Goal: Information Seeking & Learning: Compare options

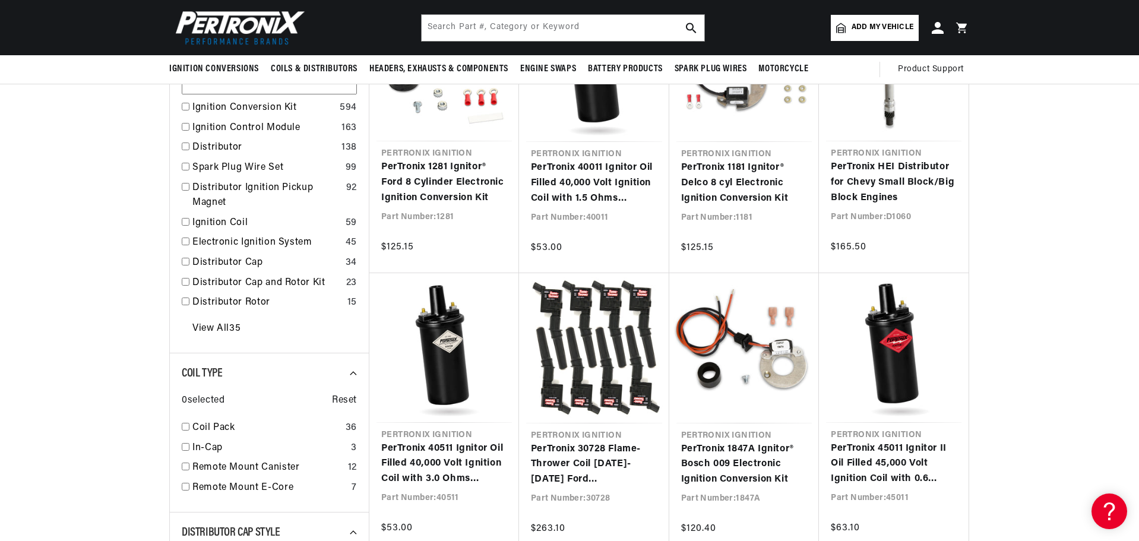
drag, startPoint x: 1011, startPoint y: 208, endPoint x: 1013, endPoint y: 195, distance: 13.9
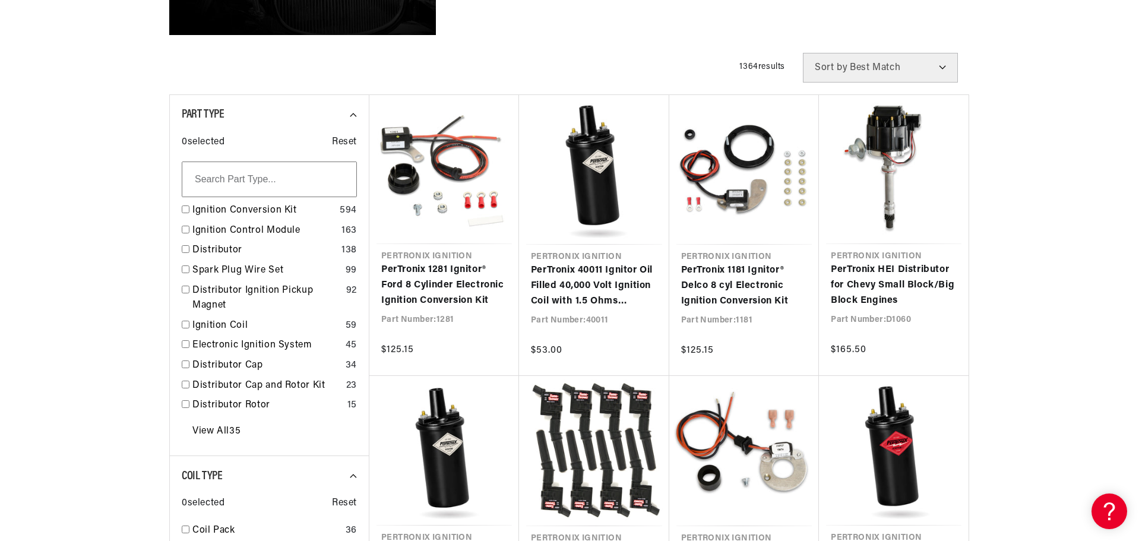
scroll to position [382, 0]
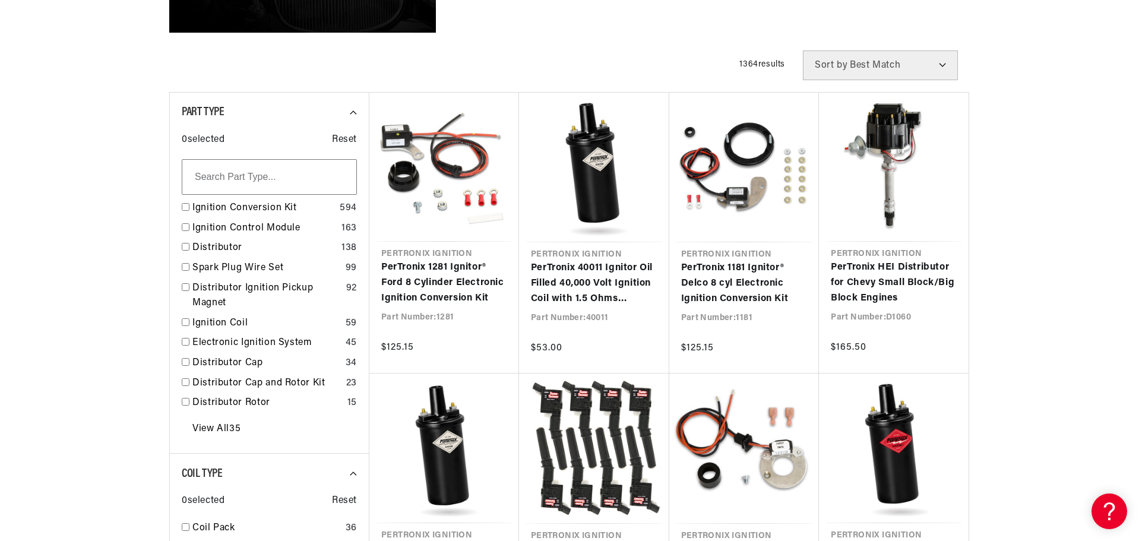
drag, startPoint x: 1017, startPoint y: 183, endPoint x: 1018, endPoint y: 203, distance: 20.2
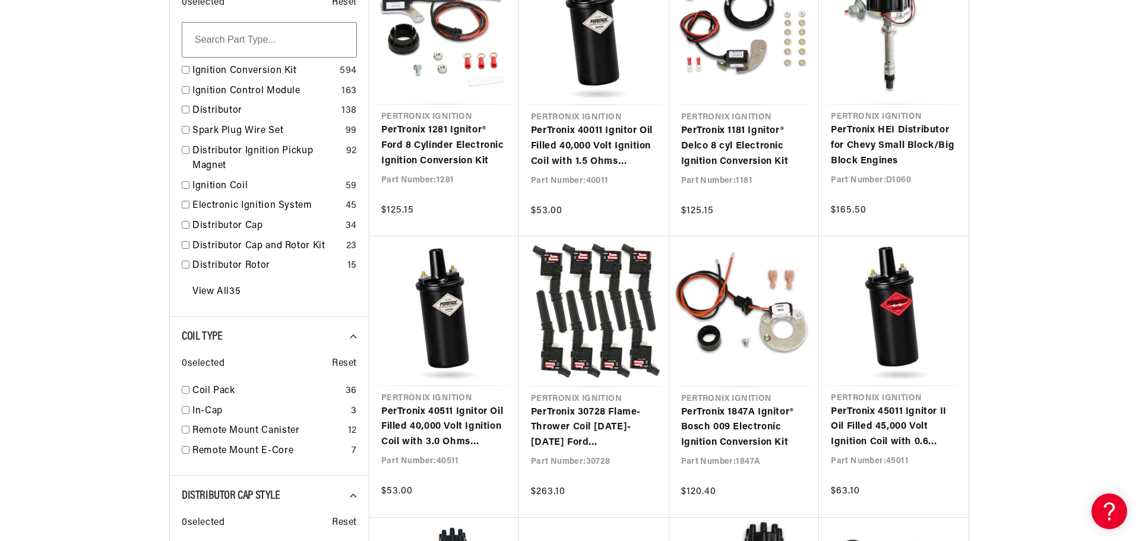
scroll to position [584, 0]
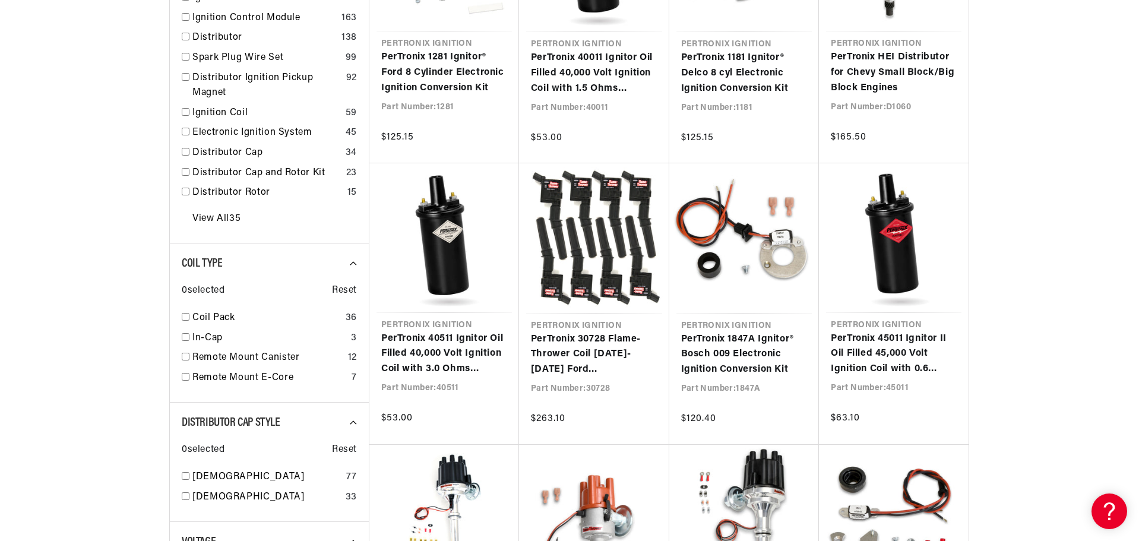
drag, startPoint x: 1009, startPoint y: 221, endPoint x: 984, endPoint y: 249, distance: 37.4
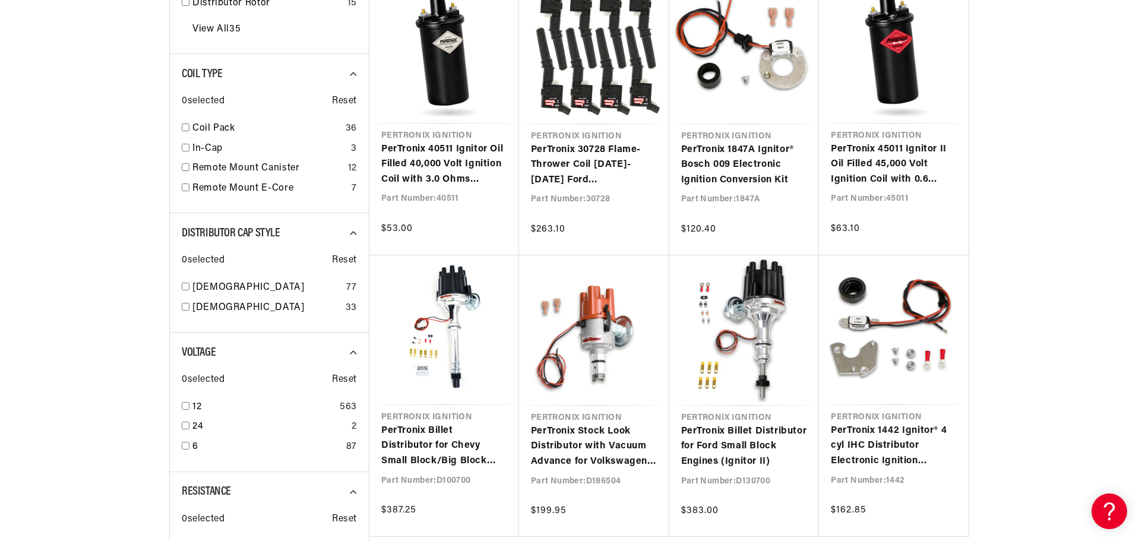
scroll to position [0, 0]
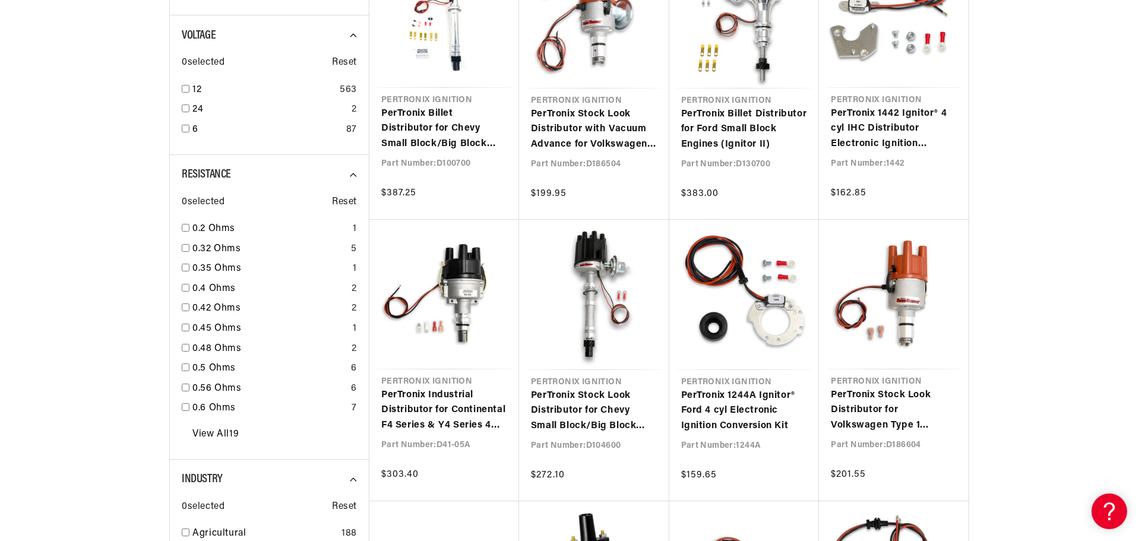
scroll to position [0, 360]
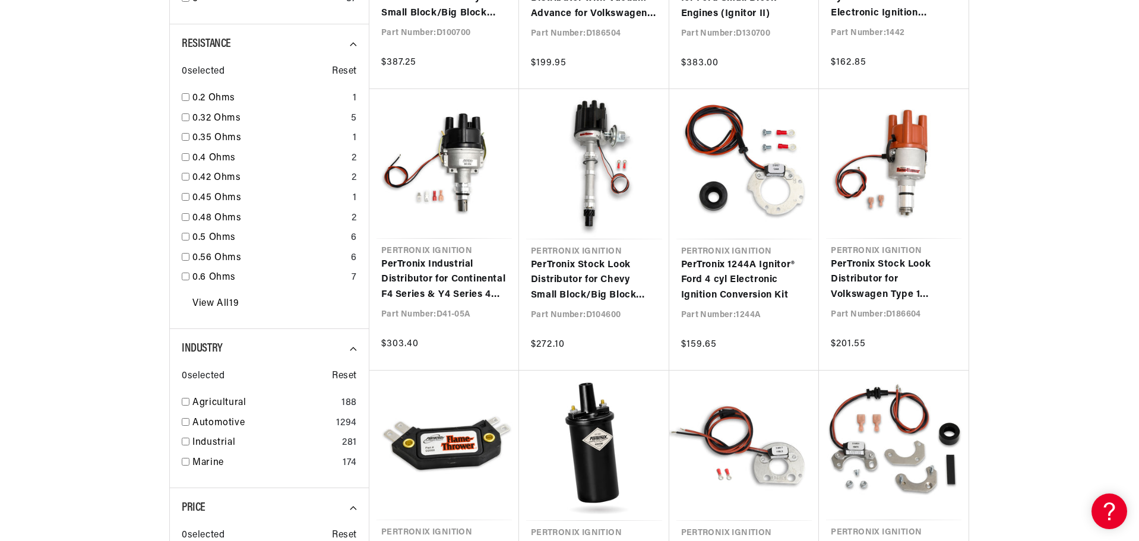
drag, startPoint x: 998, startPoint y: 185, endPoint x: 982, endPoint y: 207, distance: 27.2
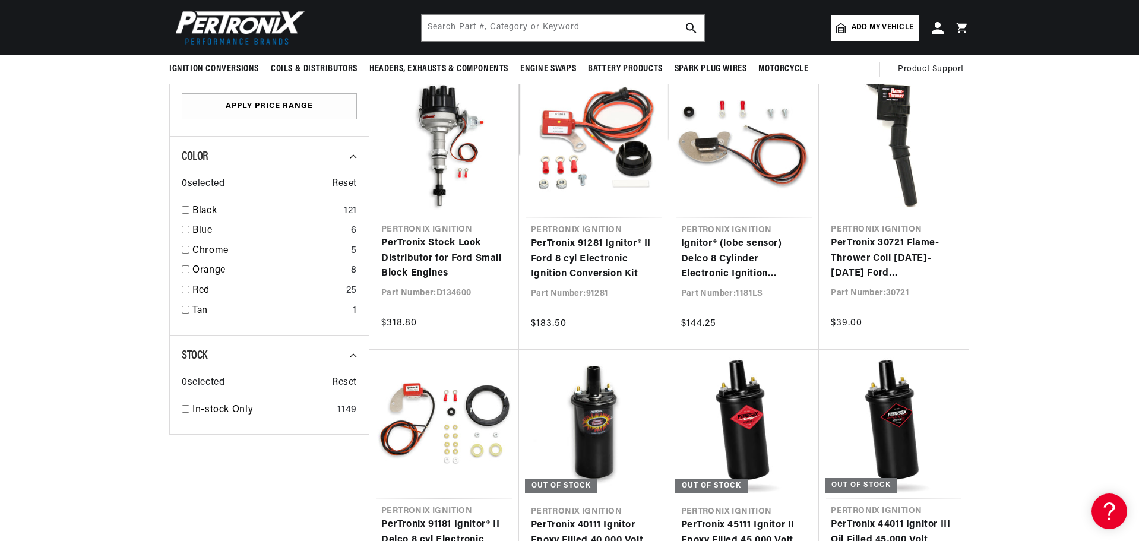
drag, startPoint x: 110, startPoint y: 300, endPoint x: 113, endPoint y: 278, distance: 22.3
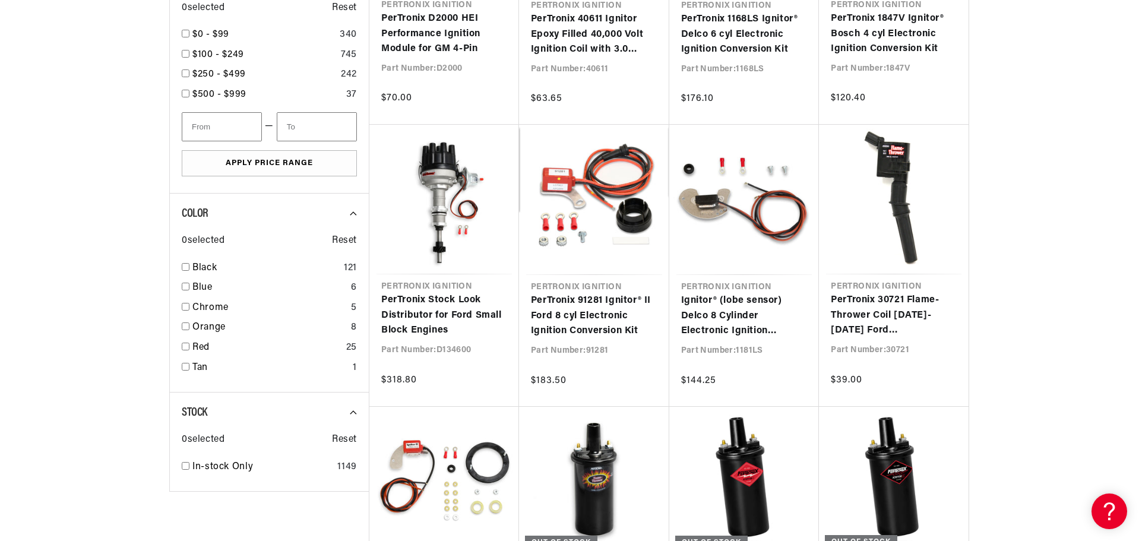
drag, startPoint x: 69, startPoint y: 298, endPoint x: 69, endPoint y: 310, distance: 12.5
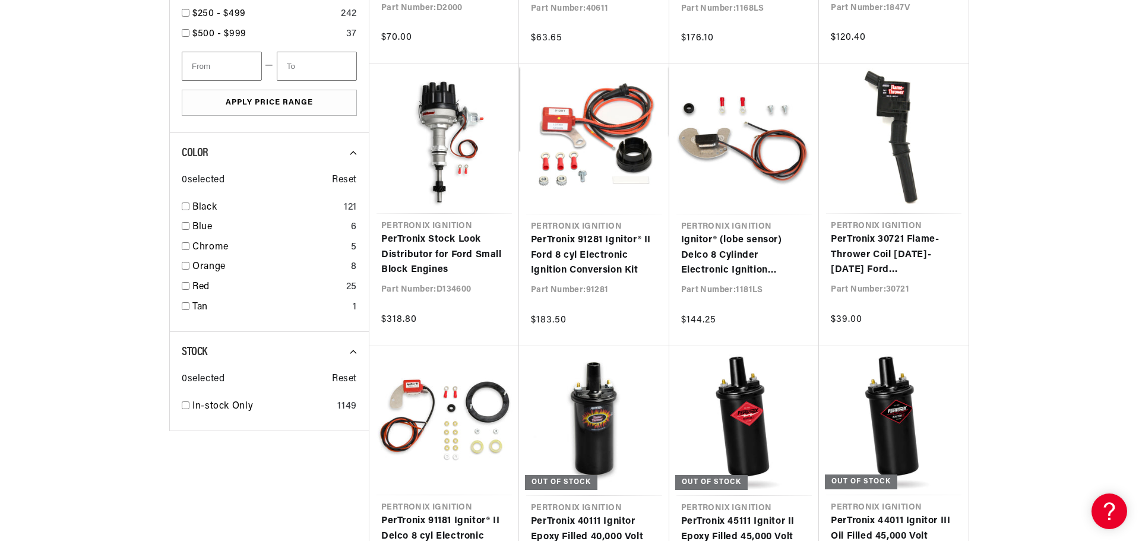
drag, startPoint x: 46, startPoint y: 259, endPoint x: 44, endPoint y: 265, distance: 6.4
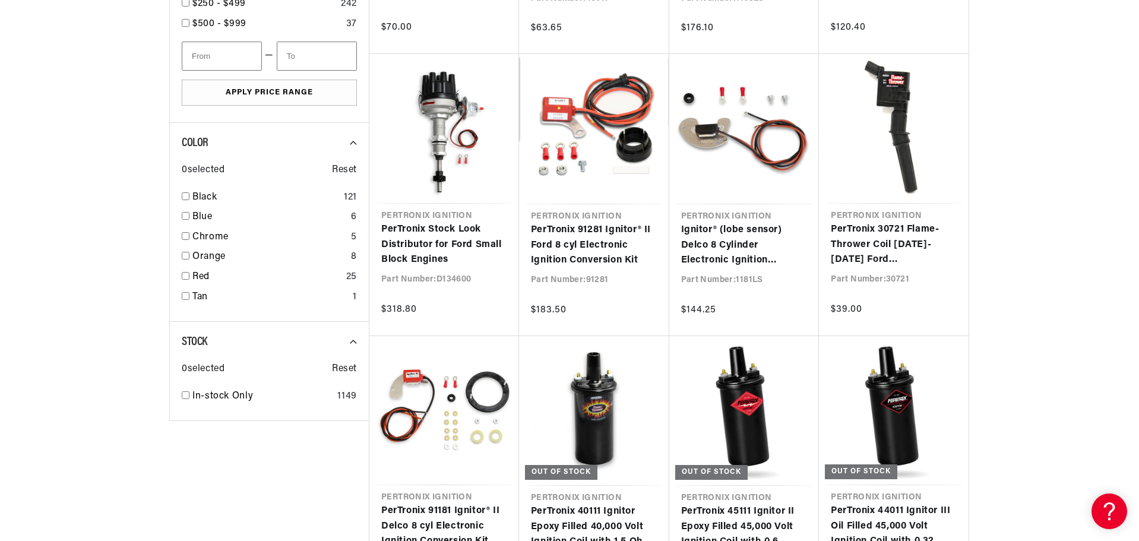
drag, startPoint x: 998, startPoint y: 240, endPoint x: 1014, endPoint y: 220, distance: 25.3
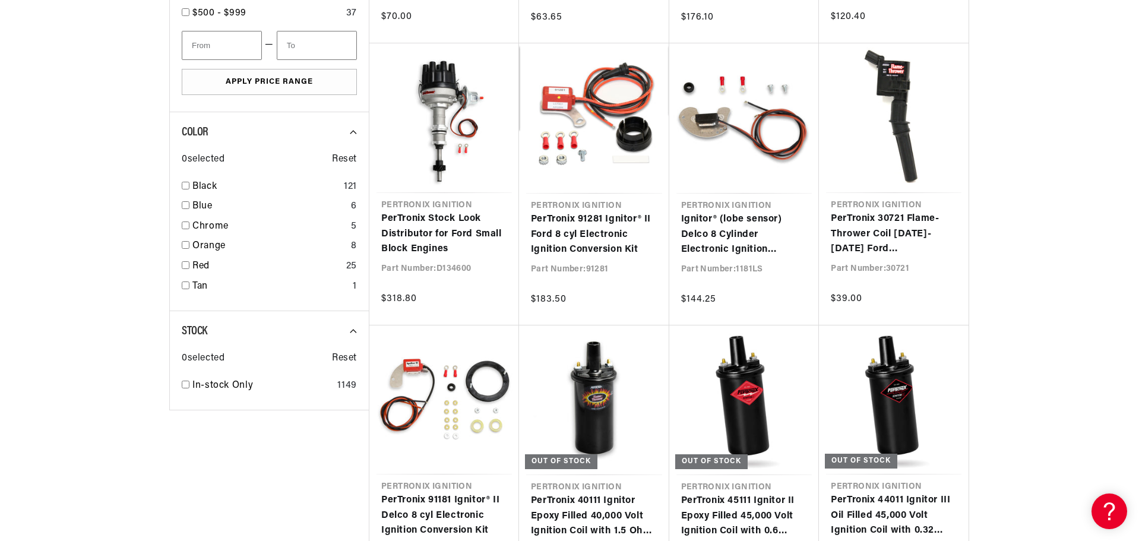
scroll to position [1852, 0]
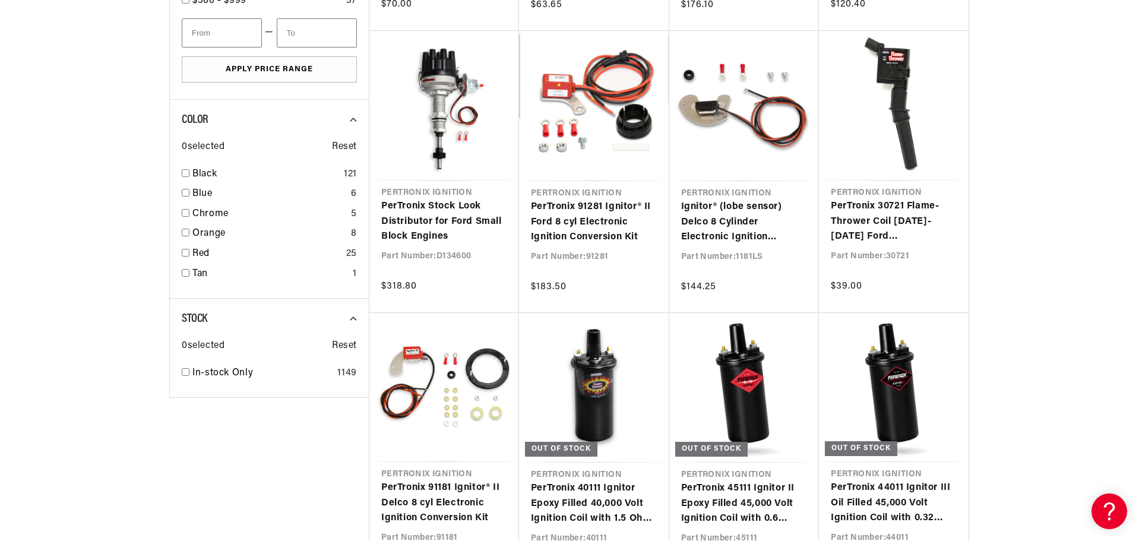
drag, startPoint x: 1014, startPoint y: 221, endPoint x: 1011, endPoint y: 245, distance: 23.3
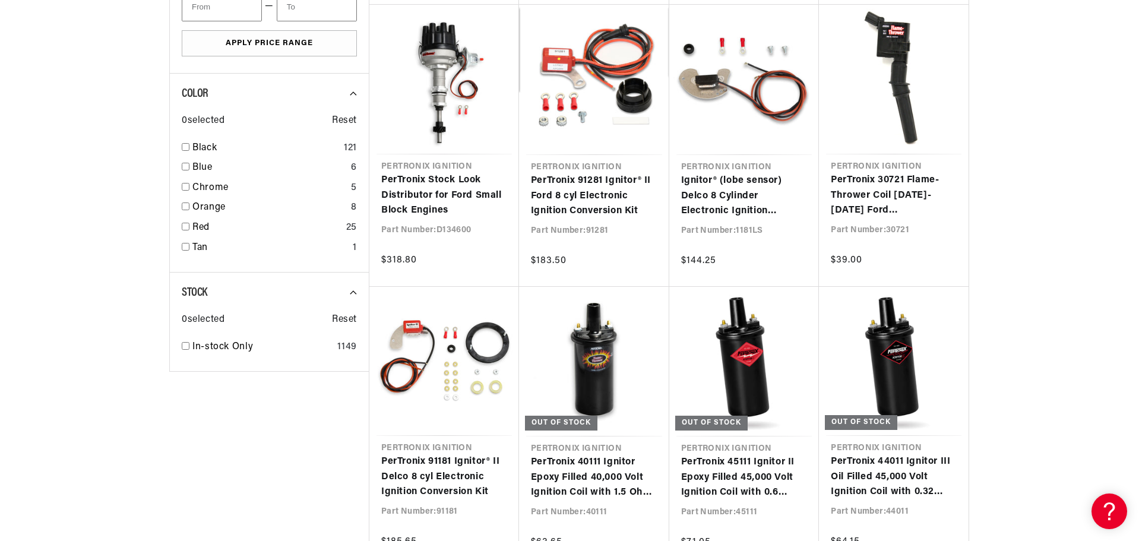
scroll to position [1885, 0]
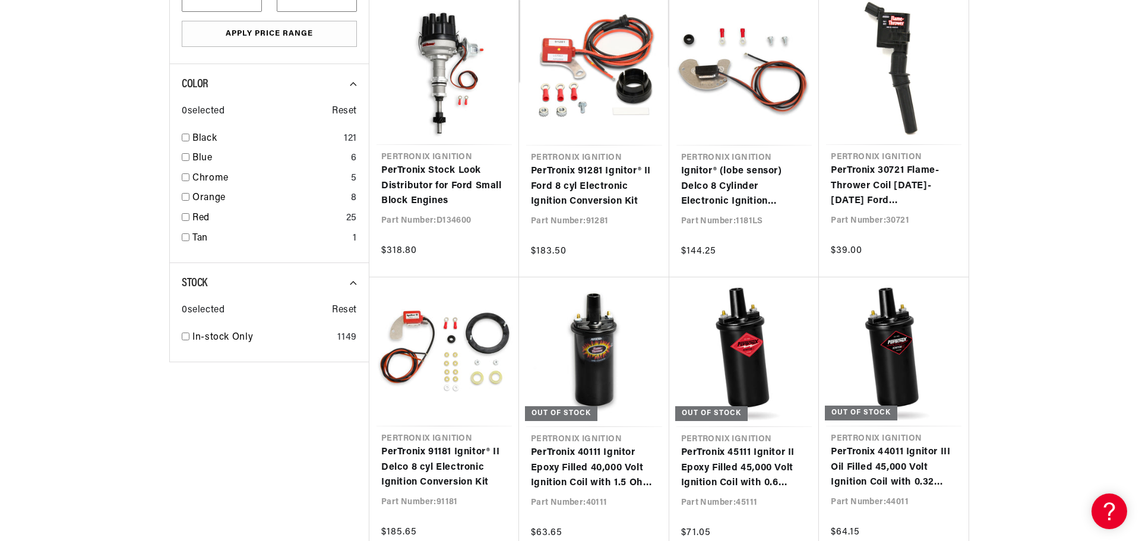
drag, startPoint x: 1098, startPoint y: 220, endPoint x: 1080, endPoint y: 250, distance: 35.1
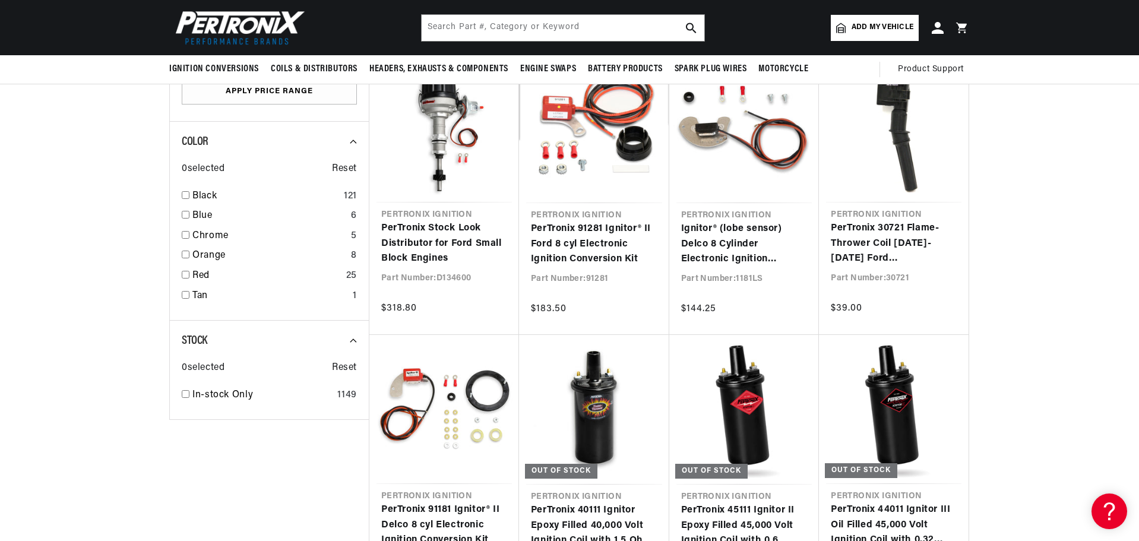
drag, startPoint x: 1079, startPoint y: 249, endPoint x: 1080, endPoint y: 239, distance: 10.8
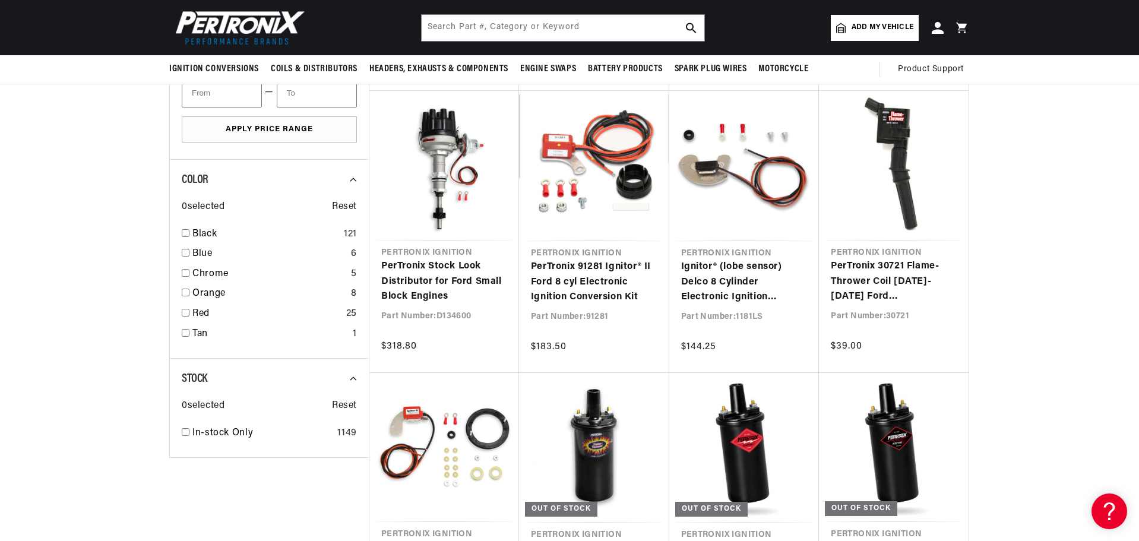
scroll to position [1784, 0]
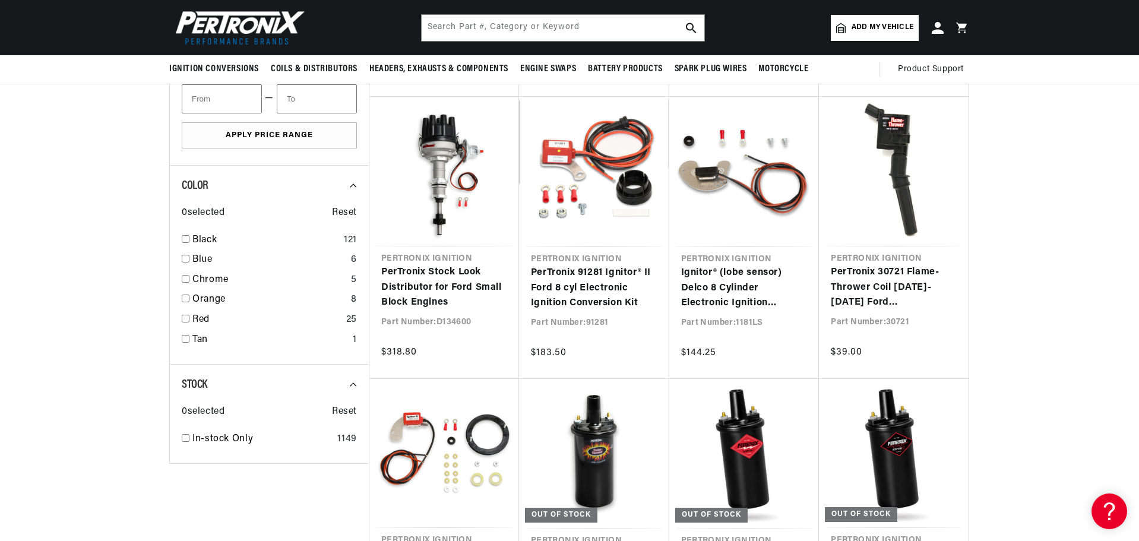
drag, startPoint x: 1080, startPoint y: 221, endPoint x: 1080, endPoint y: 207, distance: 14.8
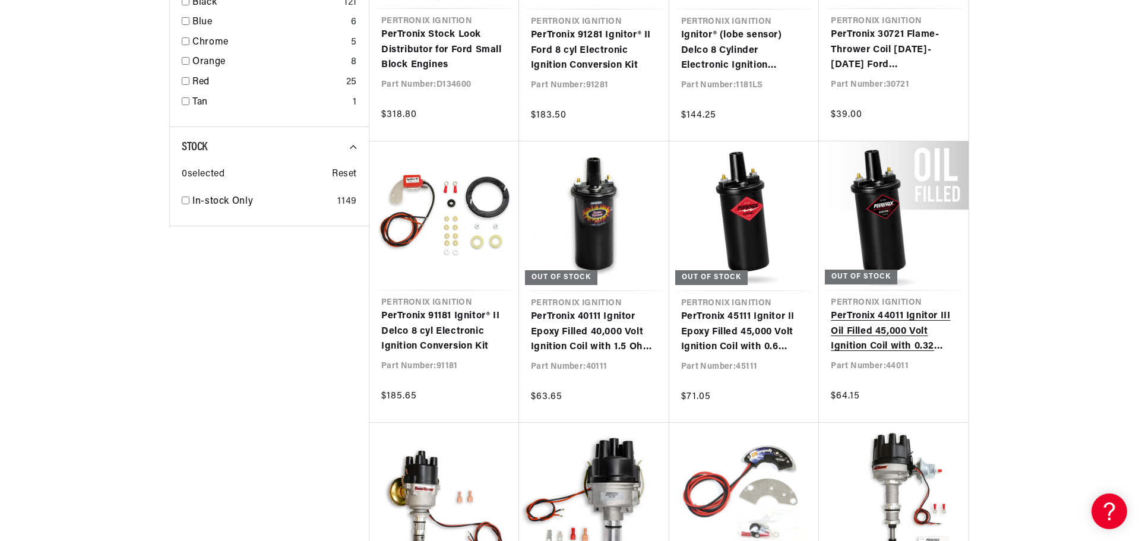
scroll to position [0, 0]
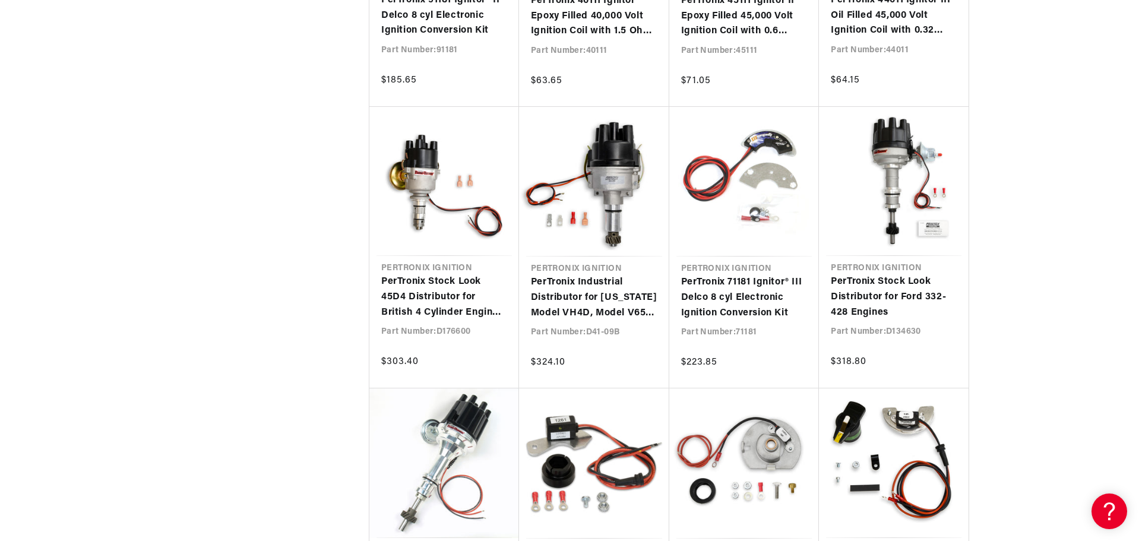
drag, startPoint x: 1001, startPoint y: 230, endPoint x: 993, endPoint y: 267, distance: 37.9
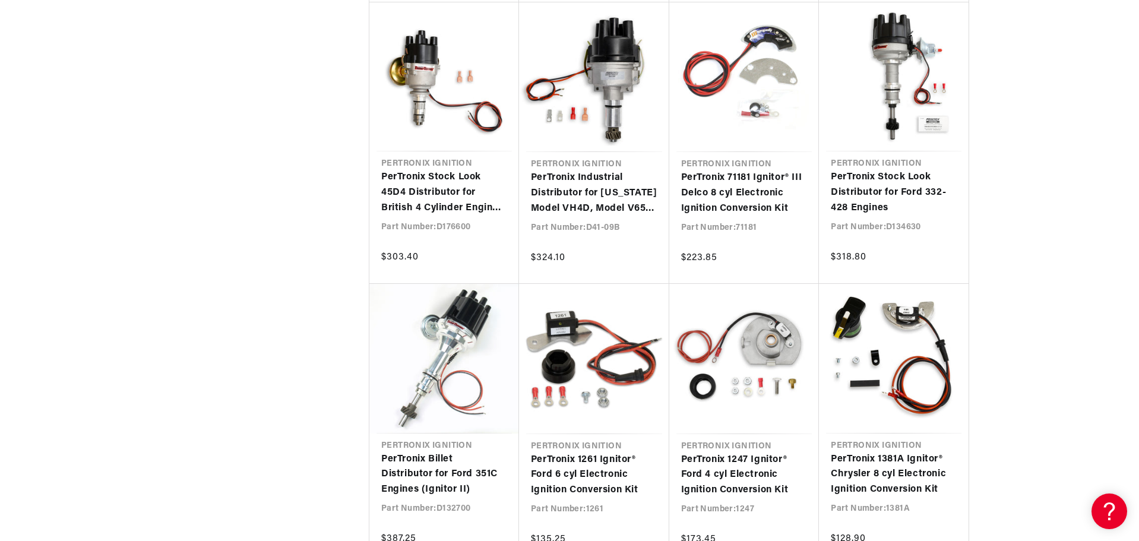
drag, startPoint x: 1009, startPoint y: 258, endPoint x: 1003, endPoint y: 268, distance: 11.7
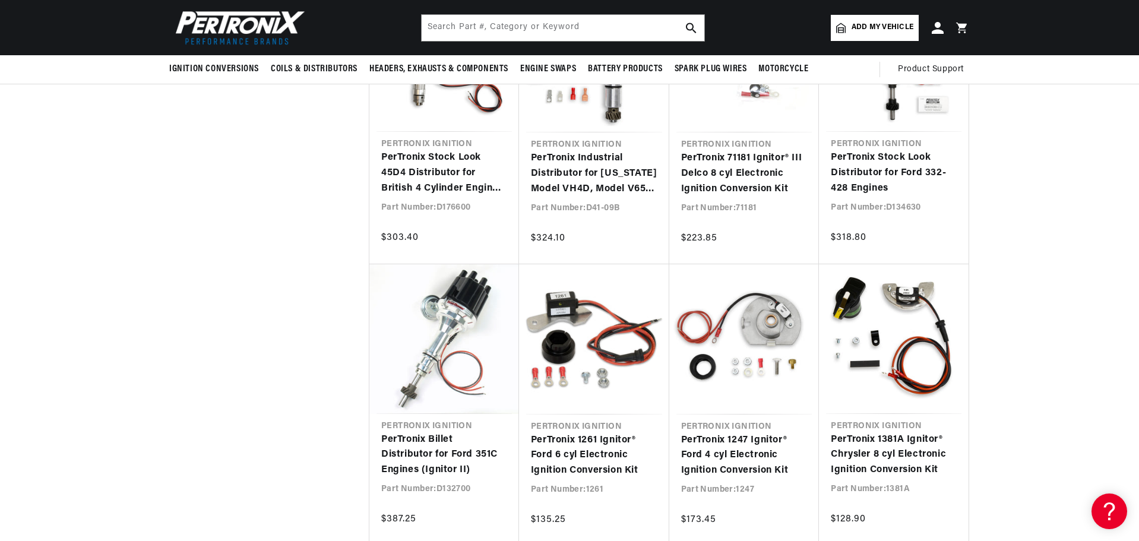
drag, startPoint x: 1003, startPoint y: 268, endPoint x: 1006, endPoint y: 251, distance: 18.1
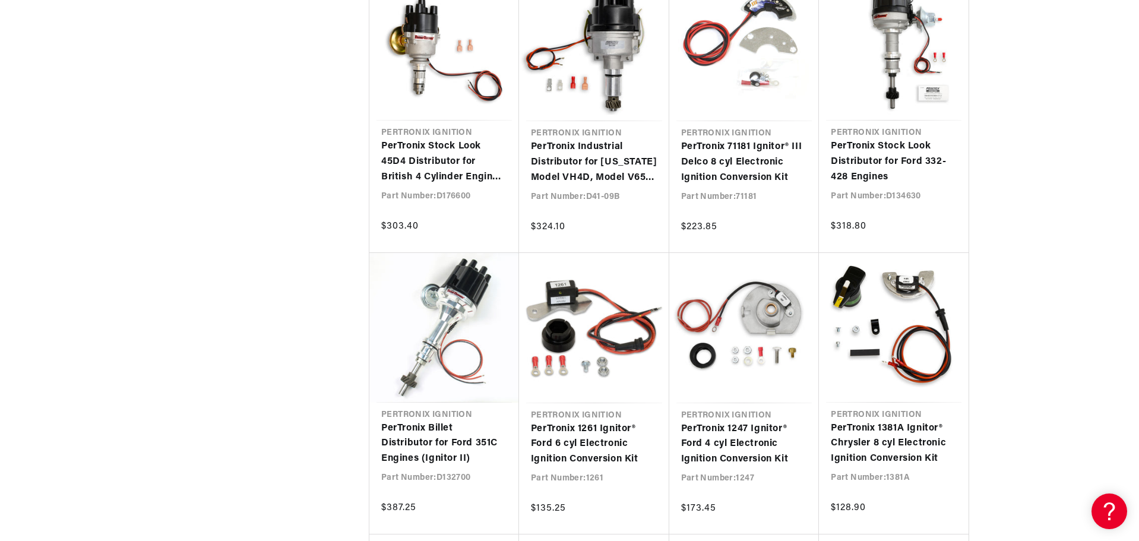
scroll to position [0, 360]
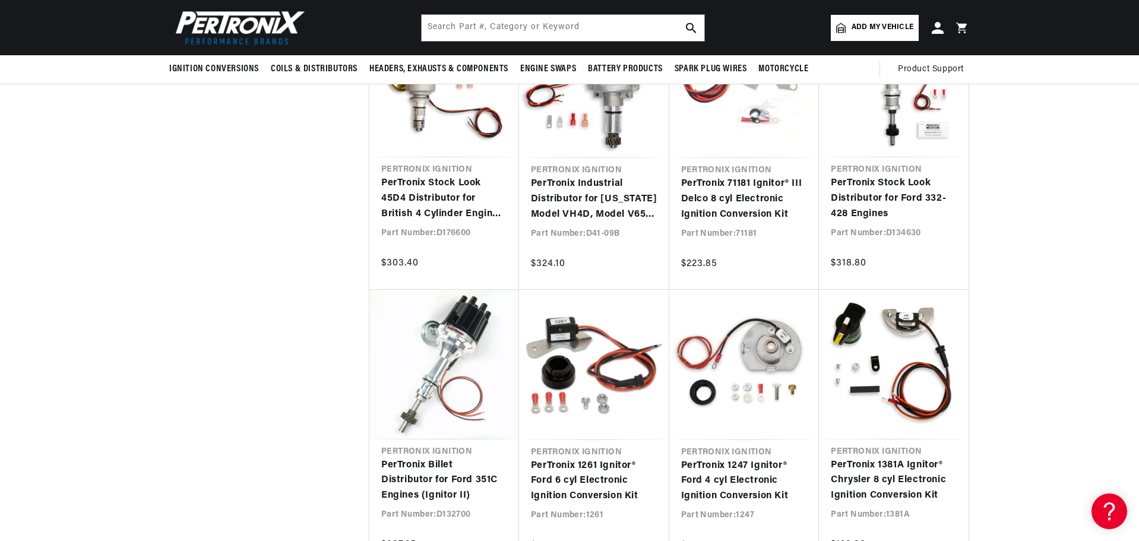
drag, startPoint x: 1051, startPoint y: 228, endPoint x: 1040, endPoint y: 212, distance: 19.3
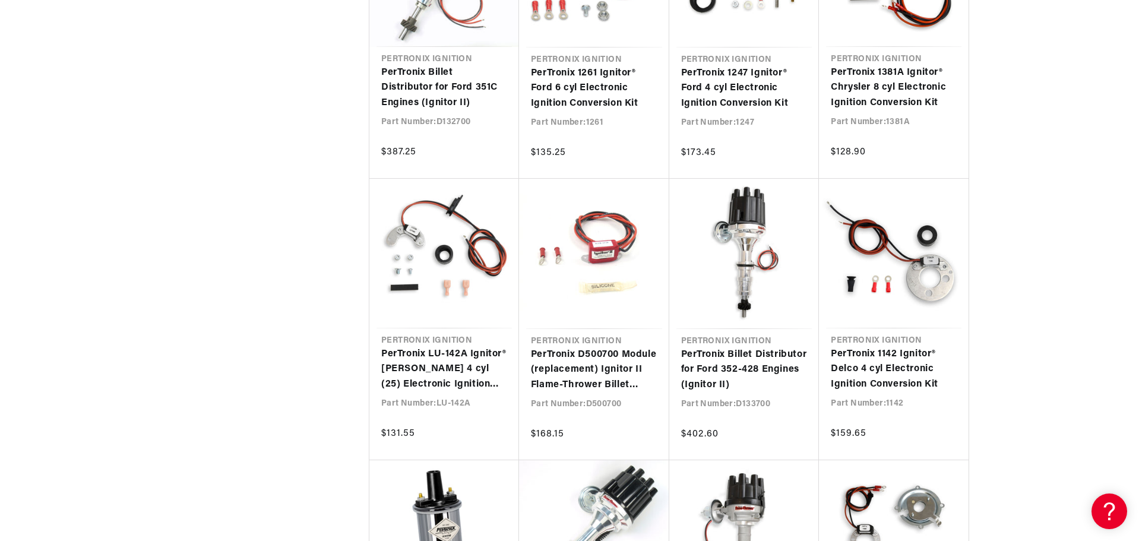
drag, startPoint x: 1035, startPoint y: 212, endPoint x: 1028, endPoint y: 233, distance: 22.7
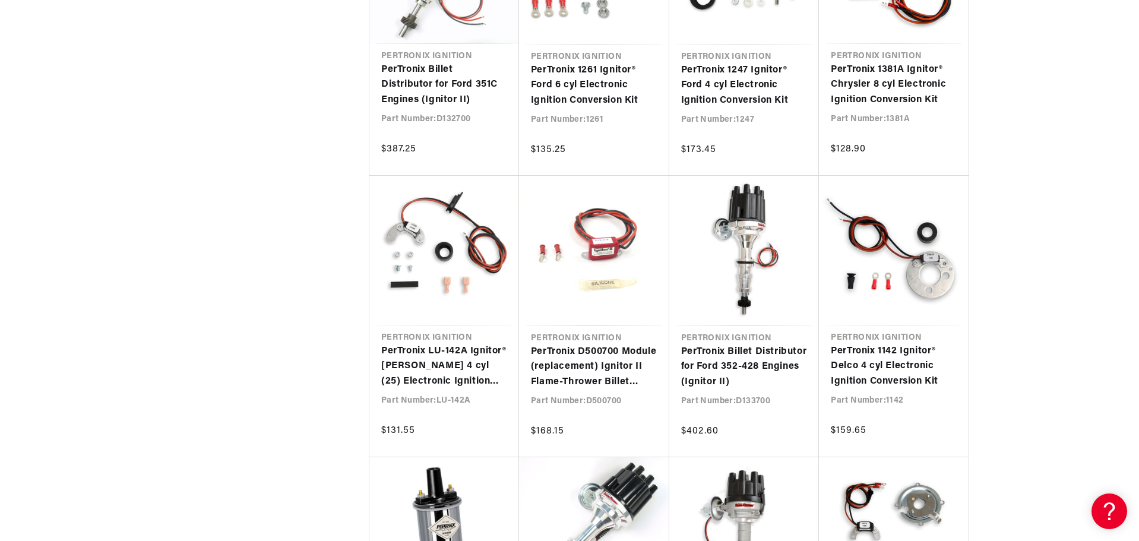
scroll to position [0, 0]
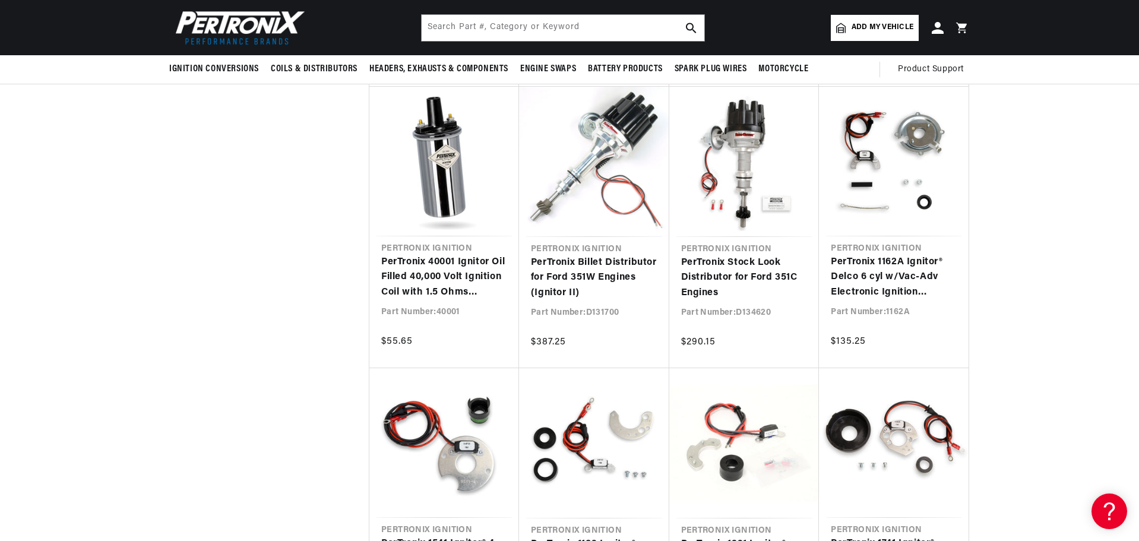
drag, startPoint x: 1025, startPoint y: 211, endPoint x: 1038, endPoint y: 184, distance: 29.7
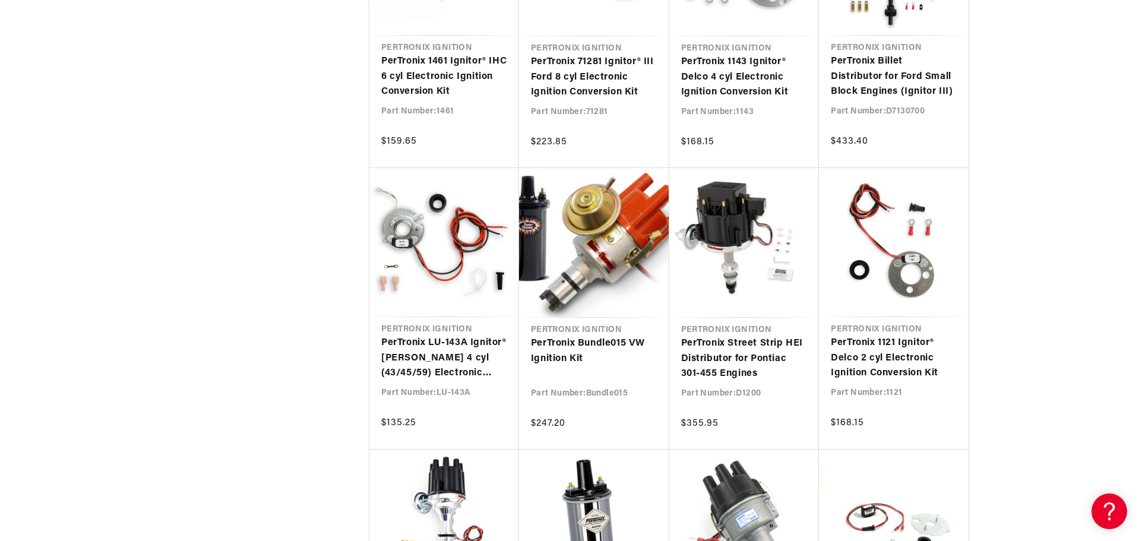
drag, startPoint x: 1080, startPoint y: 229, endPoint x: 1066, endPoint y: 263, distance: 37.0
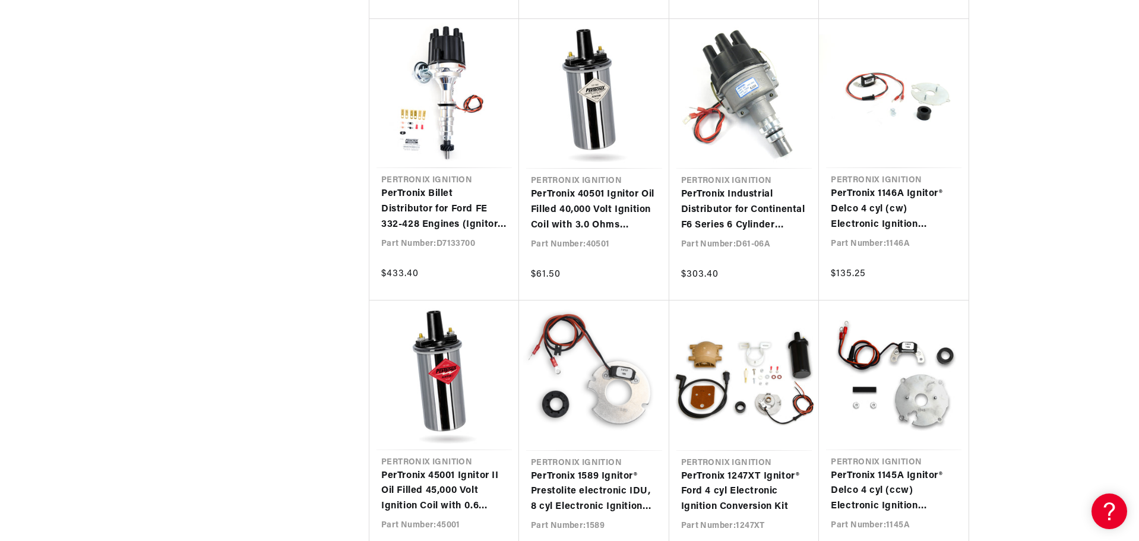
drag, startPoint x: 1064, startPoint y: 260, endPoint x: 1061, endPoint y: 232, distance: 28.6
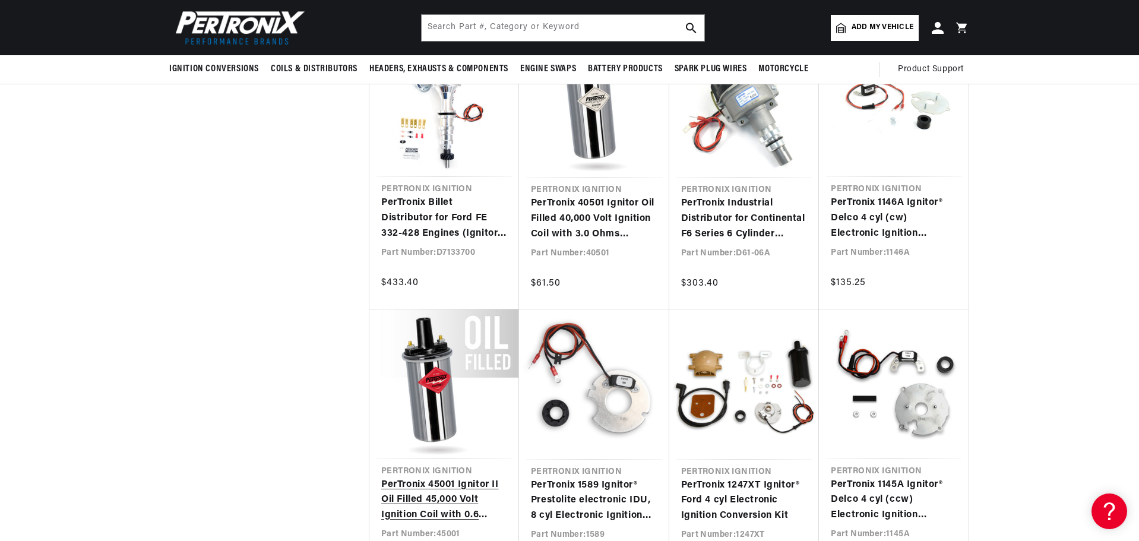
scroll to position [0, 360]
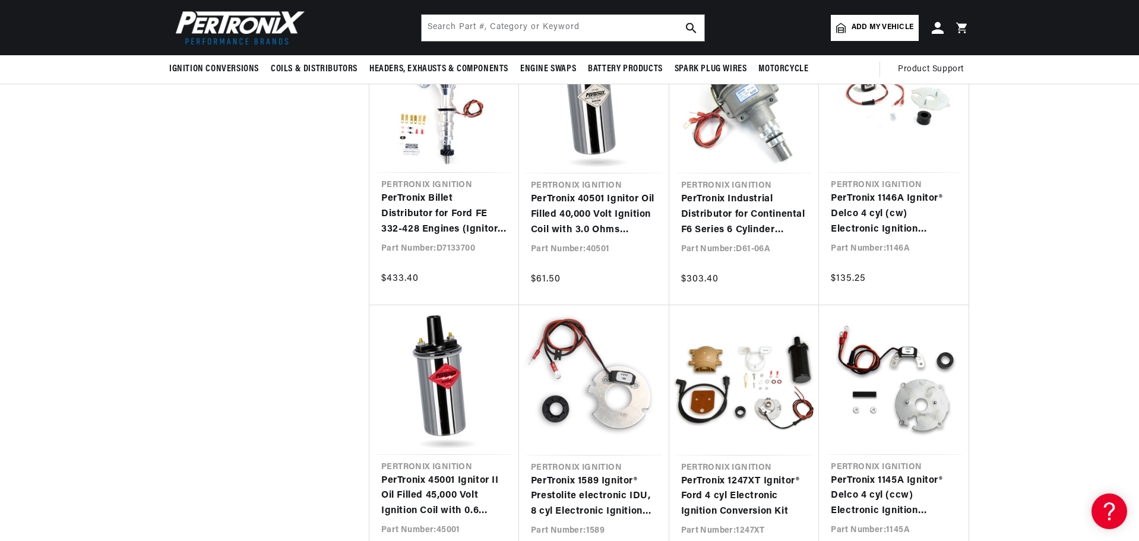
drag, startPoint x: 289, startPoint y: 363, endPoint x: 290, endPoint y: 382, distance: 19.0
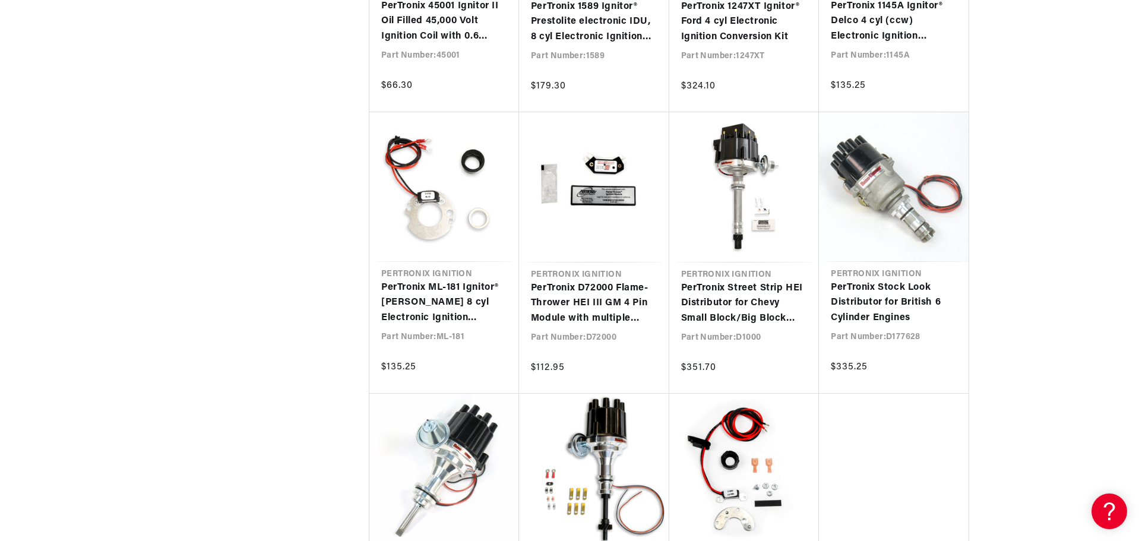
scroll to position [5162, 0]
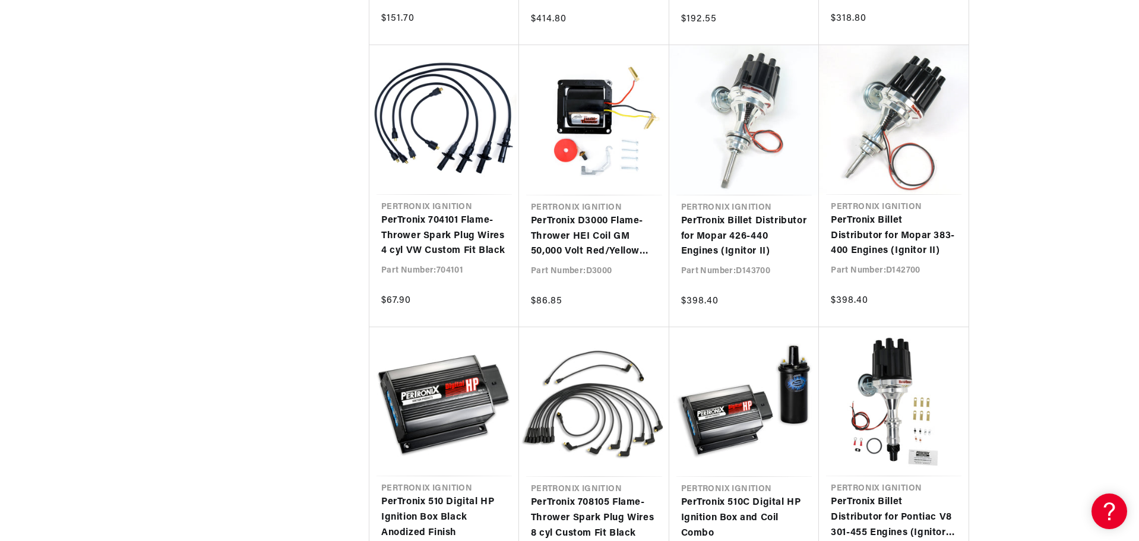
scroll to position [6063, 0]
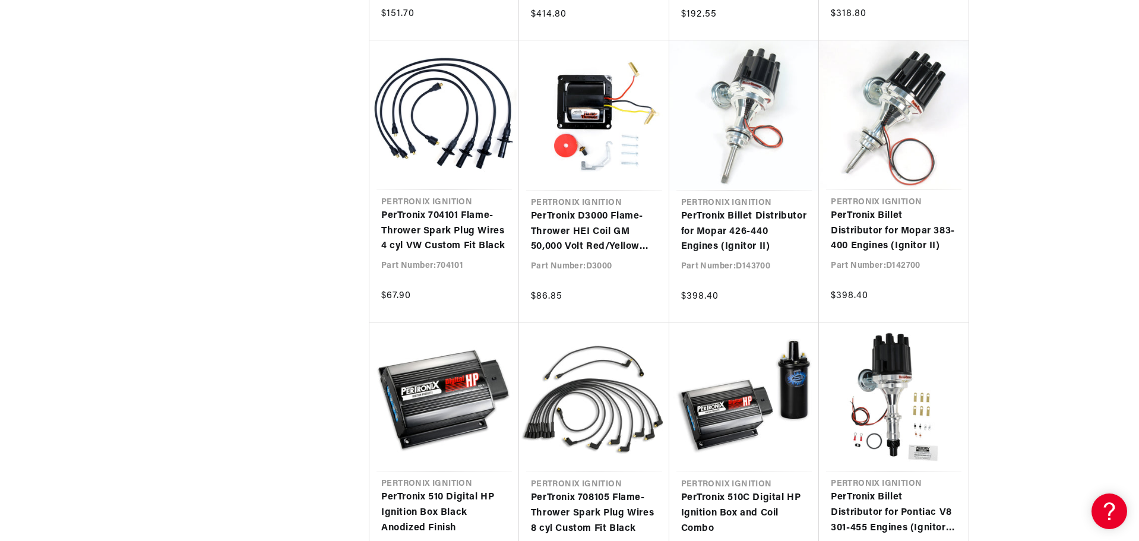
drag, startPoint x: 1033, startPoint y: 230, endPoint x: 1015, endPoint y: 249, distance: 26.0
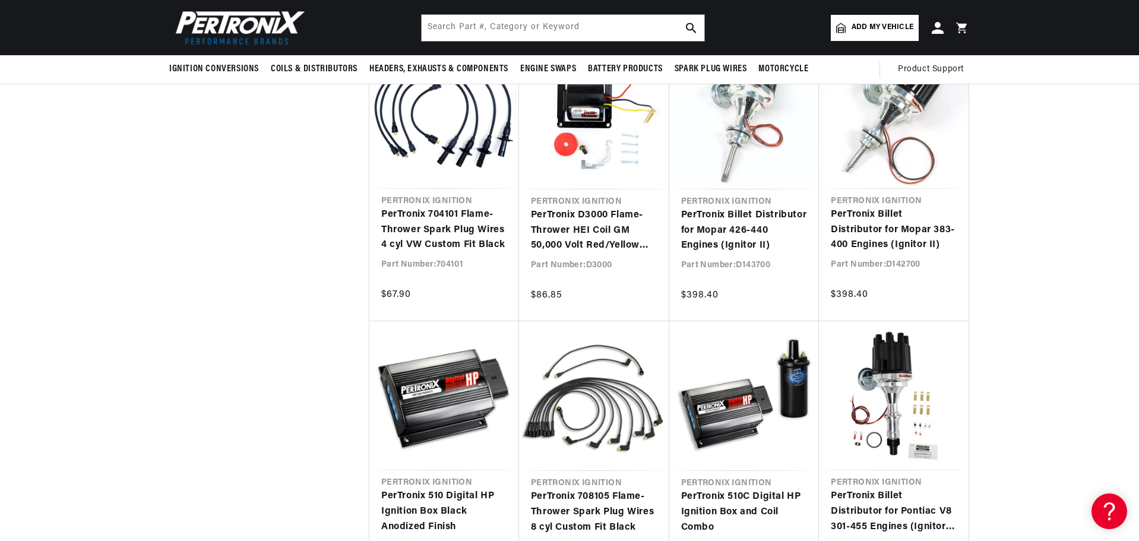
drag, startPoint x: 1000, startPoint y: 284, endPoint x: 918, endPoint y: -55, distance: 348.2
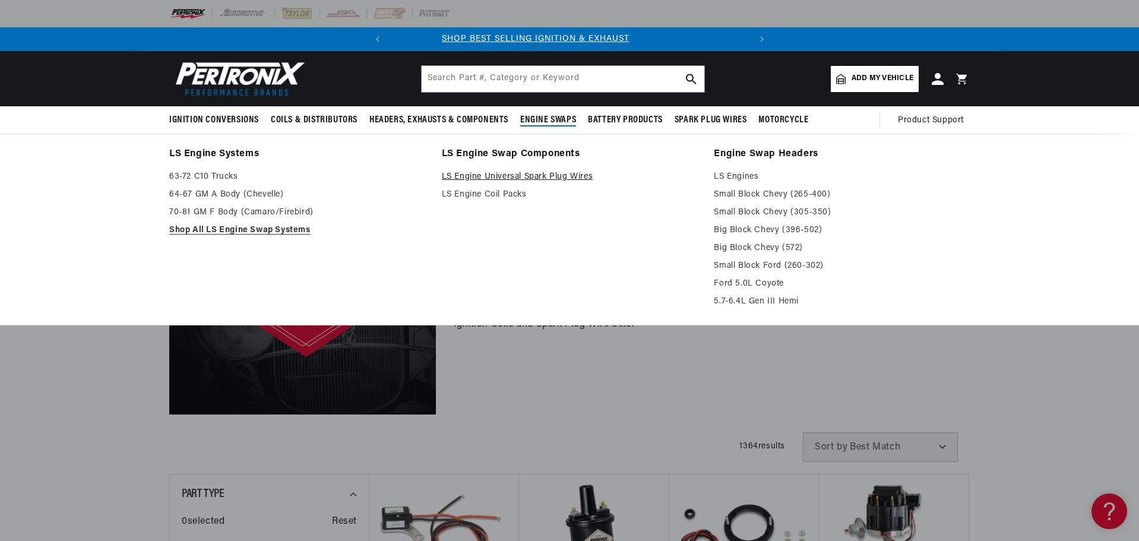
scroll to position [0, 0]
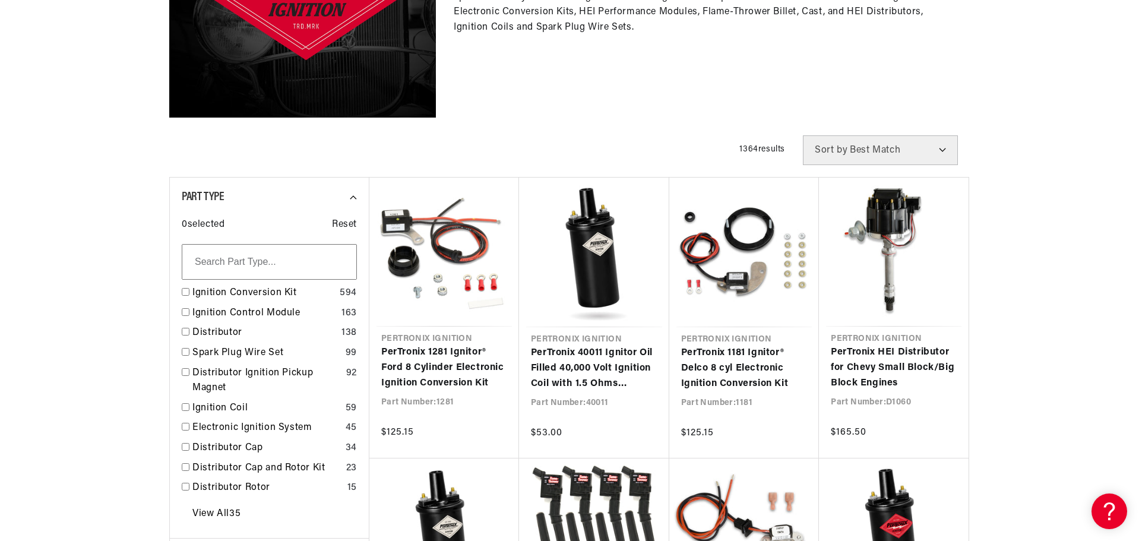
scroll to position [0, 360]
click at [865, 147] on select "Best Match Featured Name, A-Z Name, Z-A Price, Low to High Price, High to Low" at bounding box center [880, 150] width 155 height 30
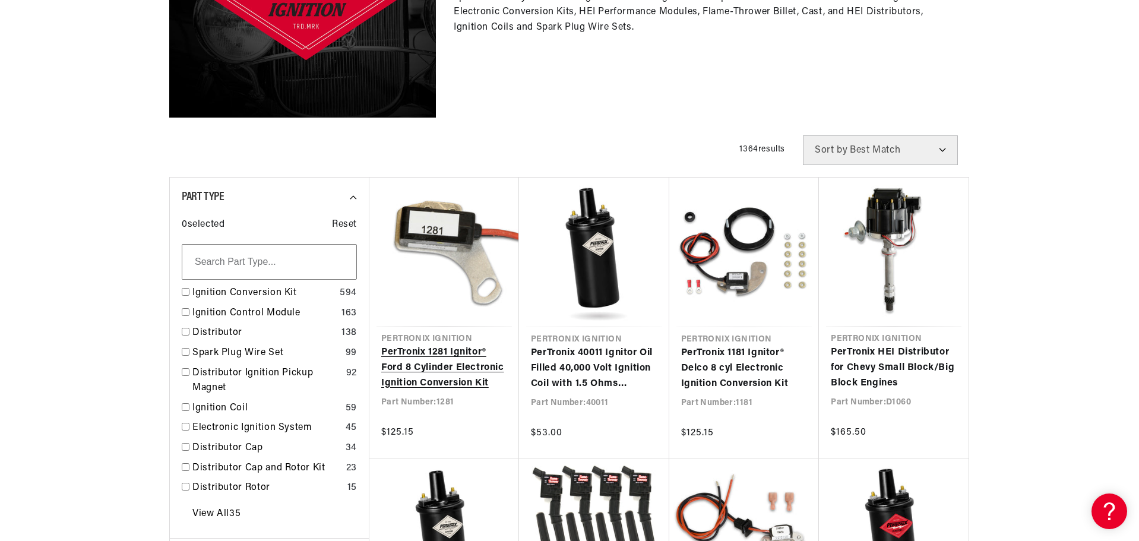
drag, startPoint x: 622, startPoint y: 136, endPoint x: 424, endPoint y: 266, distance: 236.6
click at [622, 136] on div "Filters 1364 results Show Universal Parts Sort by Best Match Featured Name, A-Z…" at bounding box center [569, 150] width 800 height 30
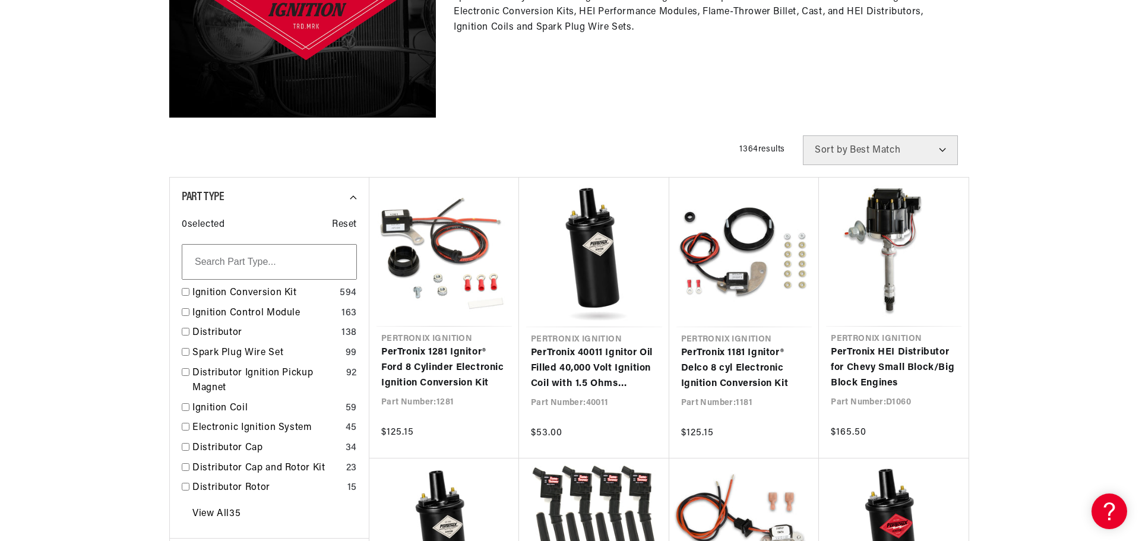
click at [286, 253] on input "text" at bounding box center [269, 262] width 175 height 36
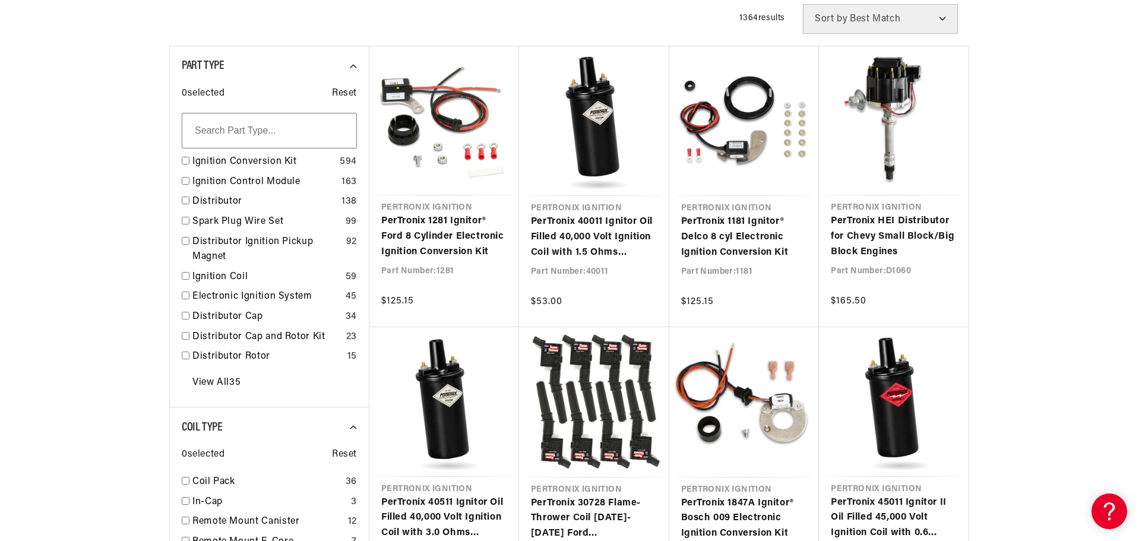
scroll to position [594, 0]
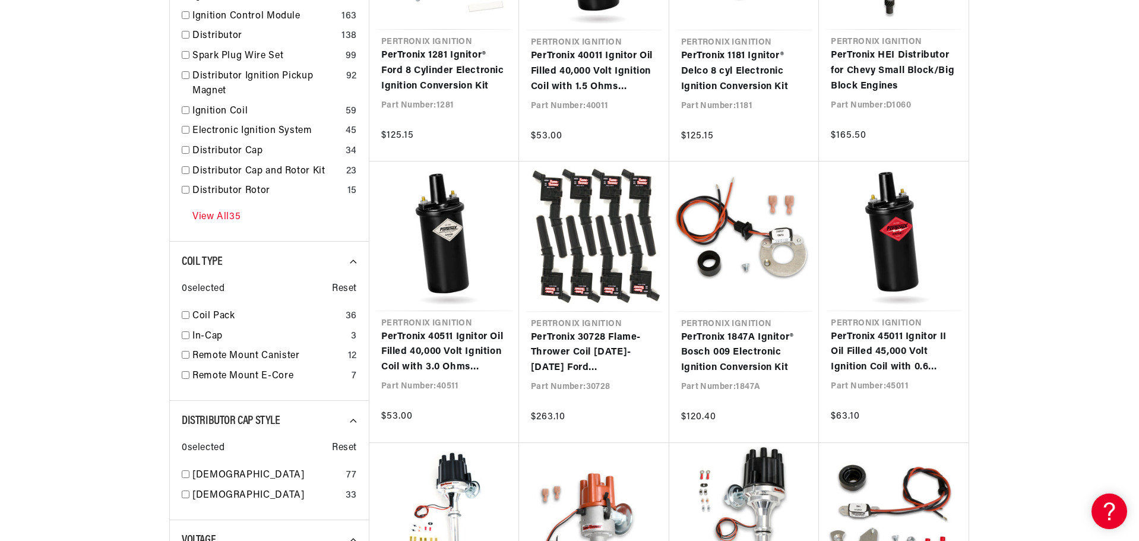
click at [200, 223] on link "View All 35" at bounding box center [216, 217] width 48 height 15
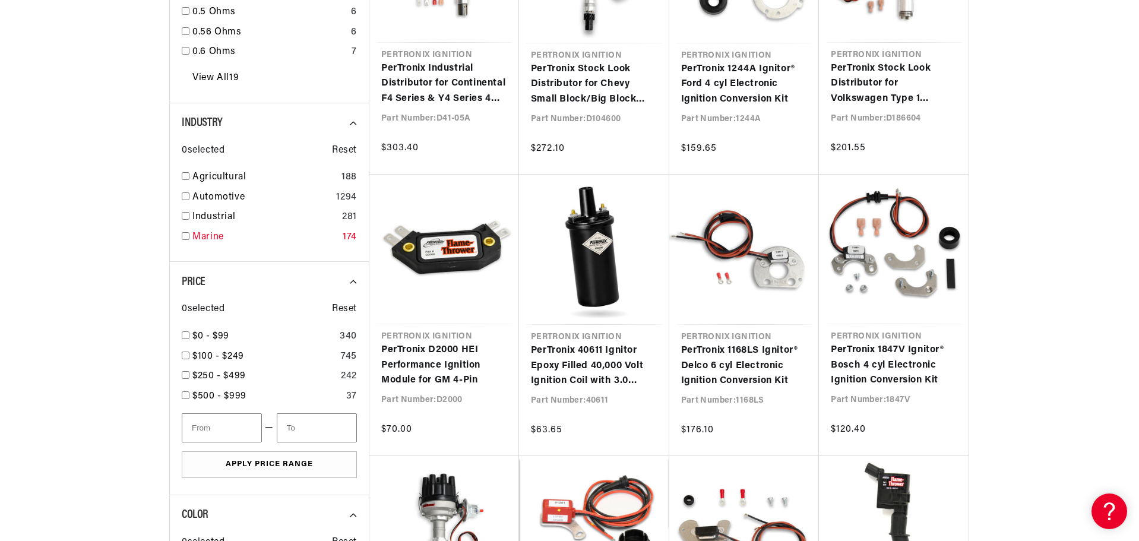
scroll to position [0, 0]
click at [249, 242] on link "Marine" at bounding box center [264, 237] width 145 height 15
checkbox input "true"
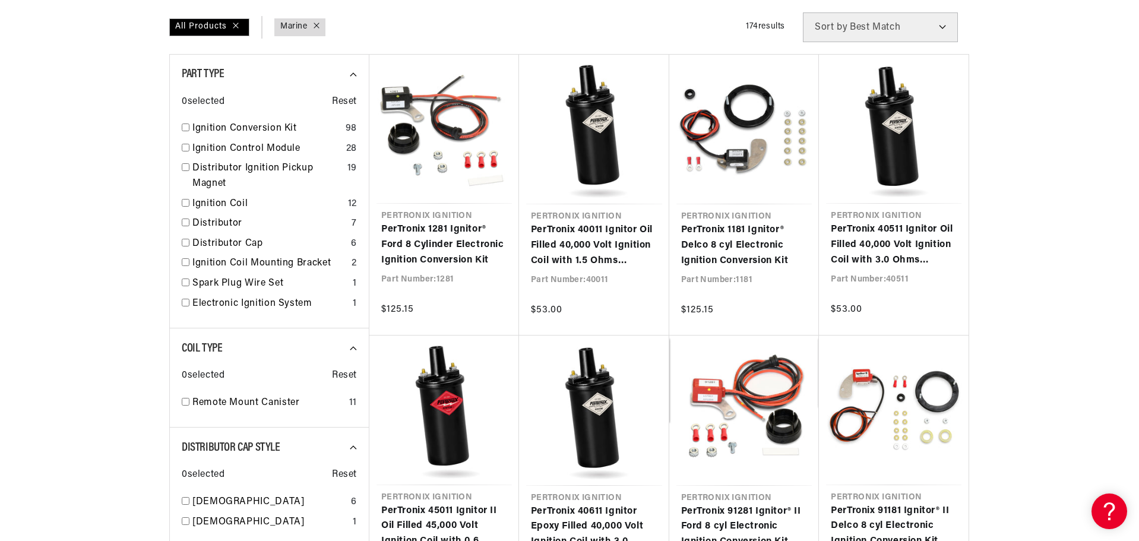
drag, startPoint x: 46, startPoint y: 323, endPoint x: 40, endPoint y: 332, distance: 11.5
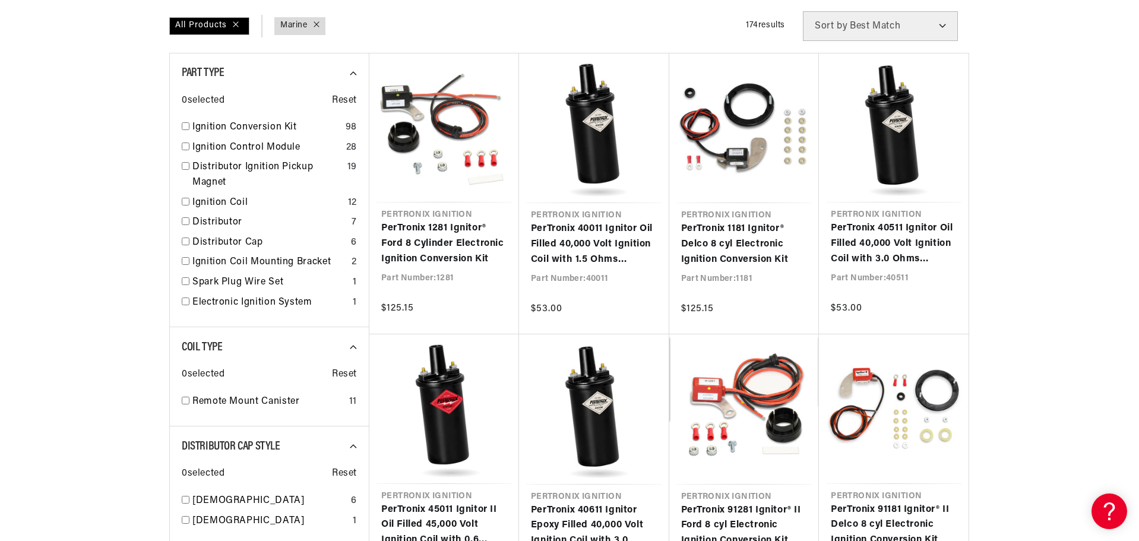
scroll to position [410, 0]
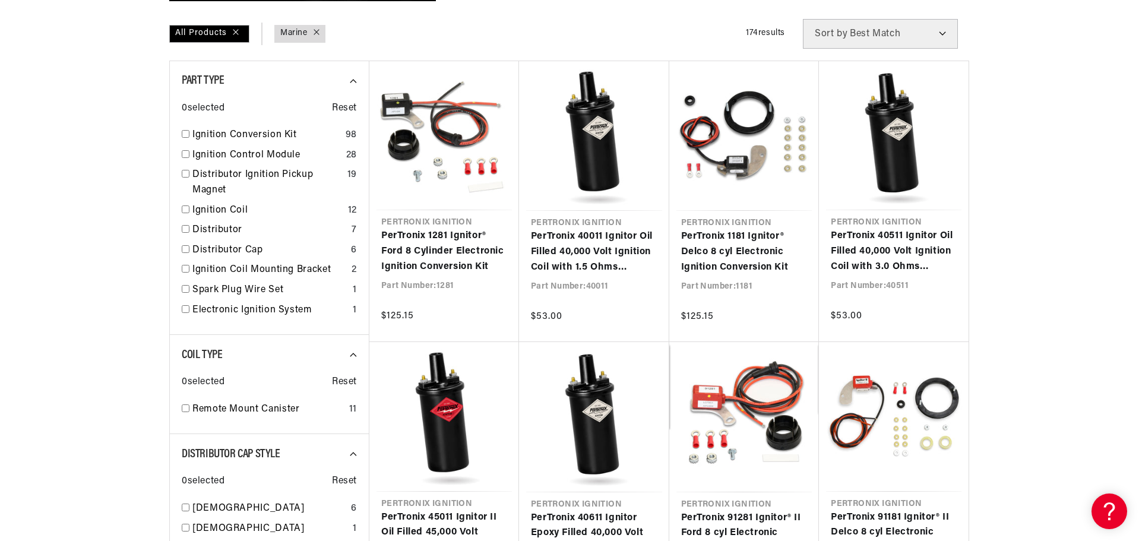
drag, startPoint x: 1000, startPoint y: 137, endPoint x: 1020, endPoint y: 91, distance: 49.2
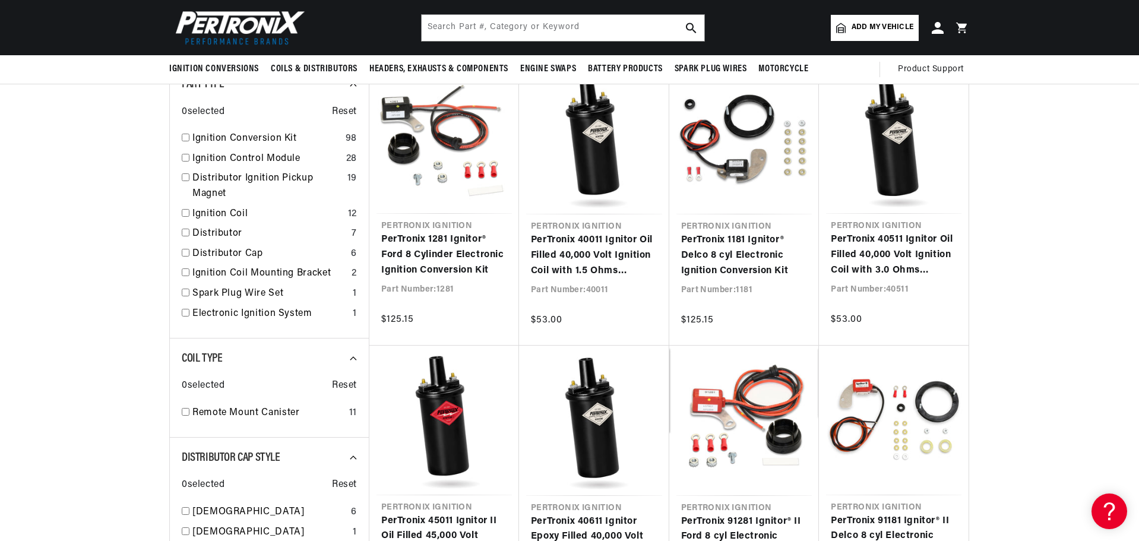
scroll to position [0, 0]
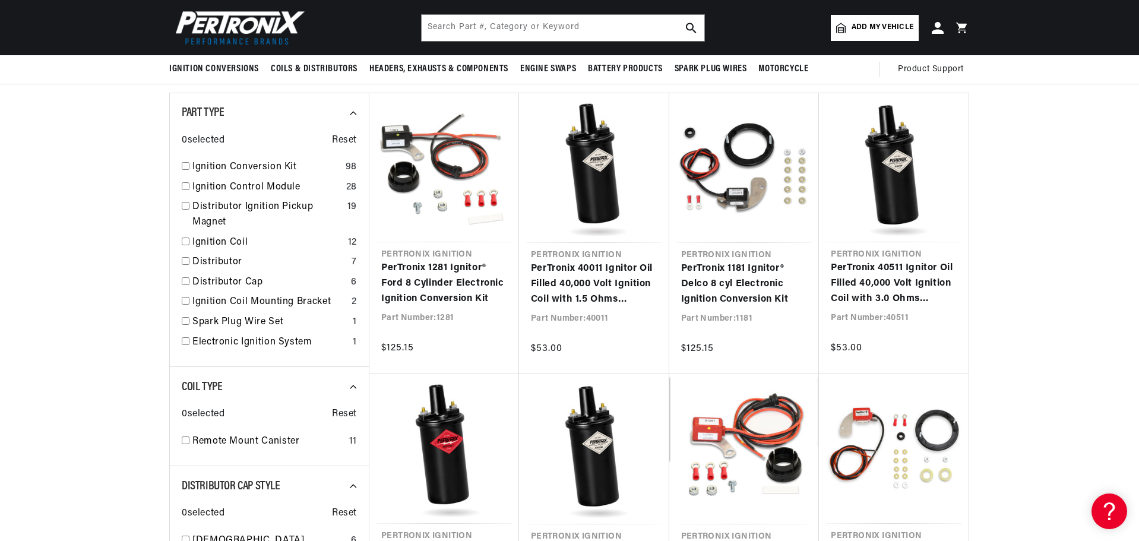
drag, startPoint x: 1033, startPoint y: 163, endPoint x: 1047, endPoint y: 115, distance: 50.2
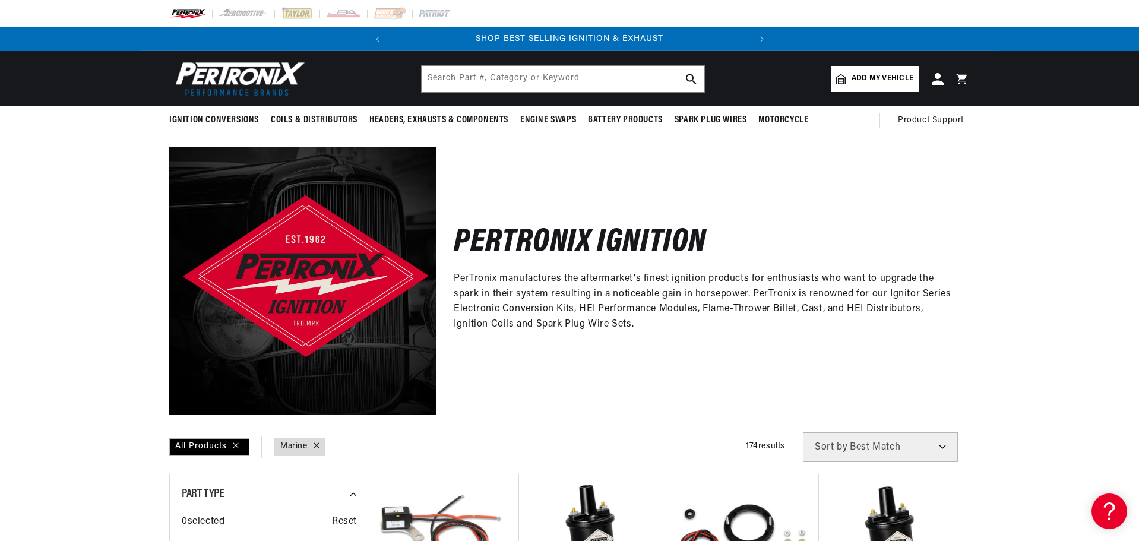
drag, startPoint x: 1045, startPoint y: 134, endPoint x: 1041, endPoint y: 123, distance: 11.5
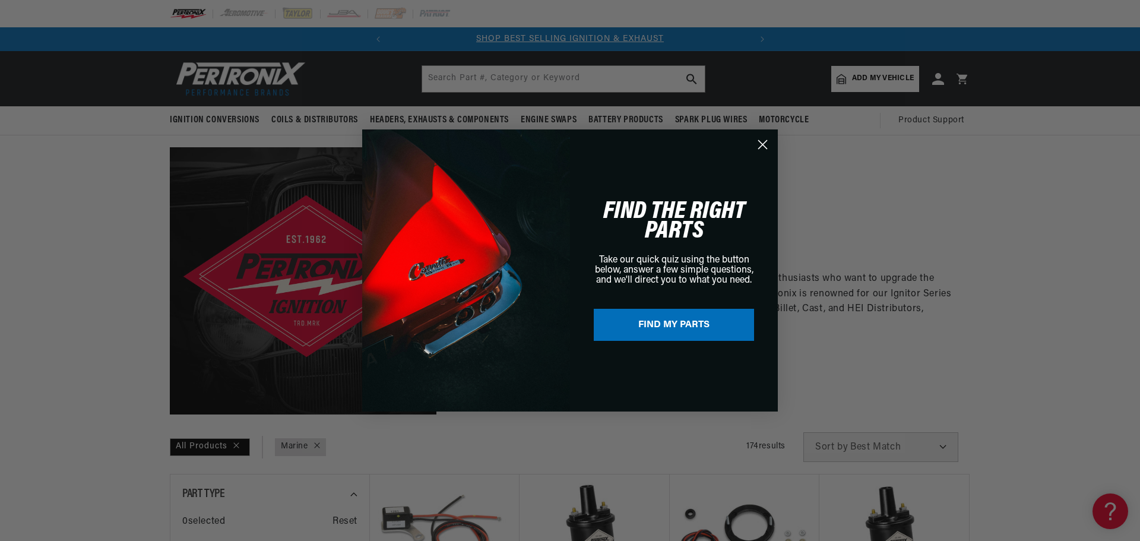
click at [771, 150] on circle "Close dialog" at bounding box center [763, 145] width 20 height 20
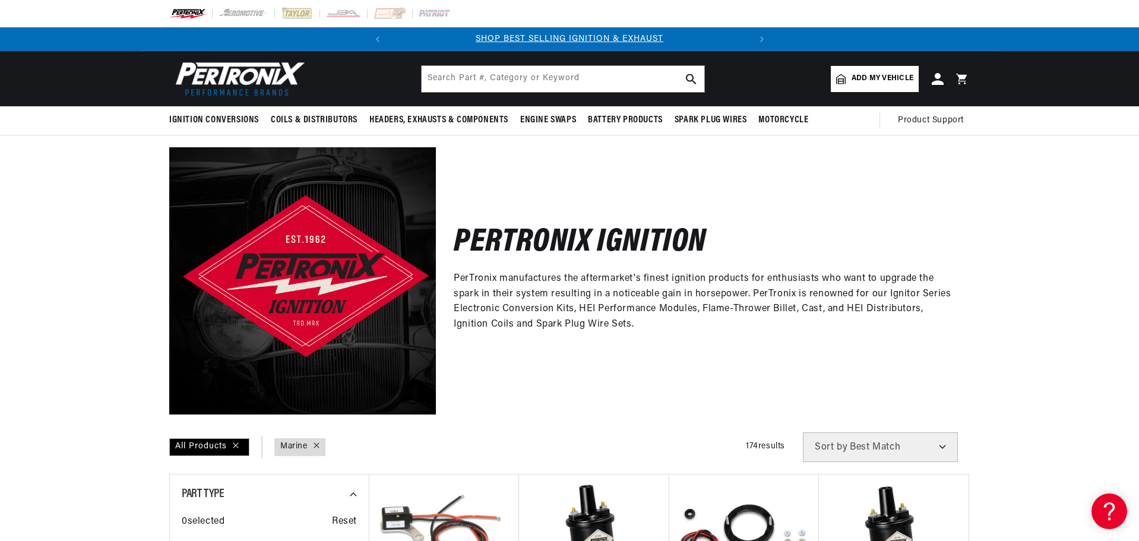
click at [939, 283] on p "PerTronix manufactures the aftermarket's finest ignition products for enthusias…" at bounding box center [703, 301] width 498 height 61
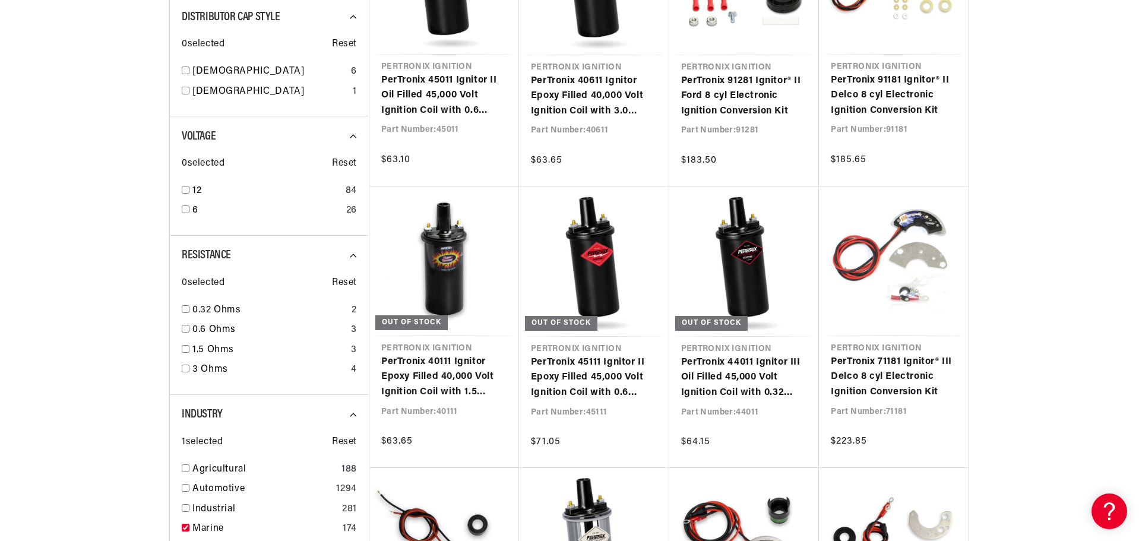
drag, startPoint x: 1027, startPoint y: 261, endPoint x: 1013, endPoint y: 313, distance: 54.0
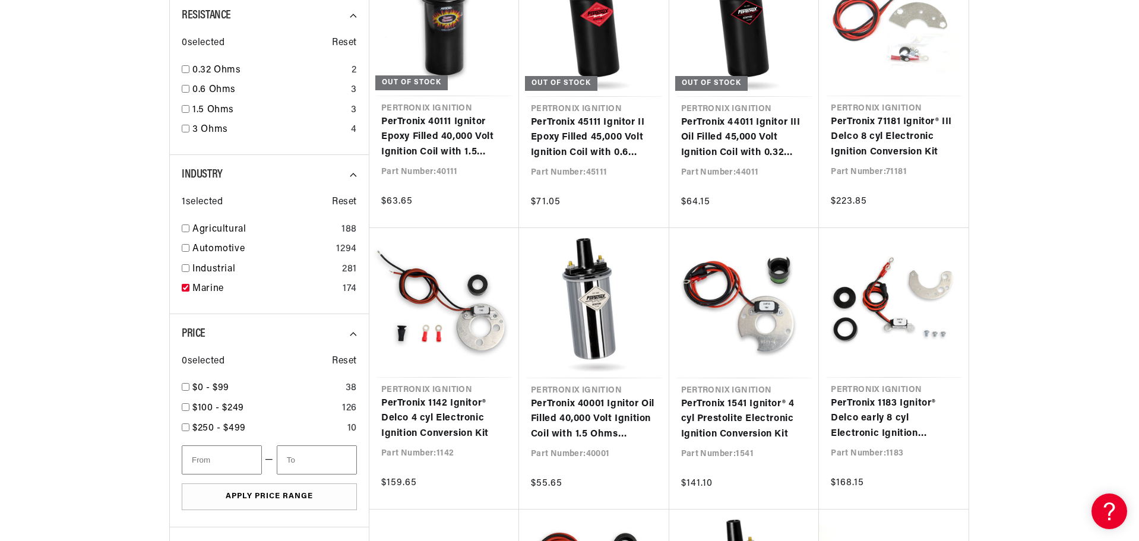
drag, startPoint x: 1053, startPoint y: 242, endPoint x: 1040, endPoint y: 265, distance: 27.1
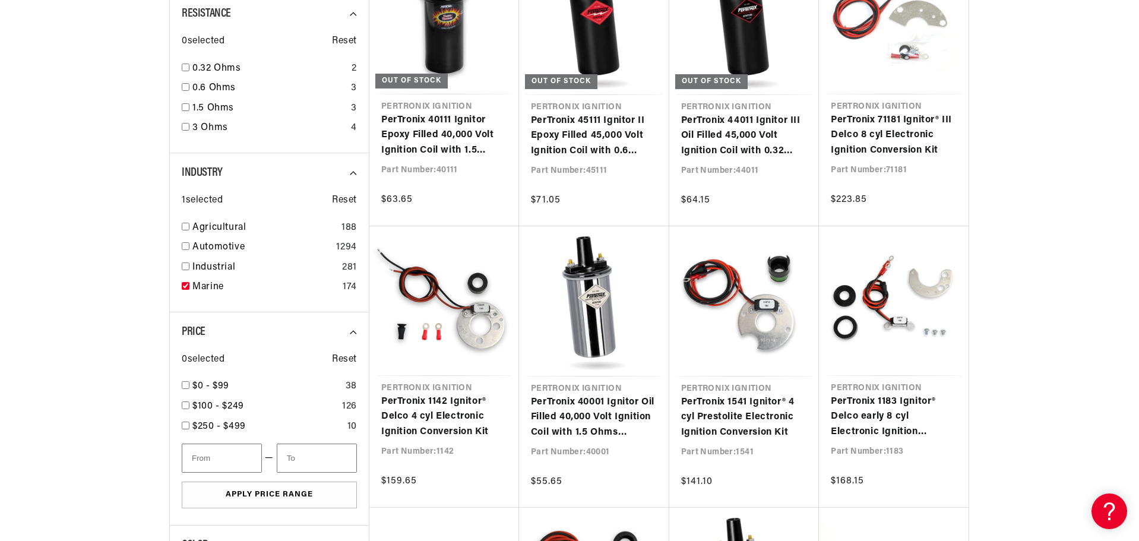
drag, startPoint x: 1037, startPoint y: 258, endPoint x: 1022, endPoint y: 293, distance: 37.7
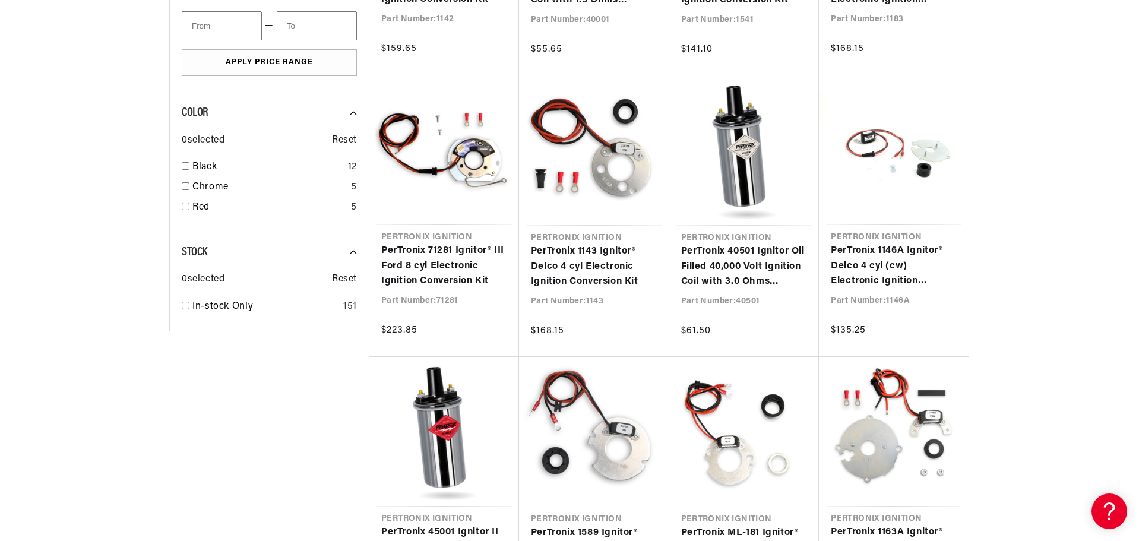
scroll to position [0, 360]
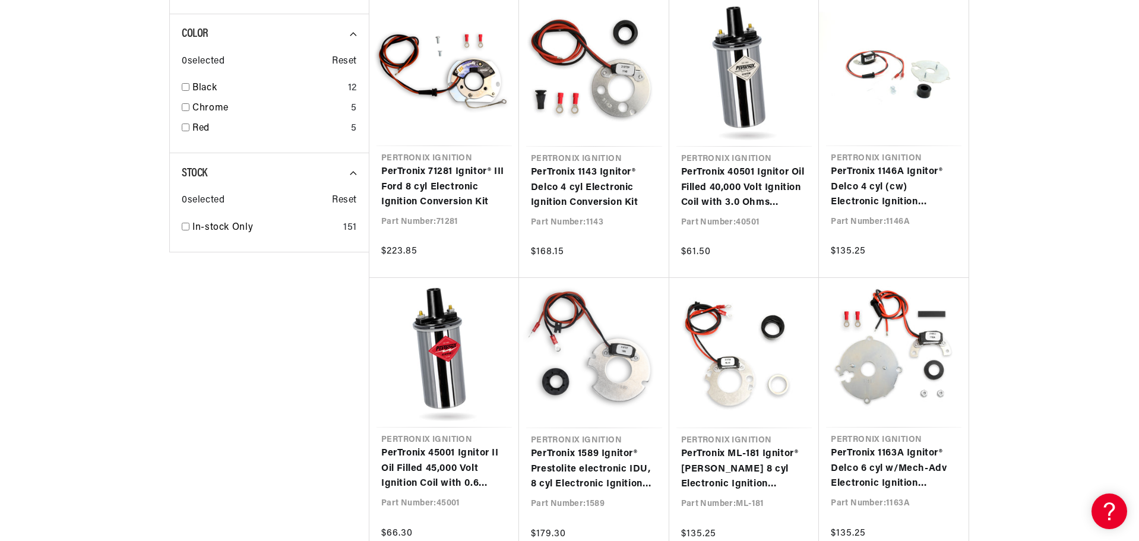
drag, startPoint x: 1027, startPoint y: 274, endPoint x: 987, endPoint y: 332, distance: 71.3
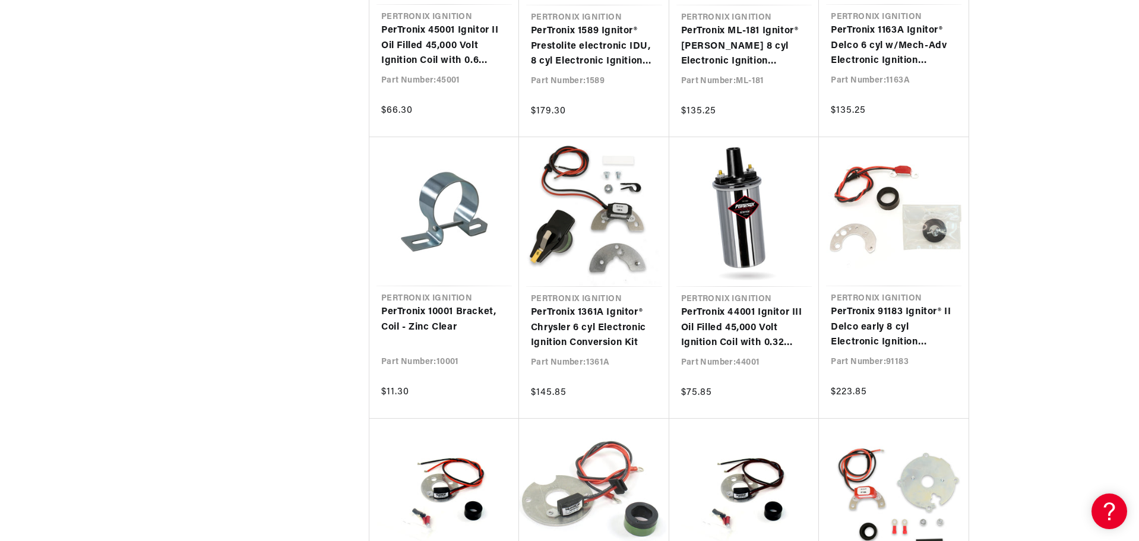
drag, startPoint x: 1034, startPoint y: 268, endPoint x: 1021, endPoint y: 299, distance: 33.3
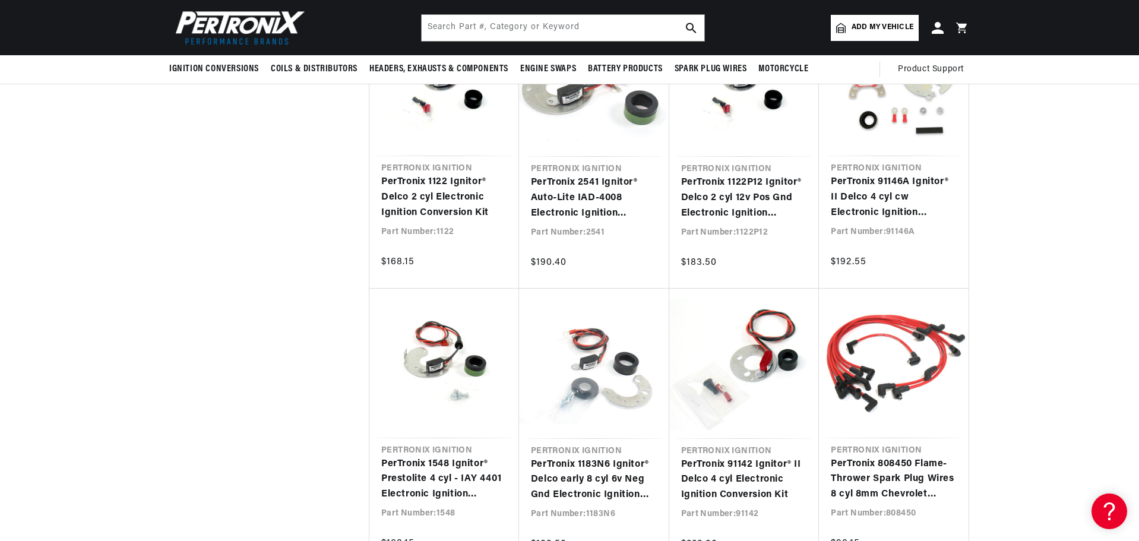
drag, startPoint x: 1020, startPoint y: 299, endPoint x: 1027, endPoint y: 280, distance: 20.1
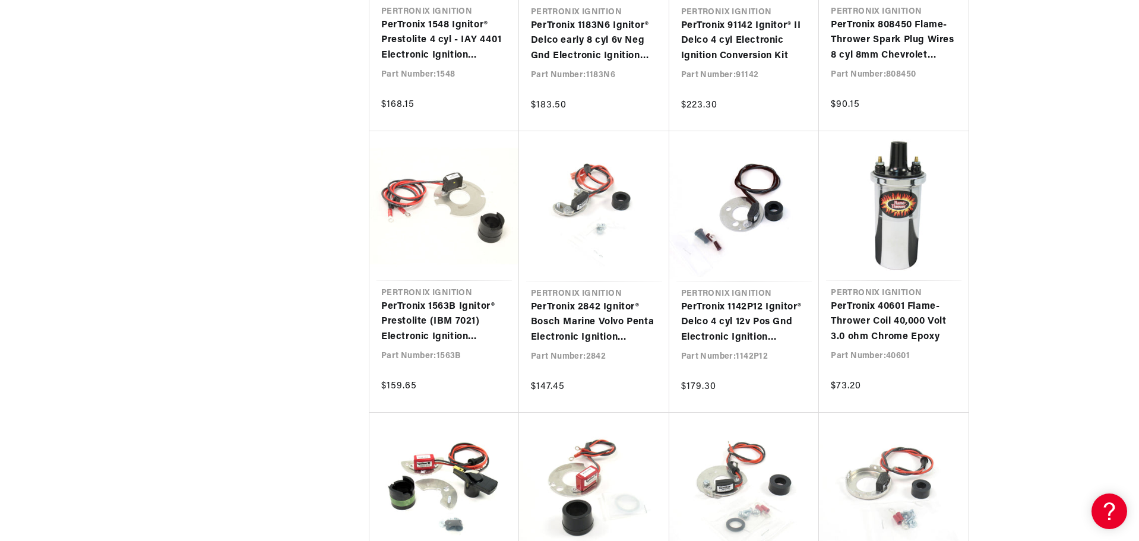
scroll to position [0, 34]
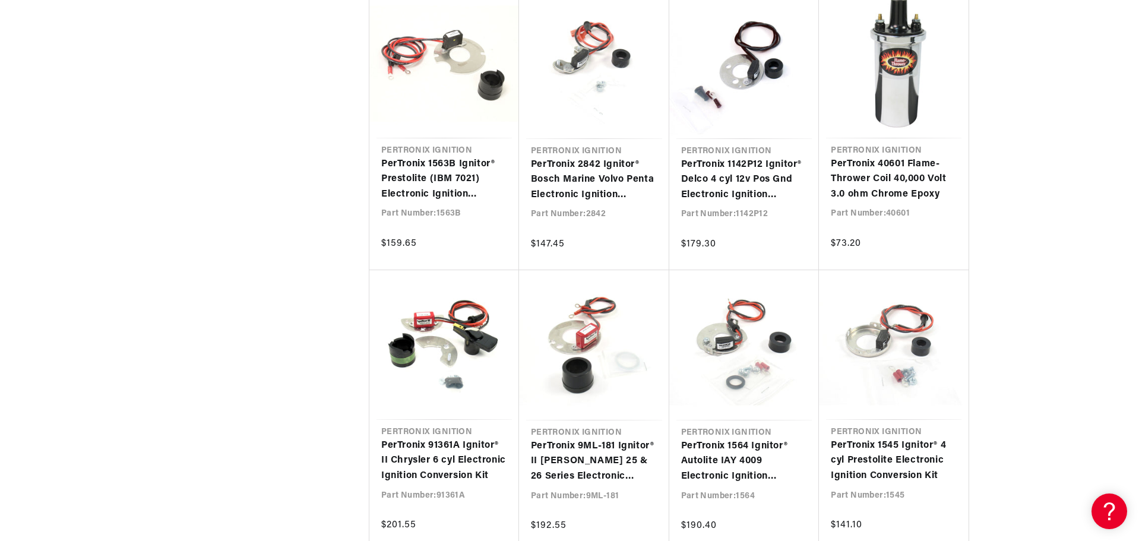
drag, startPoint x: 1027, startPoint y: 279, endPoint x: 990, endPoint y: 344, distance: 75.3
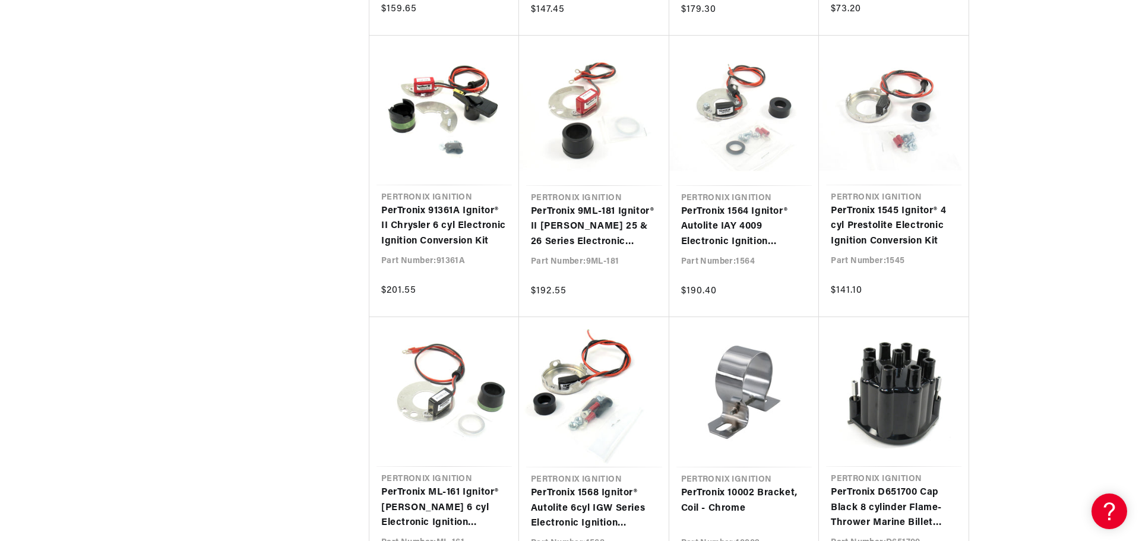
scroll to position [3428, 0]
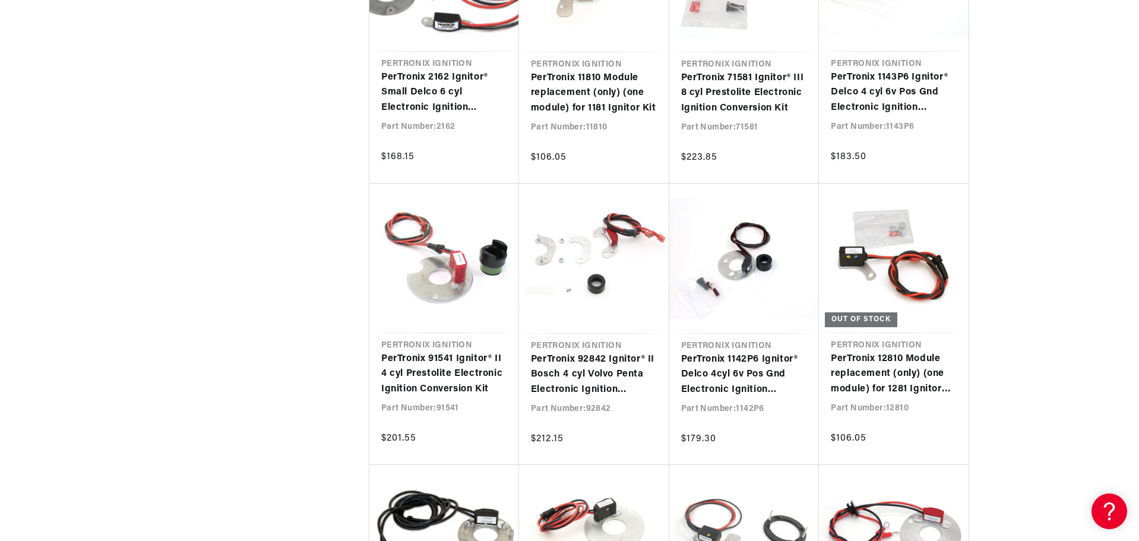
scroll to position [0, 360]
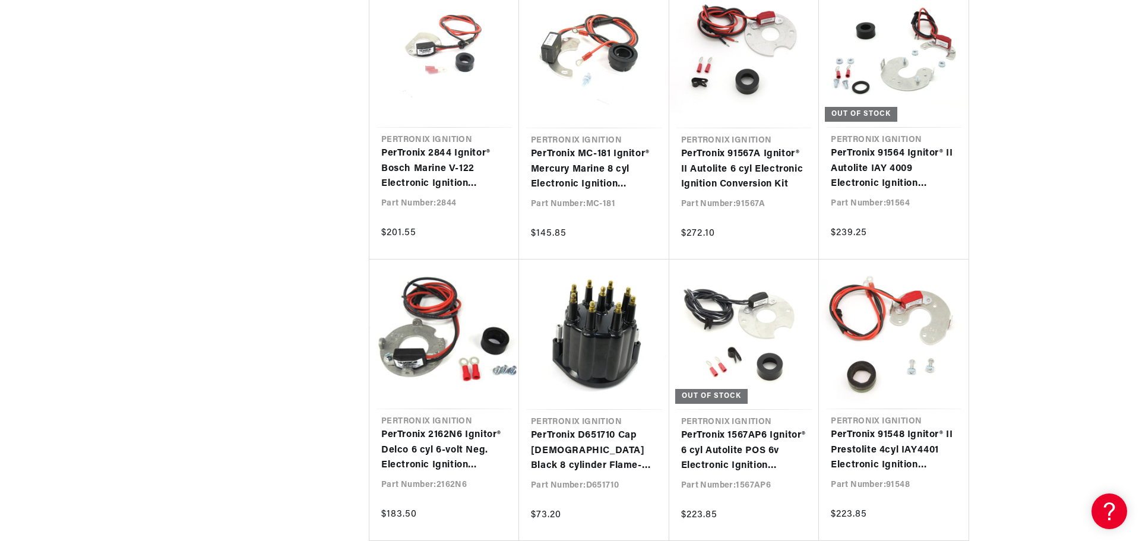
scroll to position [5625, 0]
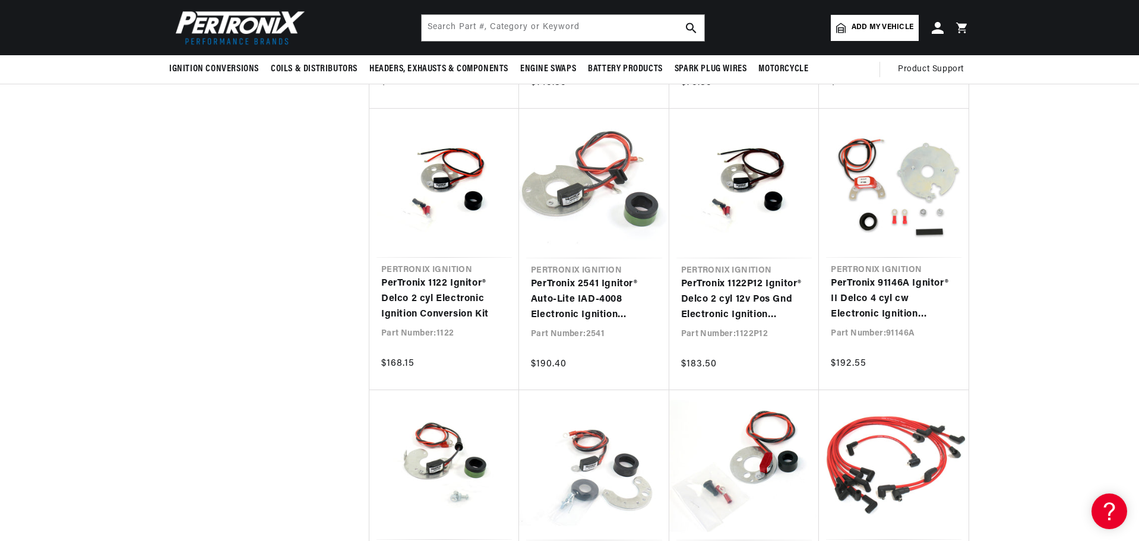
drag, startPoint x: 297, startPoint y: 140, endPoint x: 183, endPoint y: -72, distance: 240.6
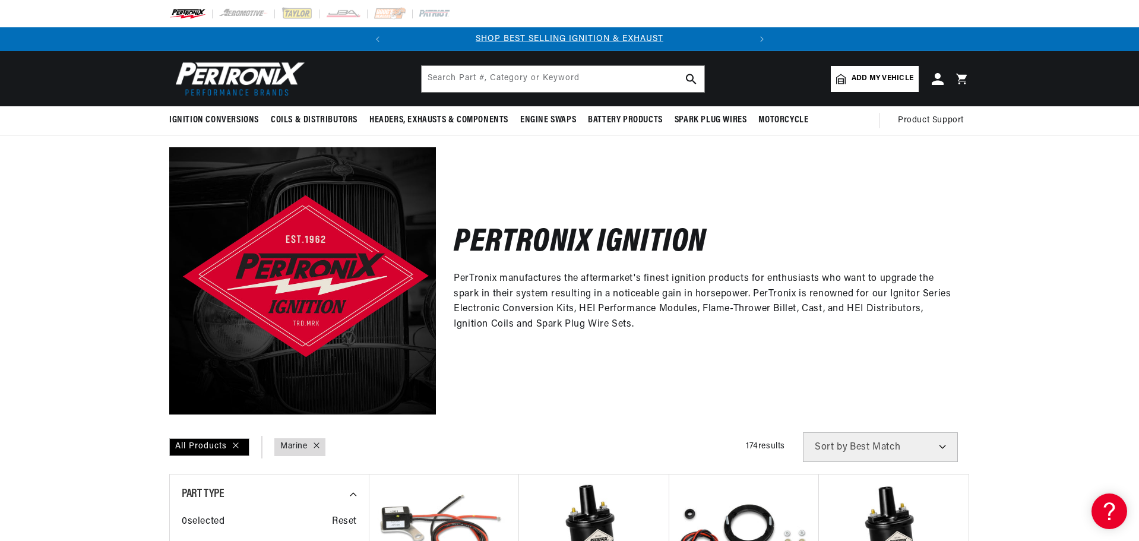
drag, startPoint x: 331, startPoint y: 354, endPoint x: 93, endPoint y: 197, distance: 285.5
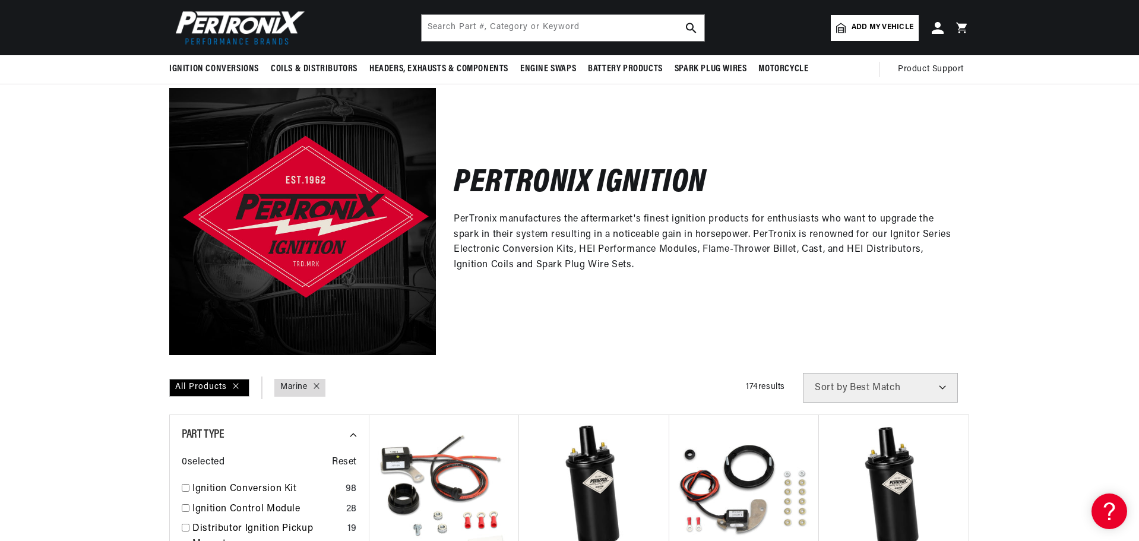
click at [664, 157] on div "Pertronix Ignition PerTronix manufactures the aftermarket's finest ignition pro…" at bounding box center [703, 221] width 534 height 267
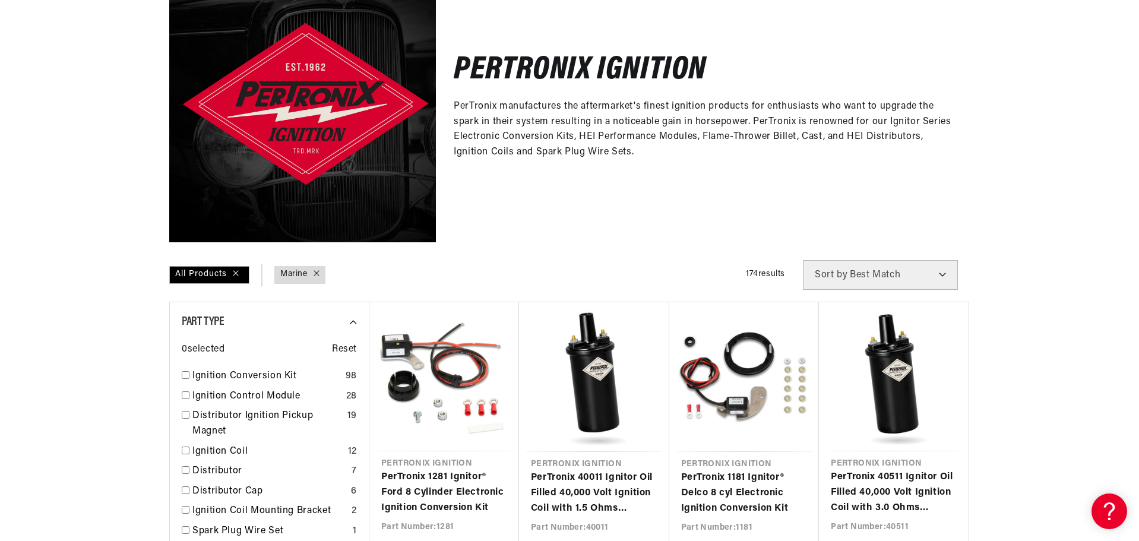
scroll to position [297, 0]
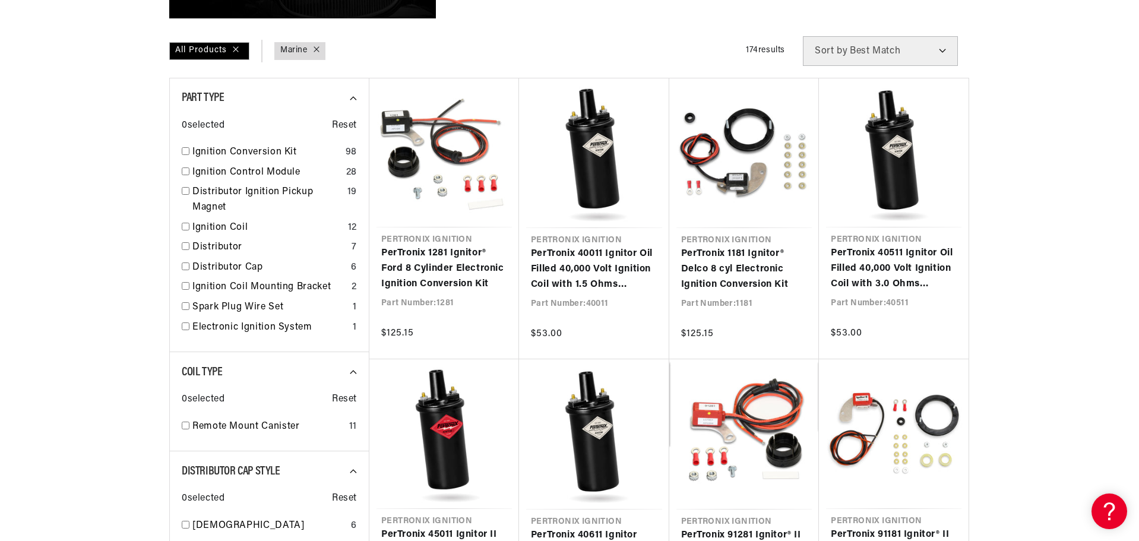
drag, startPoint x: 1059, startPoint y: 179, endPoint x: 1055, endPoint y: 238, distance: 59.5
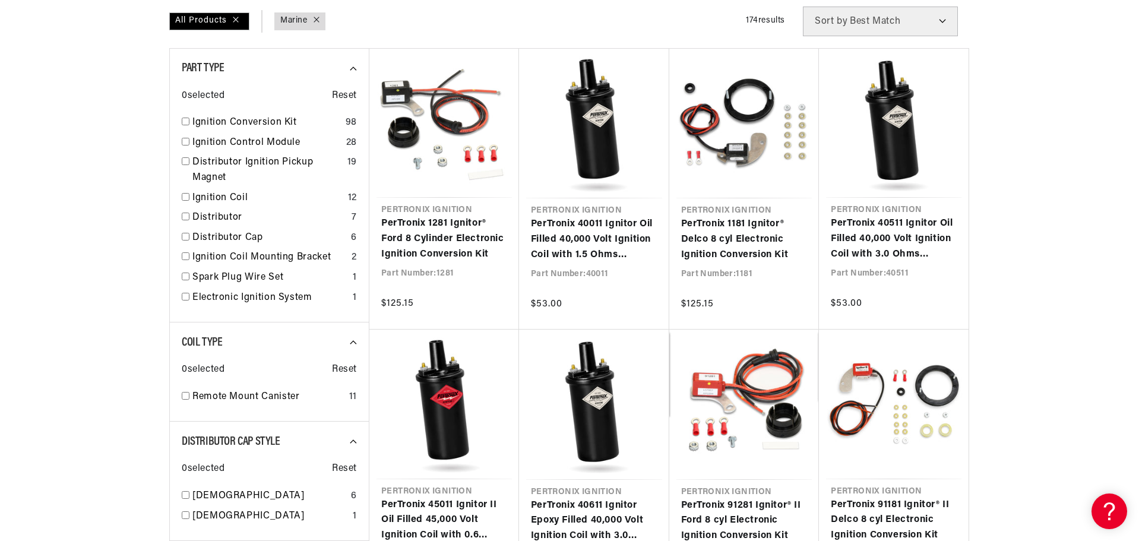
scroll to position [0, 0]
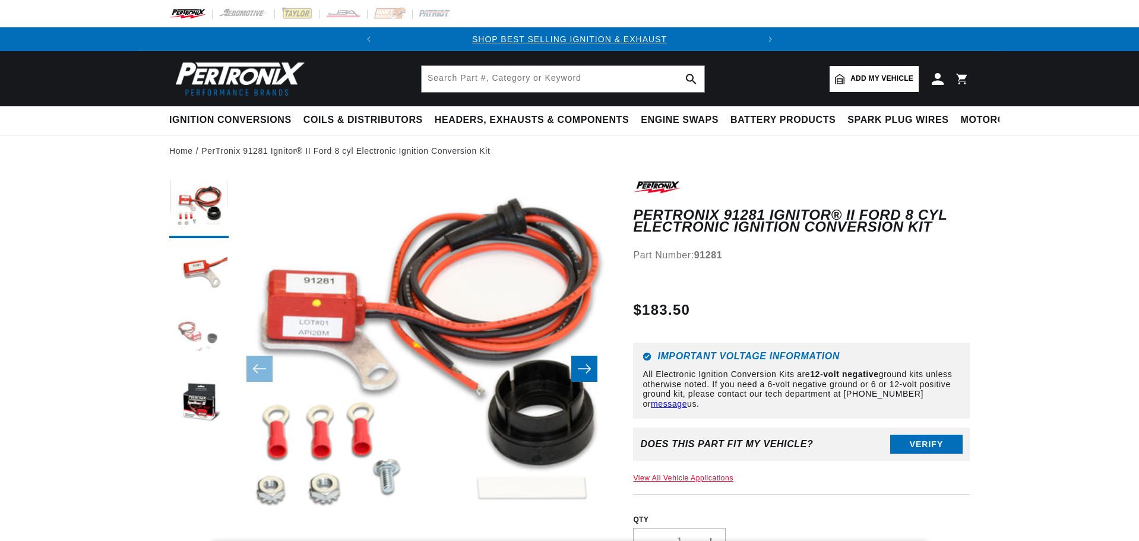
drag, startPoint x: 0, startPoint y: 0, endPoint x: 192, endPoint y: 348, distance: 398.0
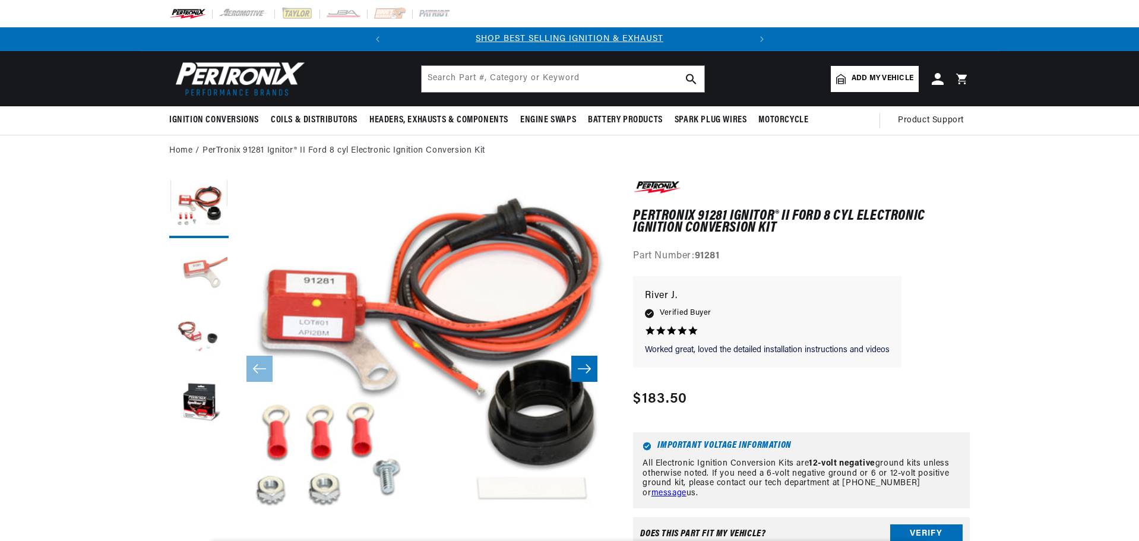
click at [200, 290] on button "Load image 2 in gallery view" at bounding box center [198, 273] width 59 height 59
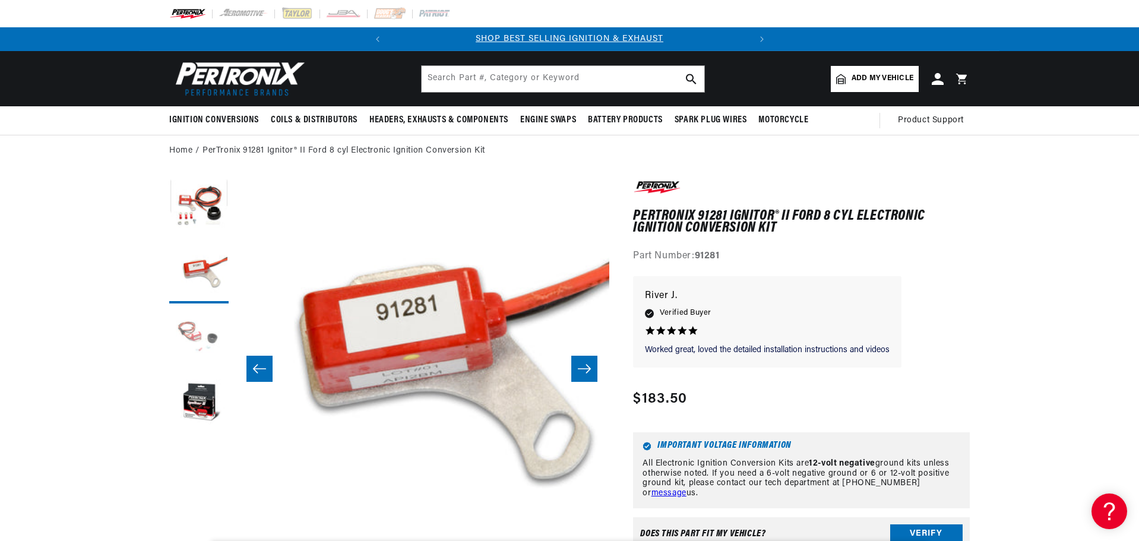
click at [195, 334] on button "Load image 3 in gallery view" at bounding box center [198, 338] width 59 height 59
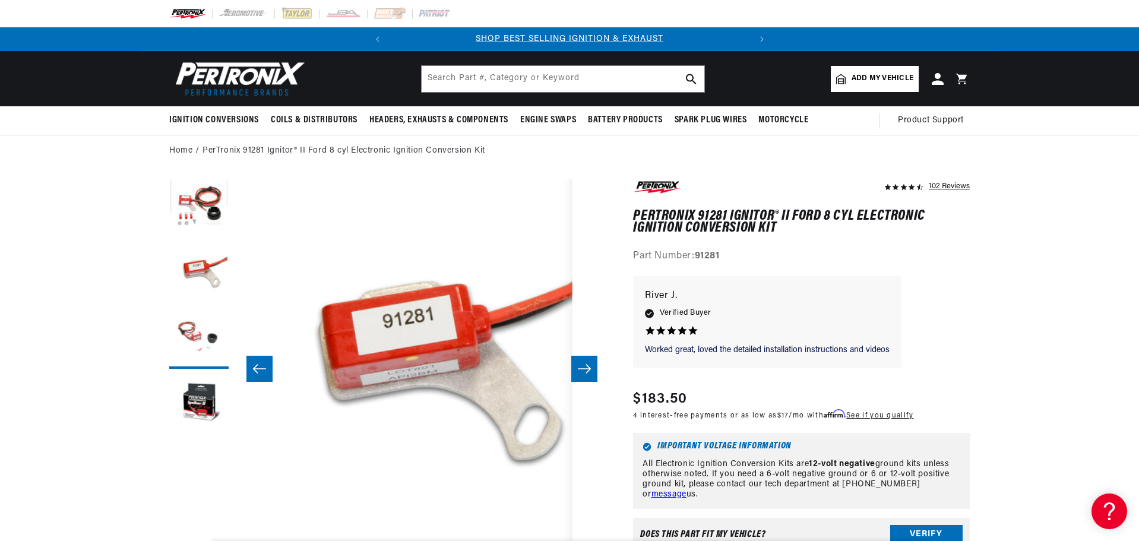
scroll to position [0, 750]
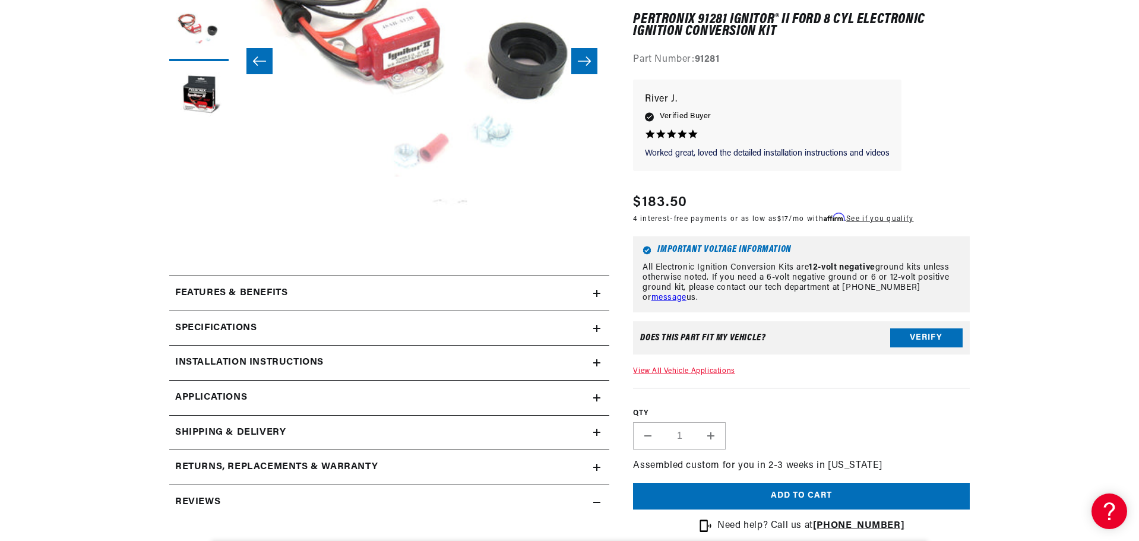
drag, startPoint x: 85, startPoint y: 294, endPoint x: 78, endPoint y: 325, distance: 32.4
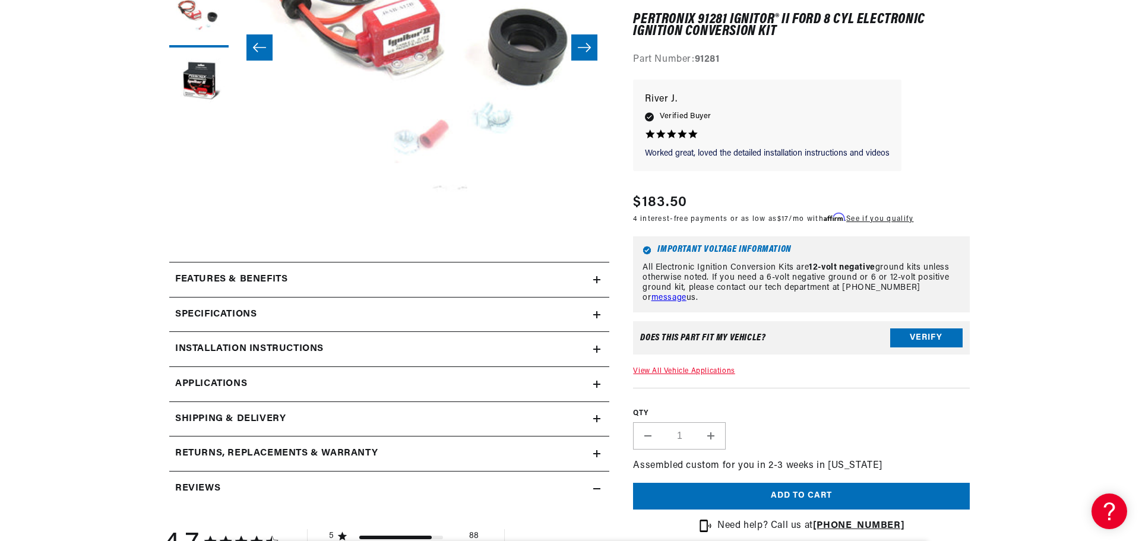
click at [175, 299] on summary "Specifications" at bounding box center [389, 314] width 440 height 34
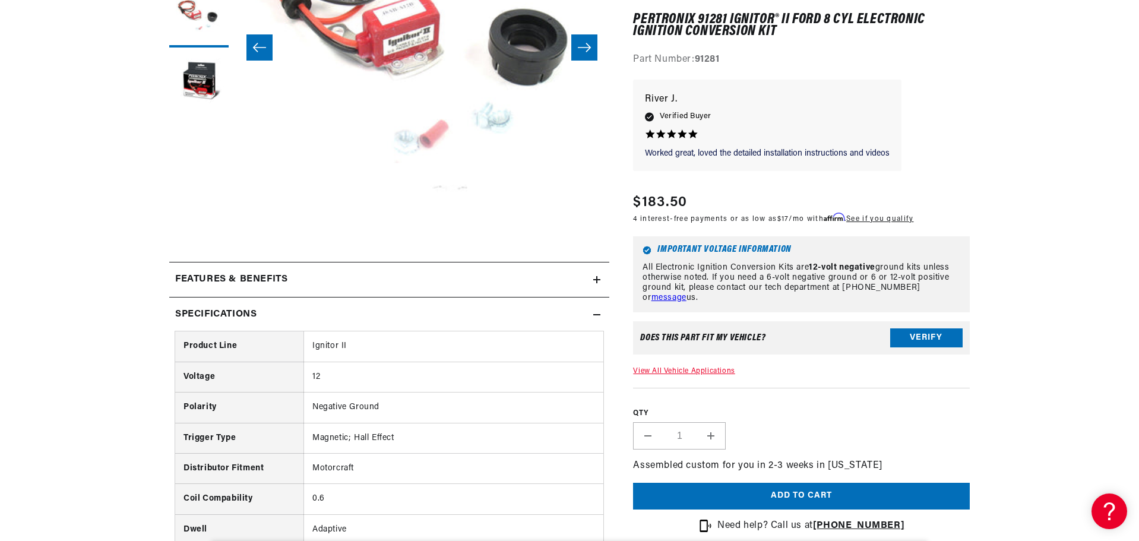
click at [183, 286] on h2 "Features & Benefits" at bounding box center [231, 279] width 112 height 15
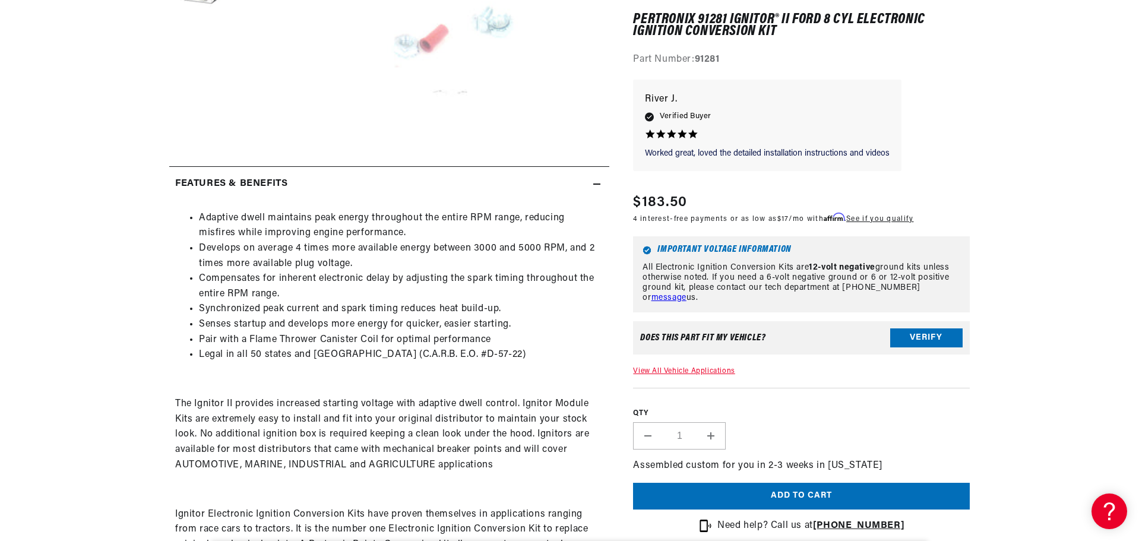
scroll to position [0, 360]
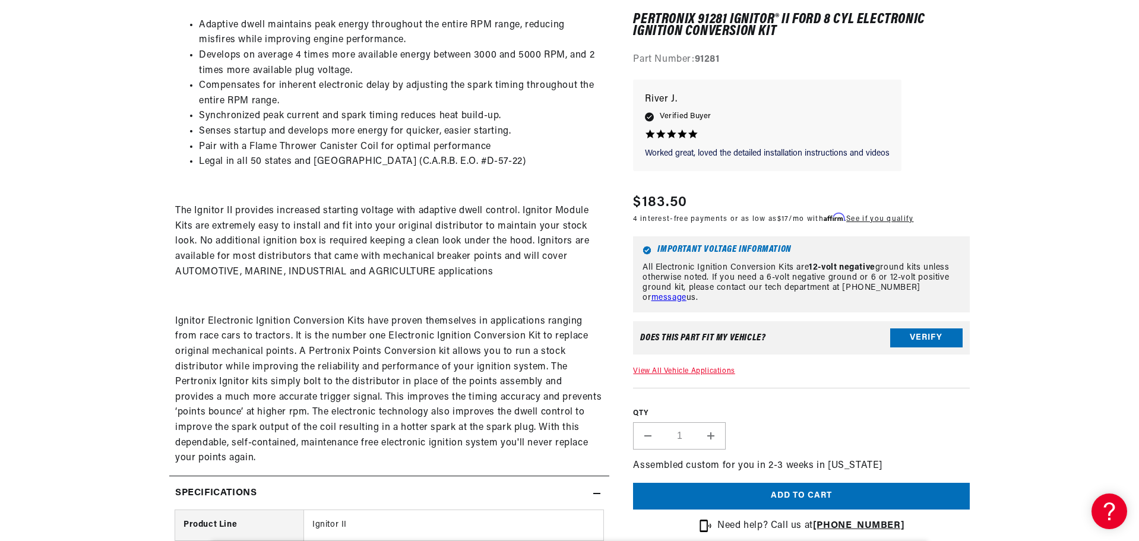
drag, startPoint x: 84, startPoint y: 291, endPoint x: 78, endPoint y: 316, distance: 25.8
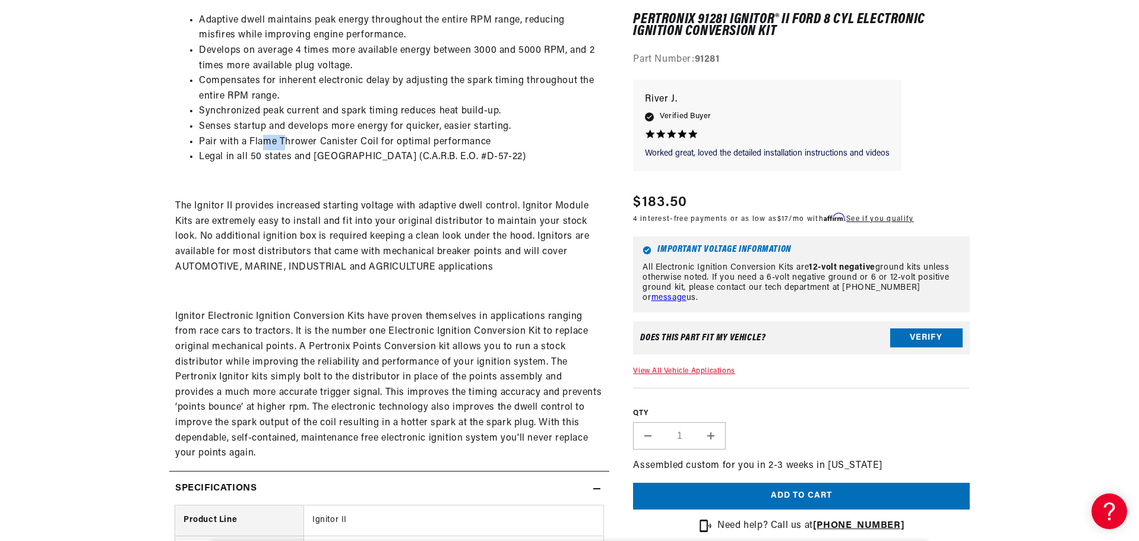
drag, startPoint x: 265, startPoint y: 138, endPoint x: 285, endPoint y: 137, distance: 19.7
click at [285, 137] on li "Pair with a Flame Thrower Canister Coil for optimal performance" at bounding box center [401, 142] width 404 height 15
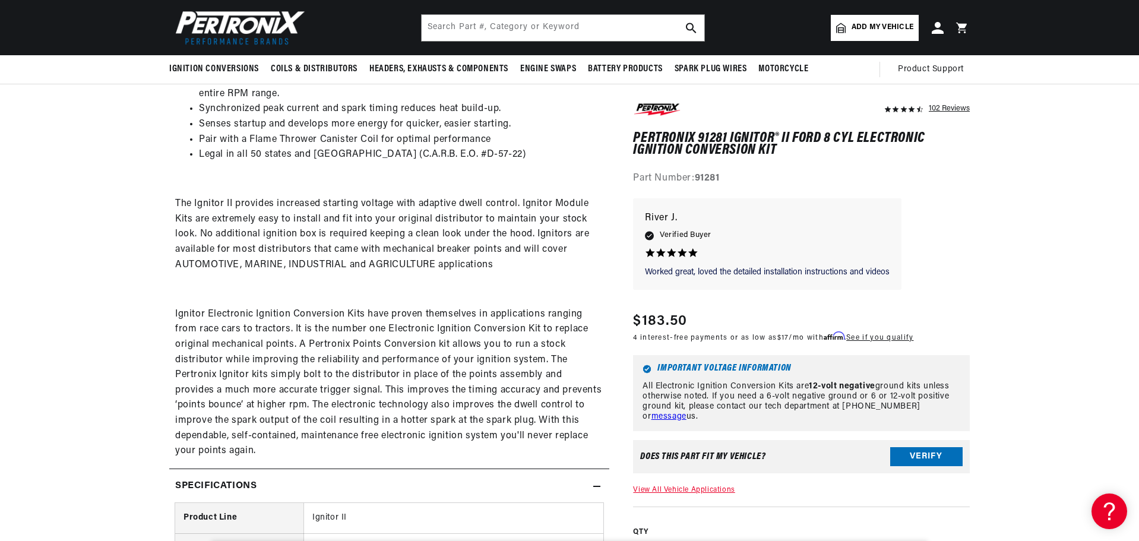
scroll to position [0, 0]
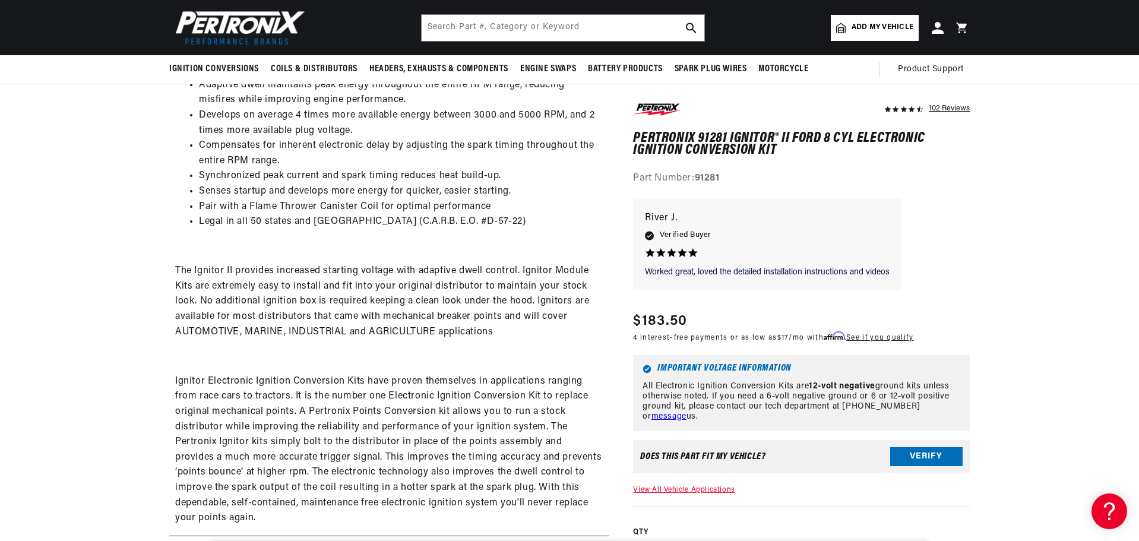
drag, startPoint x: 992, startPoint y: 188, endPoint x: 992, endPoint y: 165, distance: 23.2
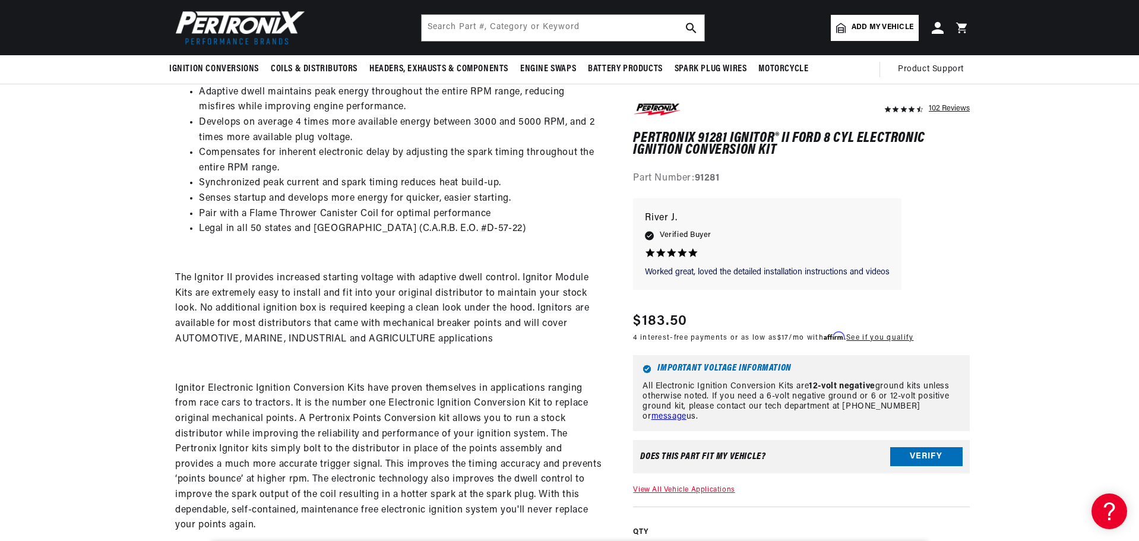
scroll to position [544, 0]
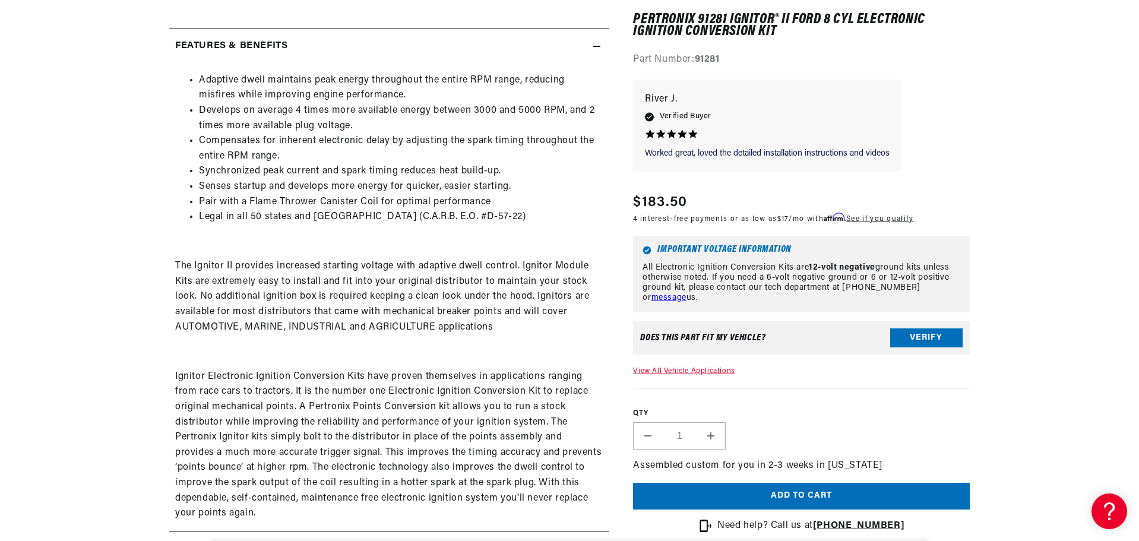
scroll to position [0, 77]
drag, startPoint x: 112, startPoint y: 283, endPoint x: 112, endPoint y: 294, distance: 11.3
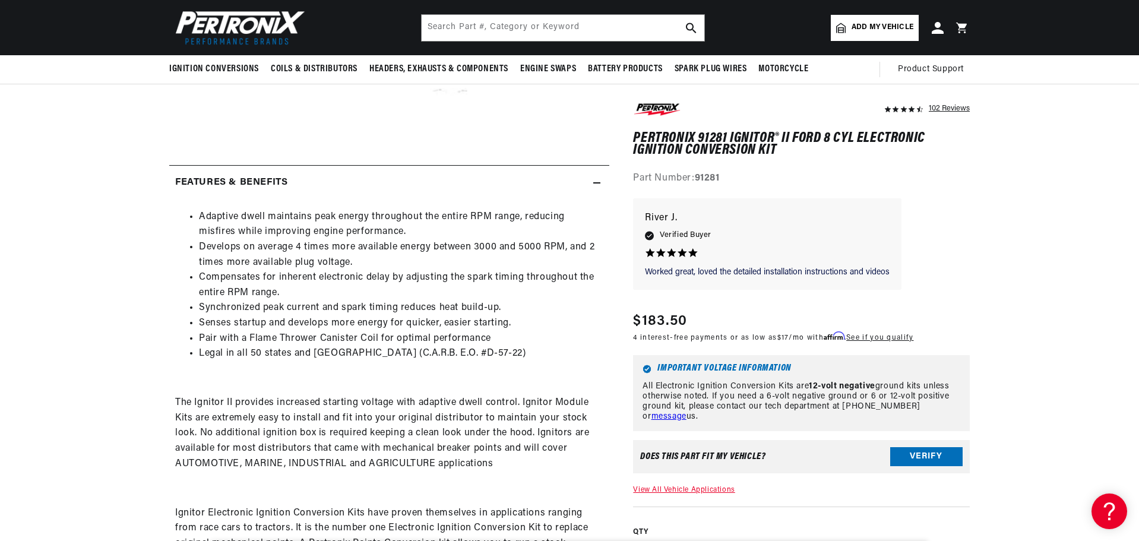
drag, startPoint x: 82, startPoint y: 322, endPoint x: 84, endPoint y: 135, distance: 187.6
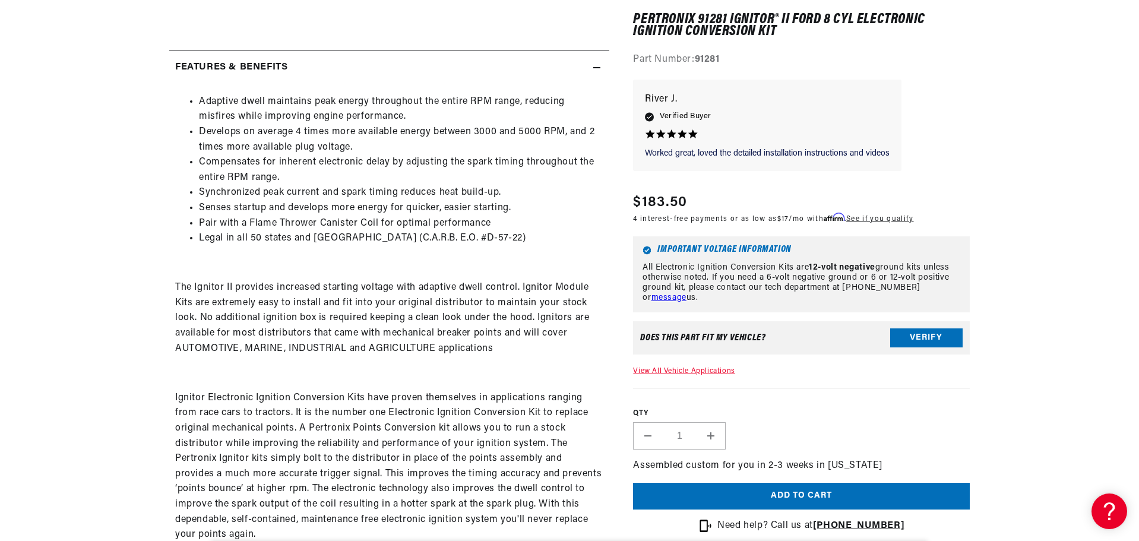
drag, startPoint x: 88, startPoint y: 340, endPoint x: 59, endPoint y: 379, distance: 49.2
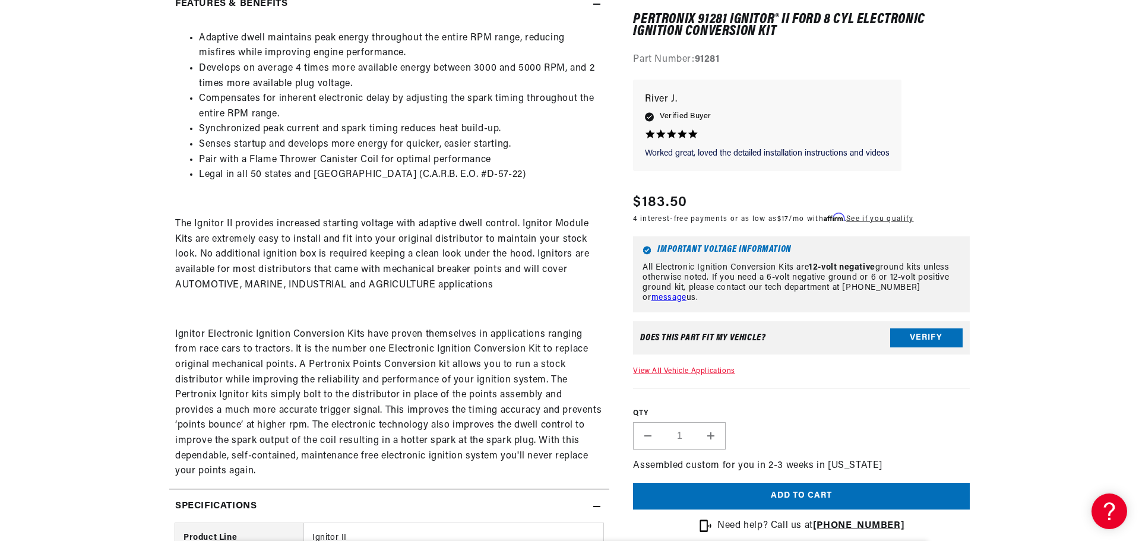
drag, startPoint x: 76, startPoint y: 329, endPoint x: 71, endPoint y: 348, distance: 19.7
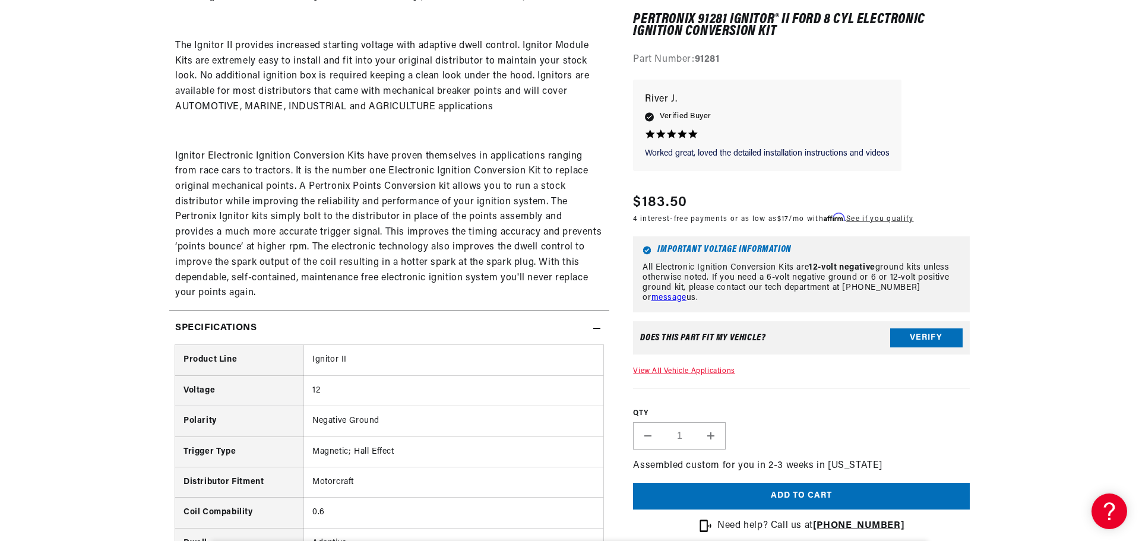
click at [232, 321] on h2 "Specifications" at bounding box center [215, 328] width 81 height 15
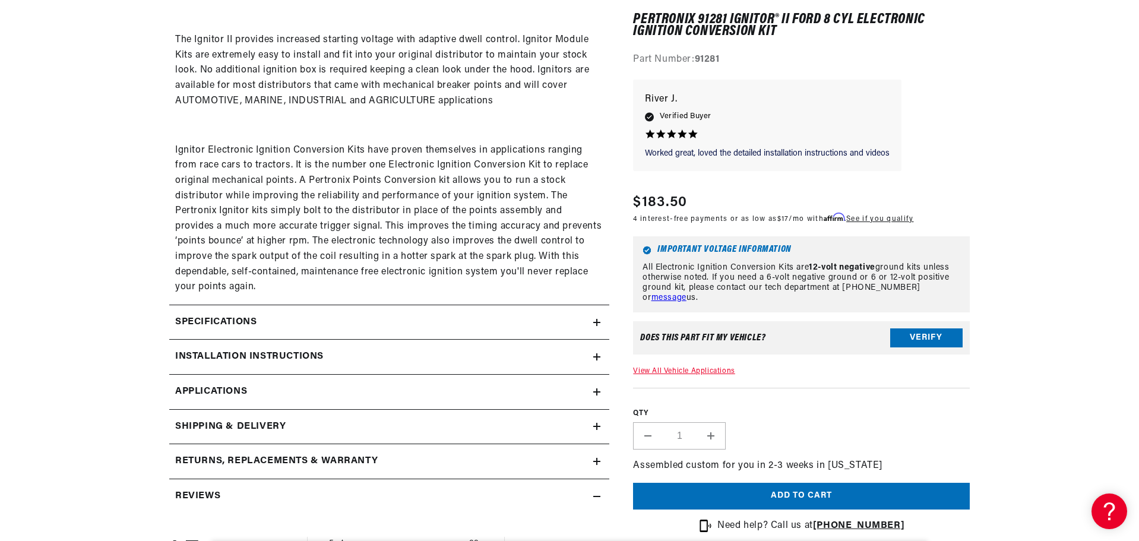
drag, startPoint x: 113, startPoint y: 329, endPoint x: 91, endPoint y: 366, distance: 42.9
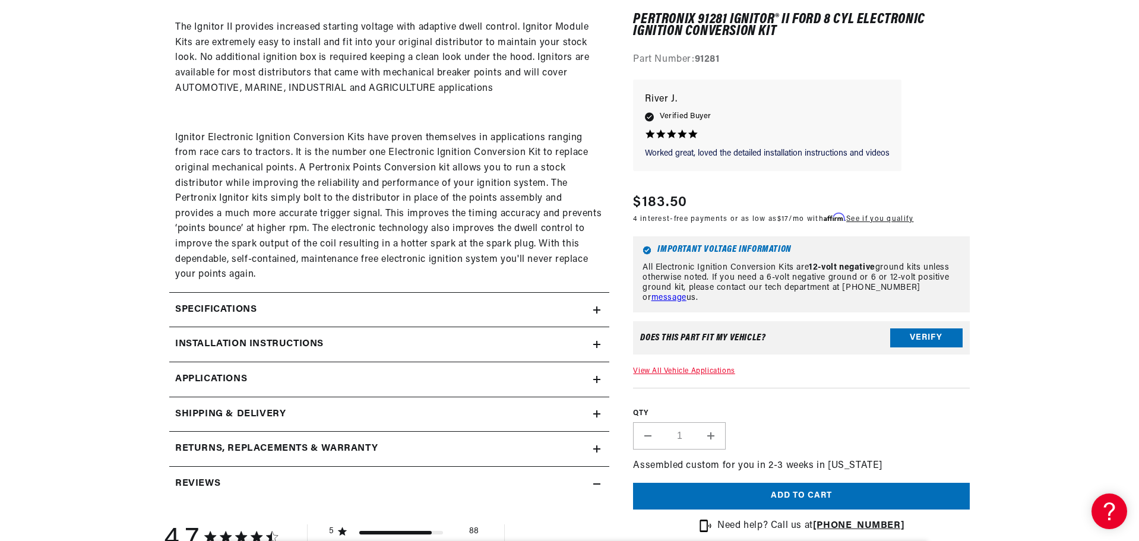
click at [170, 343] on div "Installation instructions" at bounding box center [381, 344] width 424 height 15
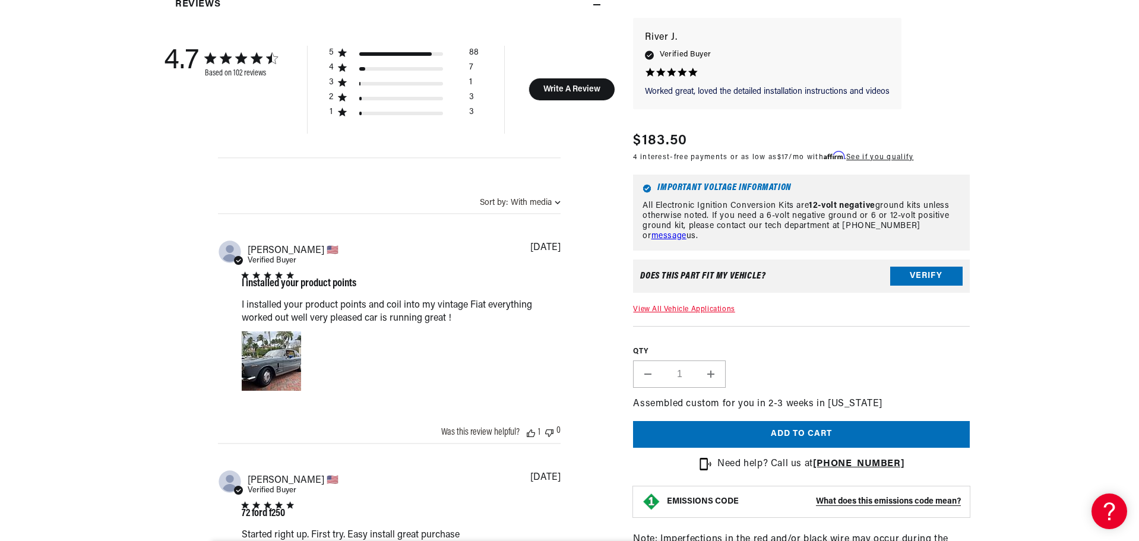
drag, startPoint x: 52, startPoint y: 233, endPoint x: 51, endPoint y: 255, distance: 22.0
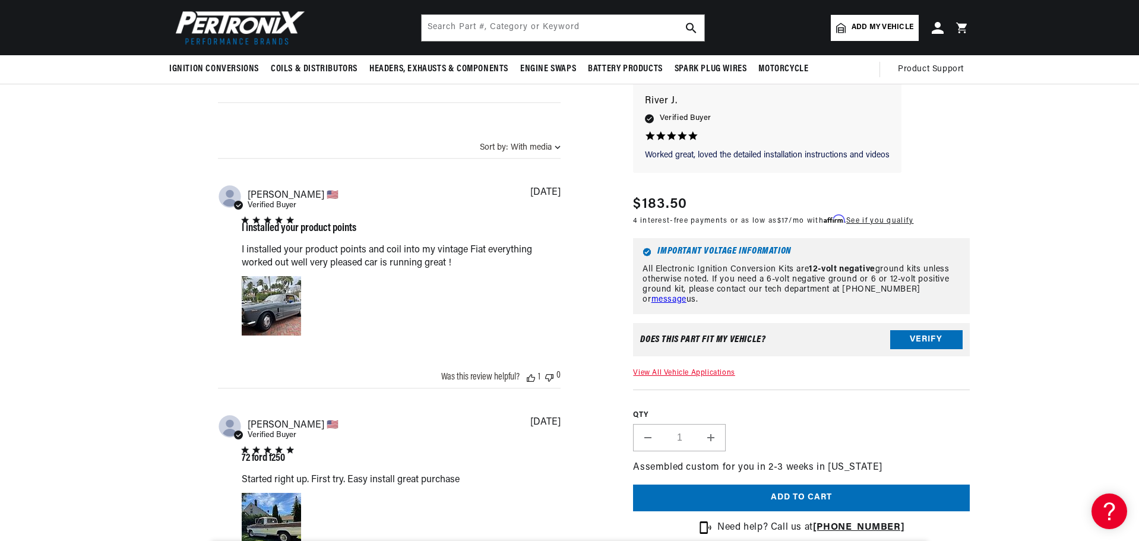
drag, startPoint x: 135, startPoint y: 137, endPoint x: 131, endPoint y: 123, distance: 14.5
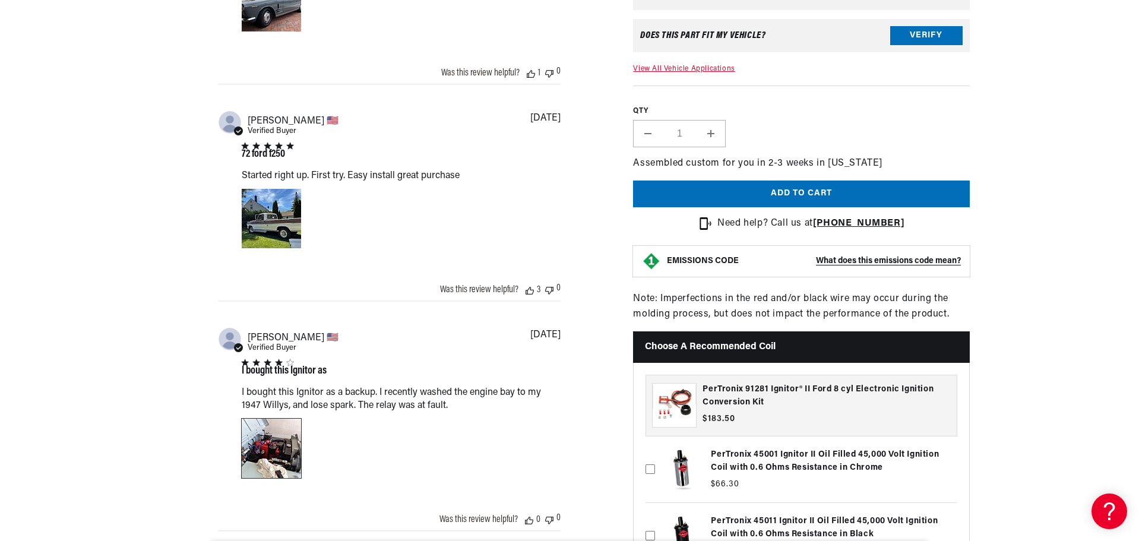
click at [252, 449] on div "Image of Review by Stephen S. on June 12, 23 number 1" at bounding box center [271, 448] width 59 height 59
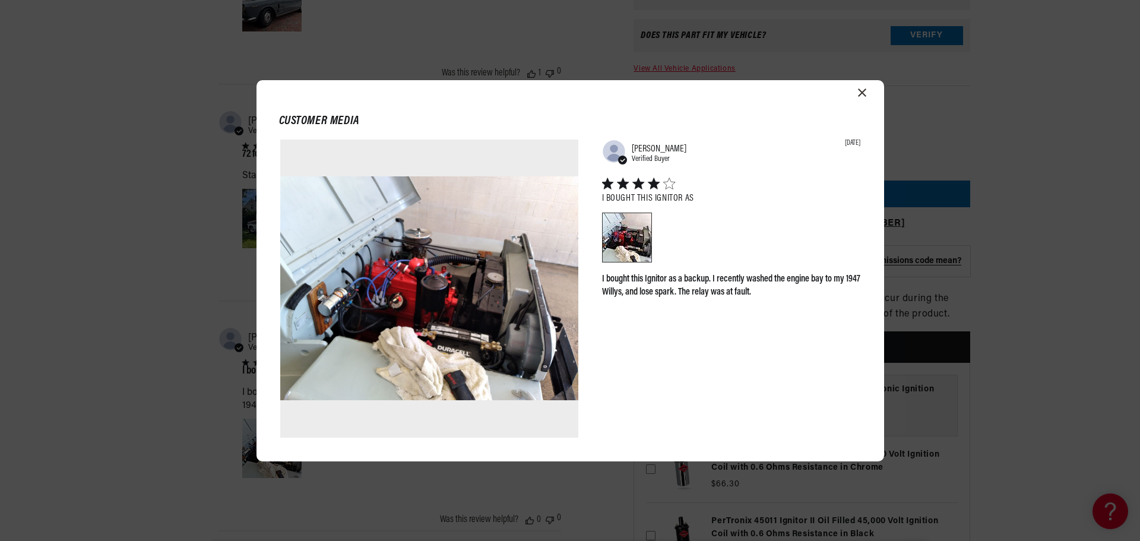
click at [93, 432] on div "Customer media Abstract user icon Stephen S. Verified Buyer 06/12/23 I bought t…" at bounding box center [570, 270] width 1140 height 541
click at [128, 403] on div "Customer media Abstract user icon Stephen S. Verified Buyer 06/12/23 I bought t…" at bounding box center [570, 270] width 1140 height 541
click at [861, 95] on icon "Close modal" at bounding box center [862, 92] width 8 height 8
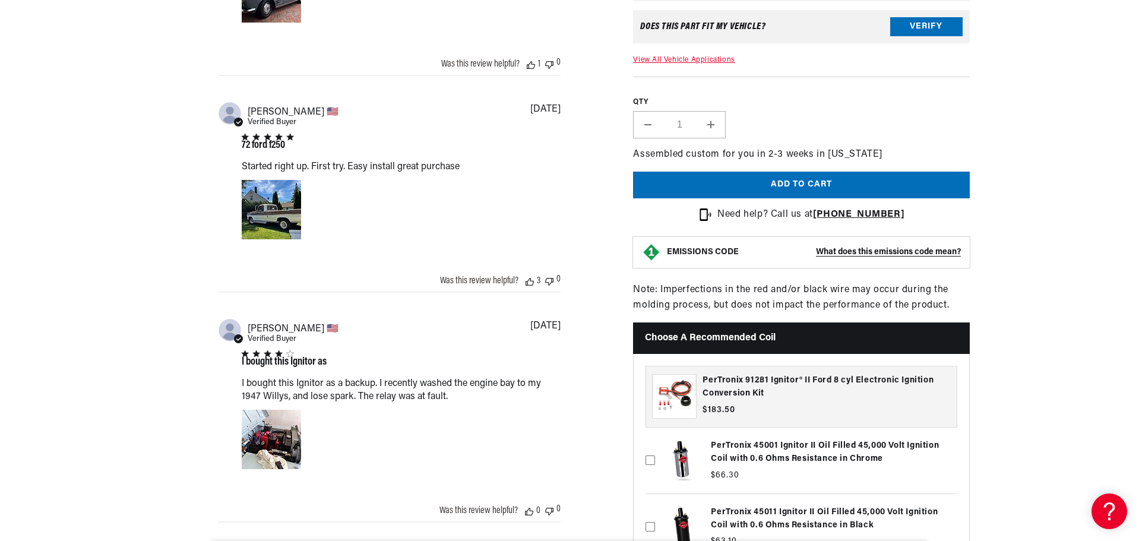
drag, startPoint x: 153, startPoint y: 362, endPoint x: 109, endPoint y: 446, distance: 94.8
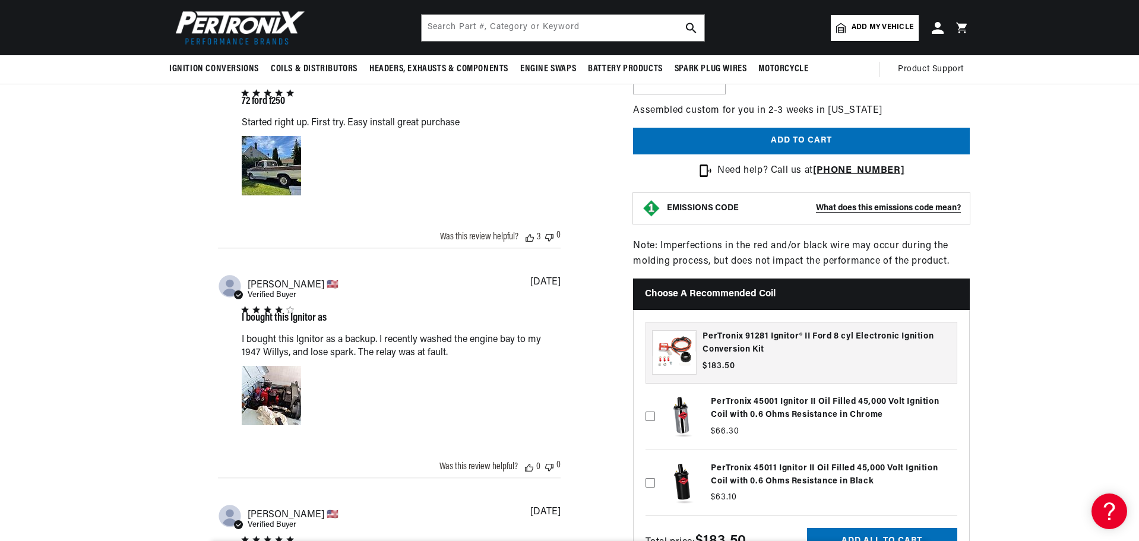
drag, startPoint x: 97, startPoint y: 342, endPoint x: 99, endPoint y: 330, distance: 11.9
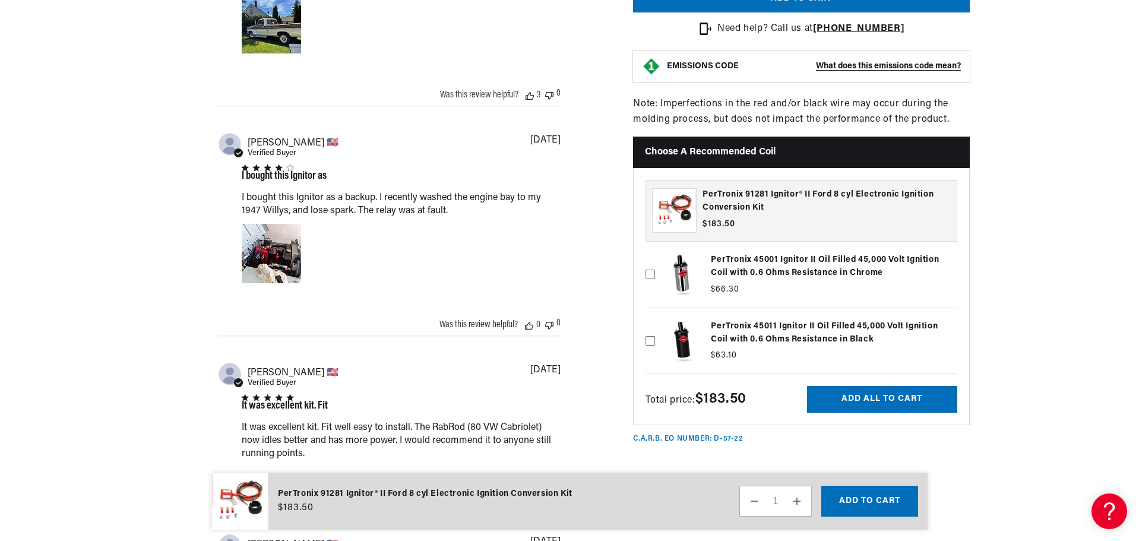
scroll to position [0, 67]
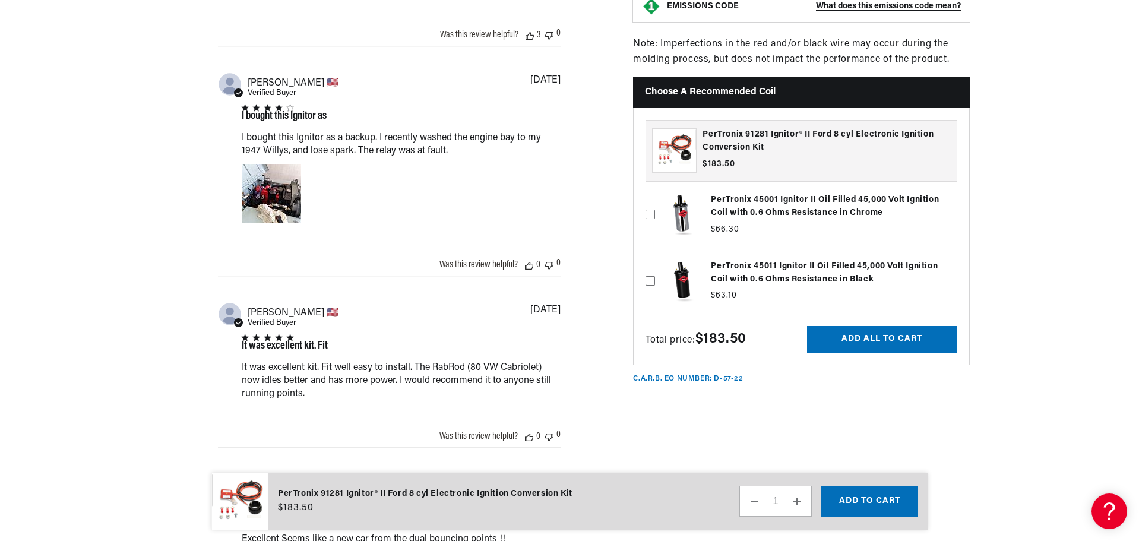
drag, startPoint x: 99, startPoint y: 353, endPoint x: 53, endPoint y: 417, distance: 79.6
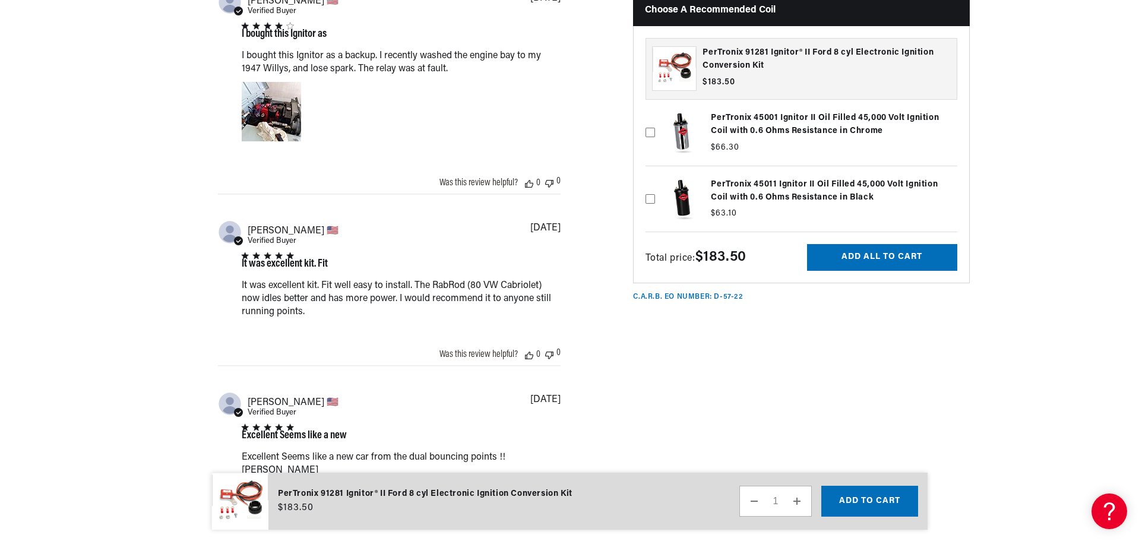
drag, startPoint x: 69, startPoint y: 383, endPoint x: 60, endPoint y: 396, distance: 16.1
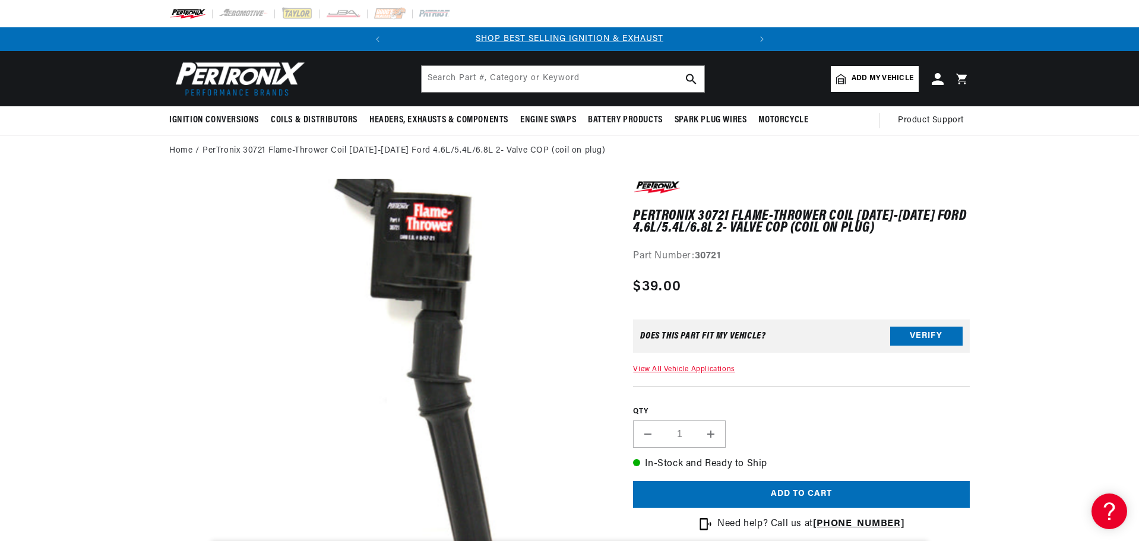
drag, startPoint x: 1025, startPoint y: 243, endPoint x: 1022, endPoint y: 264, distance: 20.4
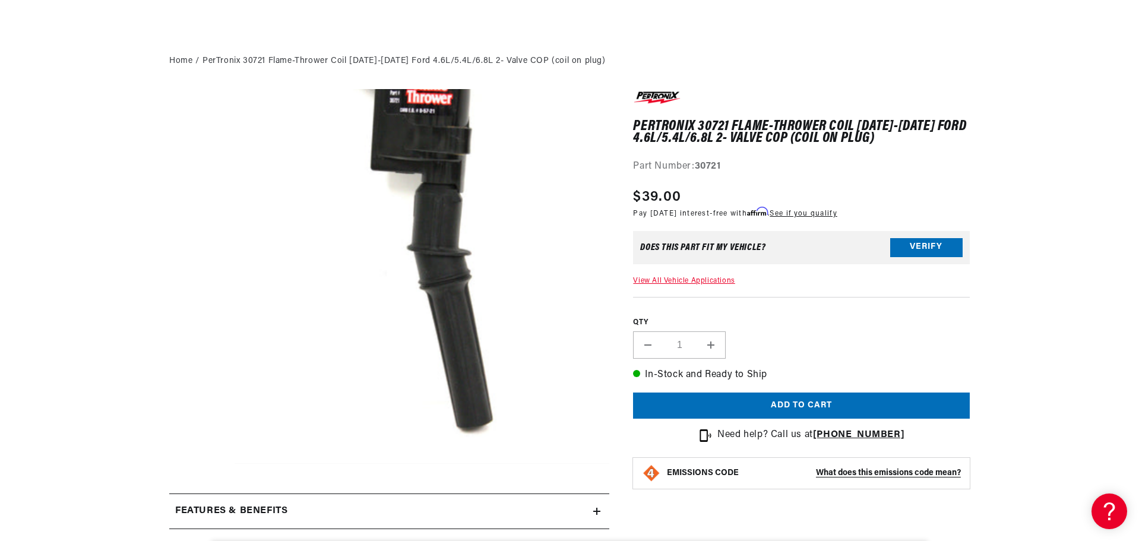
scroll to position [261, 0]
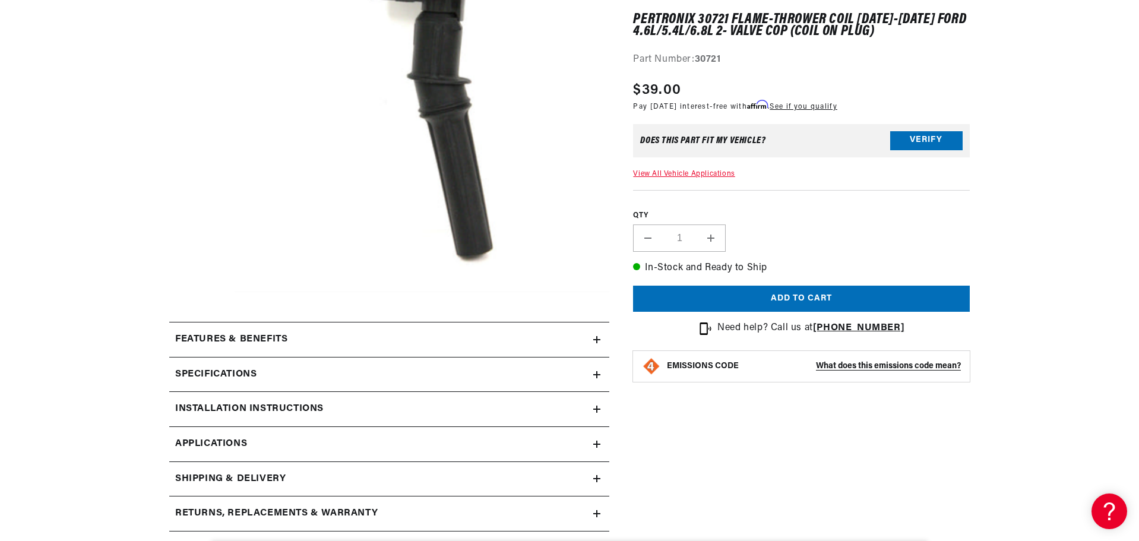
click at [287, 342] on h2 "Features & Benefits" at bounding box center [231, 339] width 112 height 15
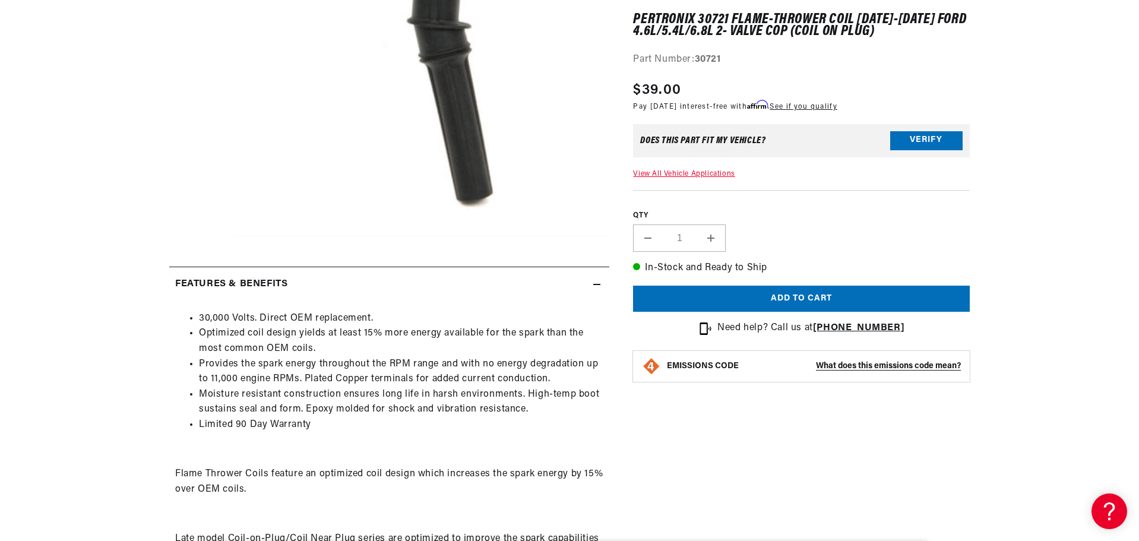
scroll to position [0, 360]
drag, startPoint x: 90, startPoint y: 312, endPoint x: 84, endPoint y: 285, distance: 28.1
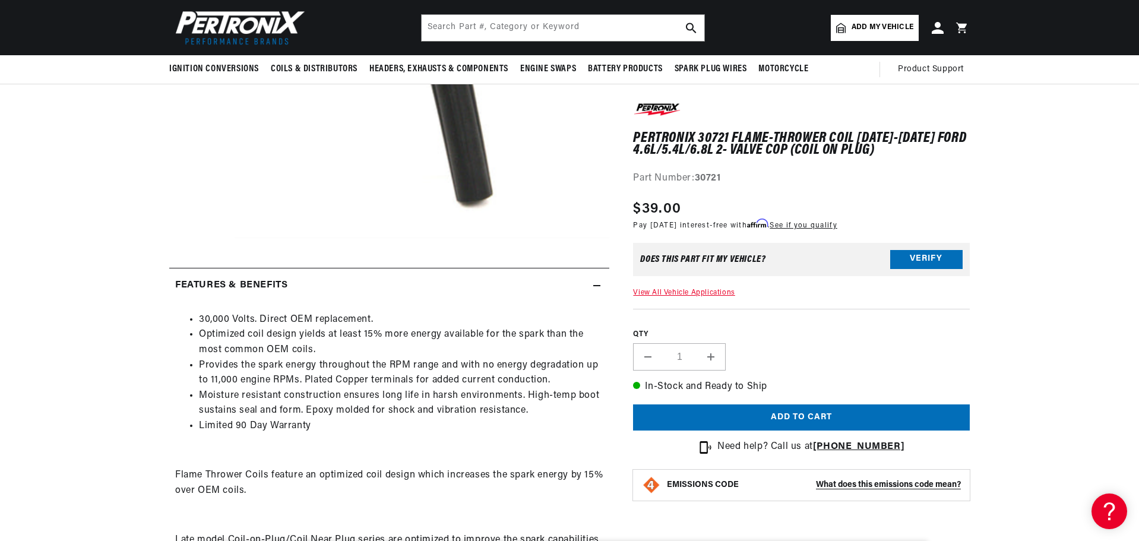
click at [209, 291] on h2 "Features & Benefits" at bounding box center [231, 285] width 112 height 15
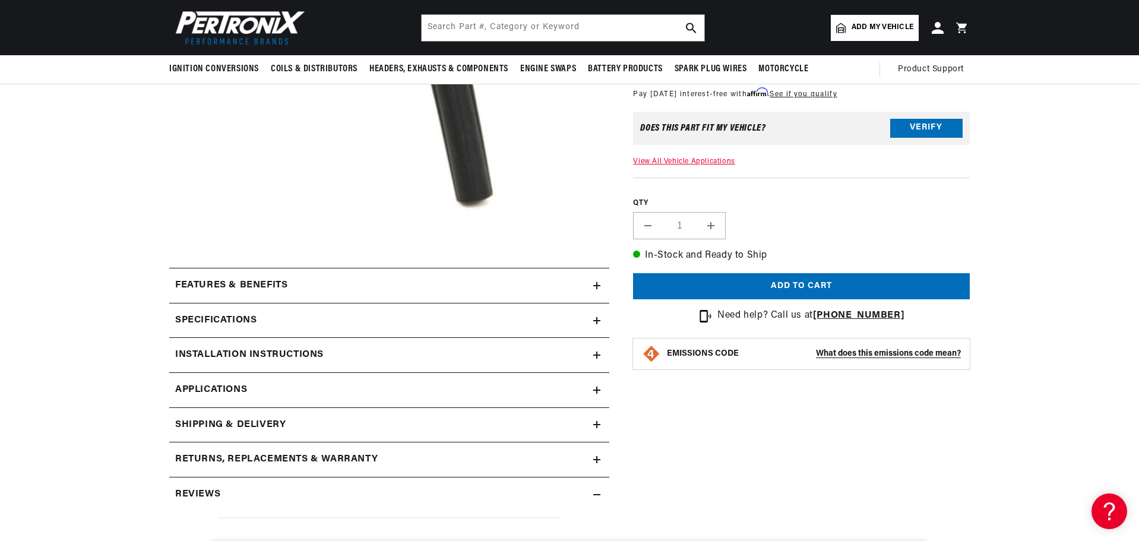
click at [209, 291] on h2 "Features & Benefits" at bounding box center [231, 285] width 112 height 15
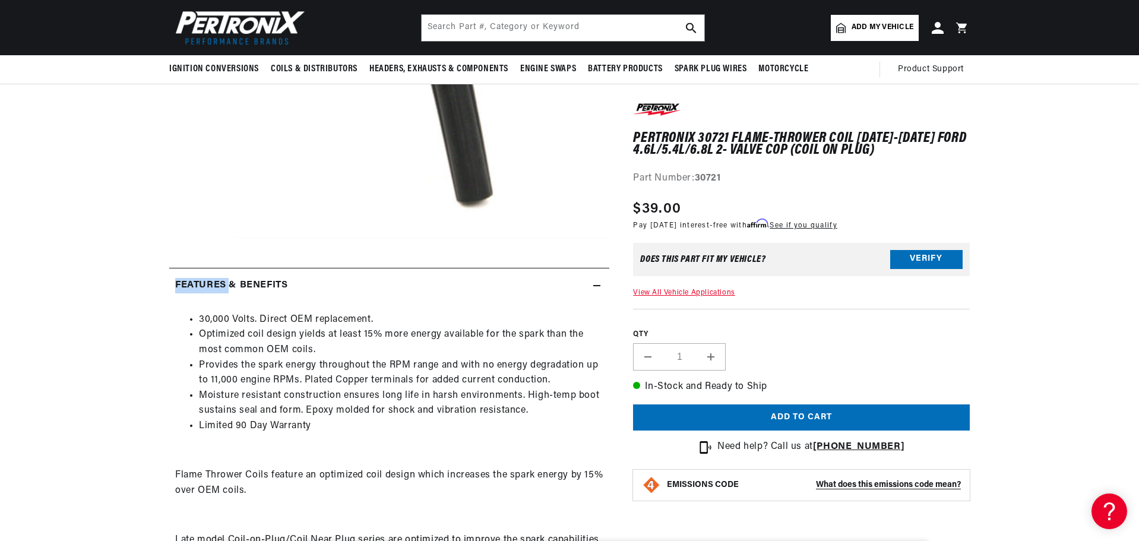
click at [131, 302] on section "PerTronix 30721 Flame-Thrower Coil 1998-2009 Ford 4.6L/5.4L/6.8L 2- Valve COP (…" at bounding box center [569, 447] width 1139 height 1191
drag, startPoint x: 1054, startPoint y: 202, endPoint x: 1055, endPoint y: 193, distance: 9.1
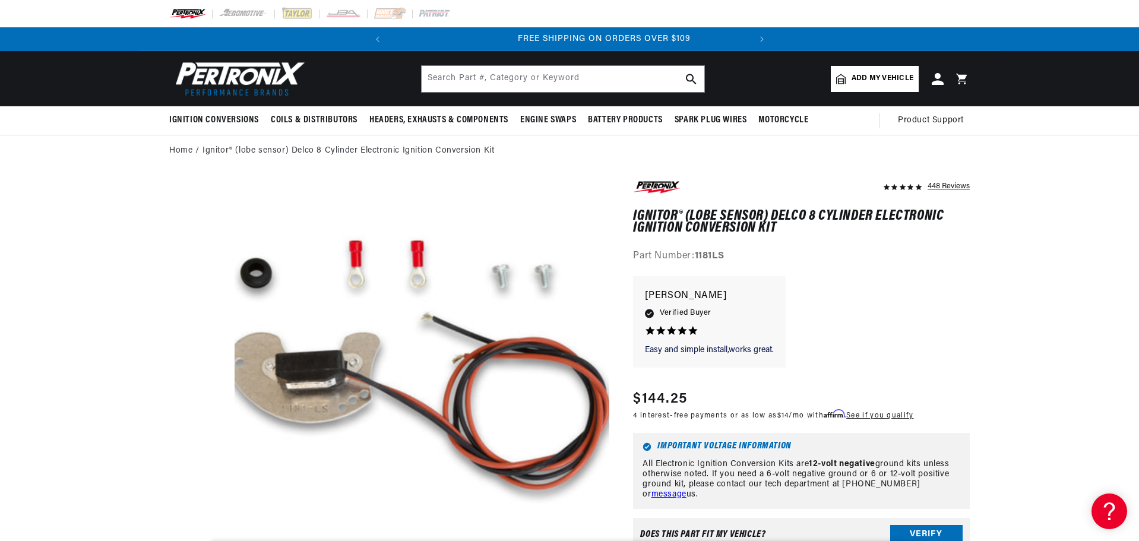
scroll to position [0, 360]
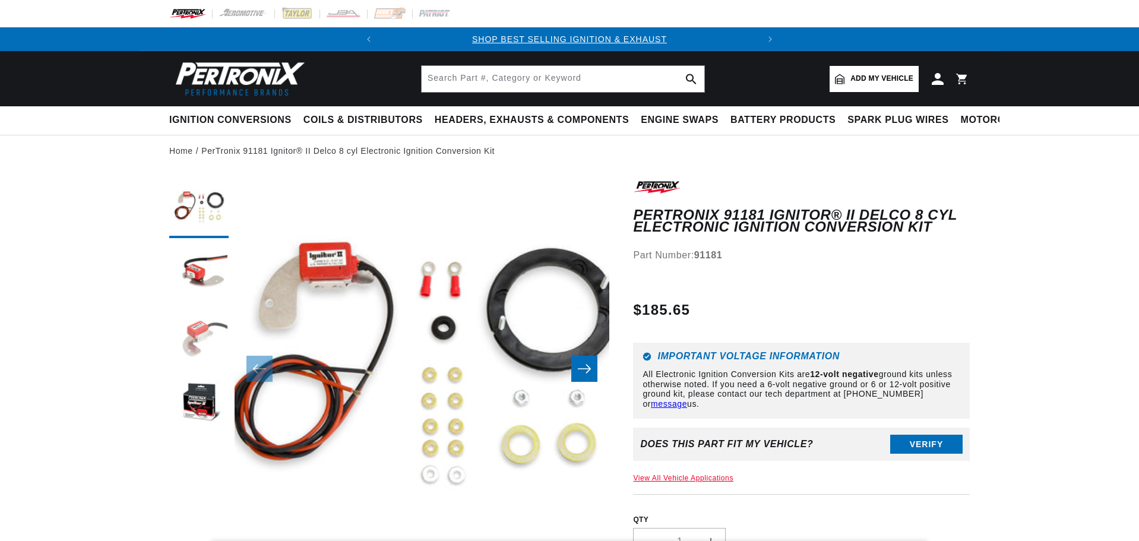
drag, startPoint x: 0, startPoint y: 0, endPoint x: 196, endPoint y: 358, distance: 408.3
click at [207, 269] on button "Load image 2 in gallery view" at bounding box center [198, 273] width 59 height 59
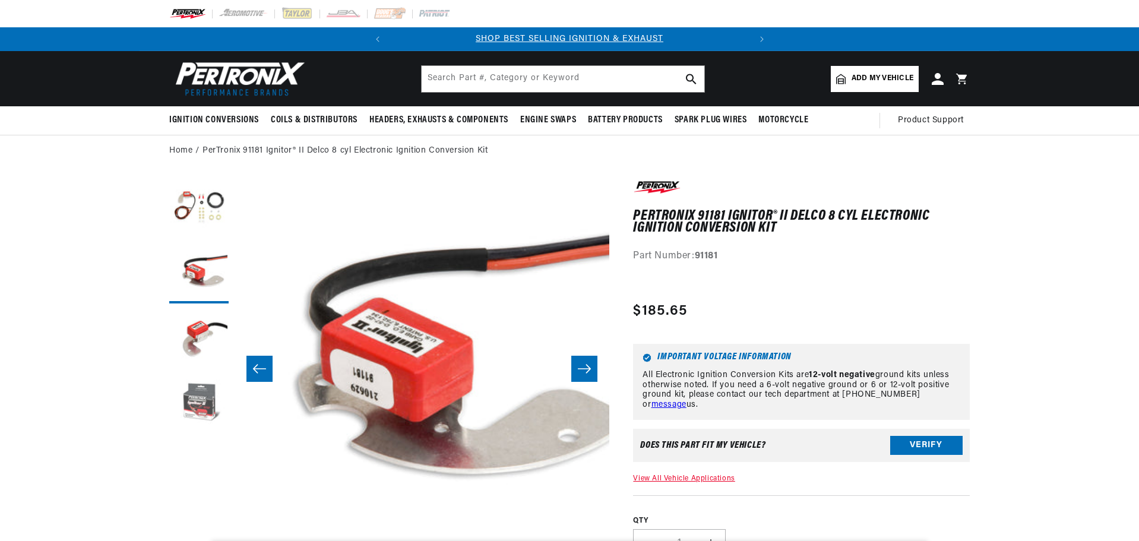
click at [188, 395] on button "Load image 4 in gallery view" at bounding box center [198, 404] width 59 height 59
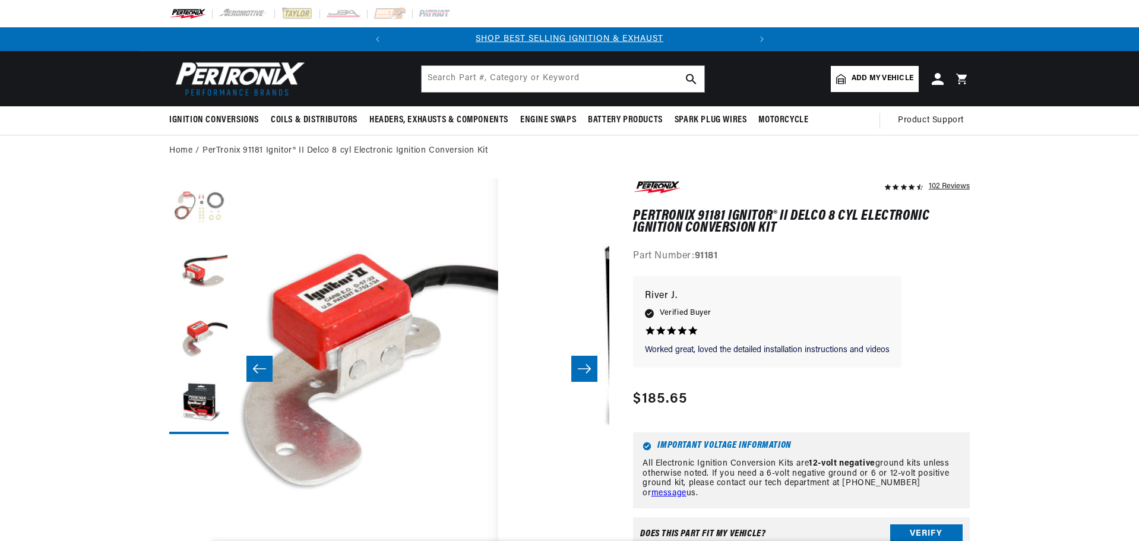
scroll to position [0, 1024]
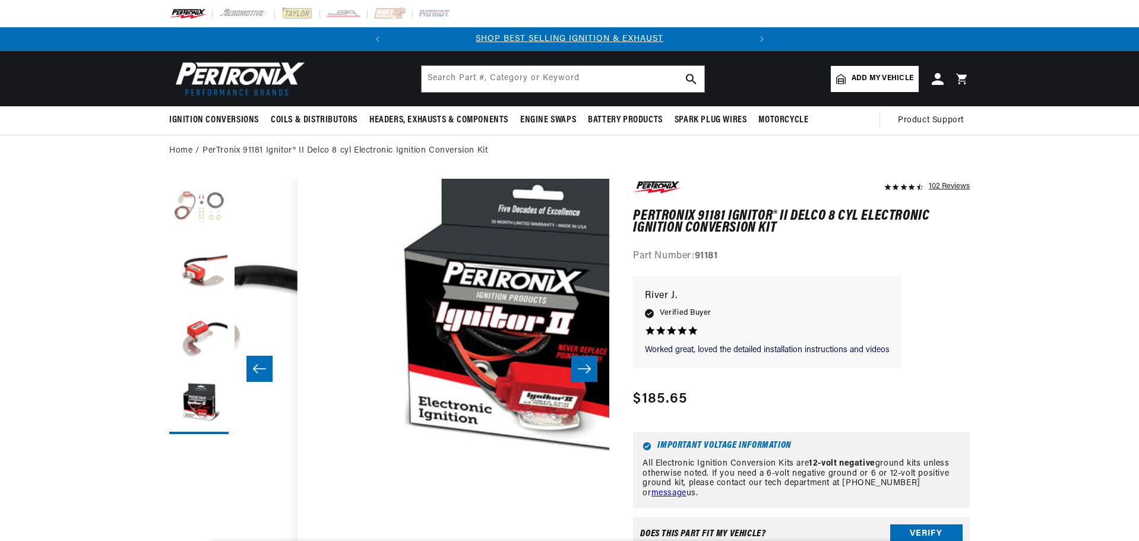
click at [214, 218] on button "Load image 1 in gallery view" at bounding box center [198, 208] width 59 height 59
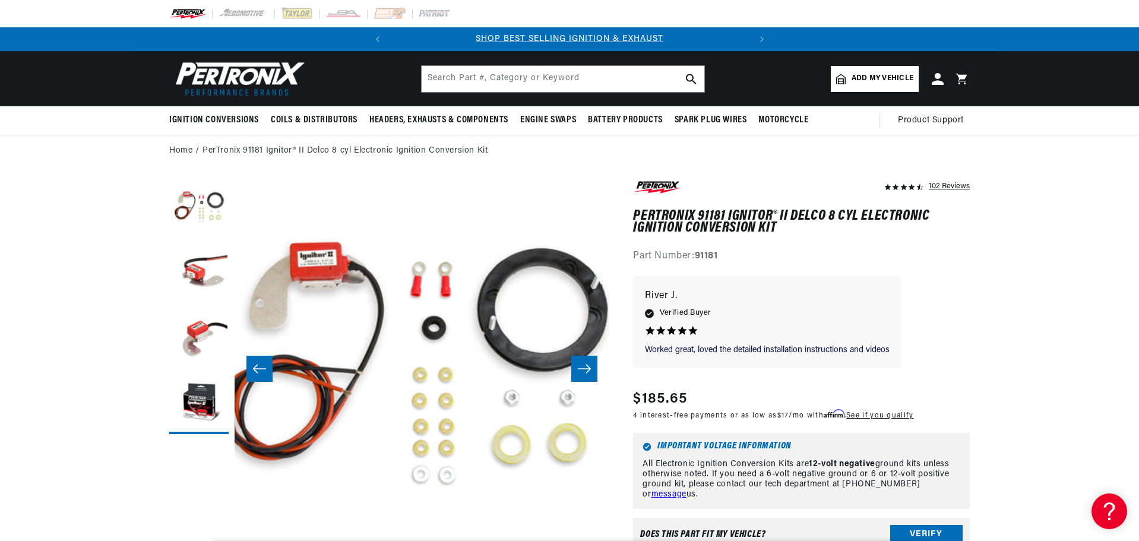
scroll to position [0, 1]
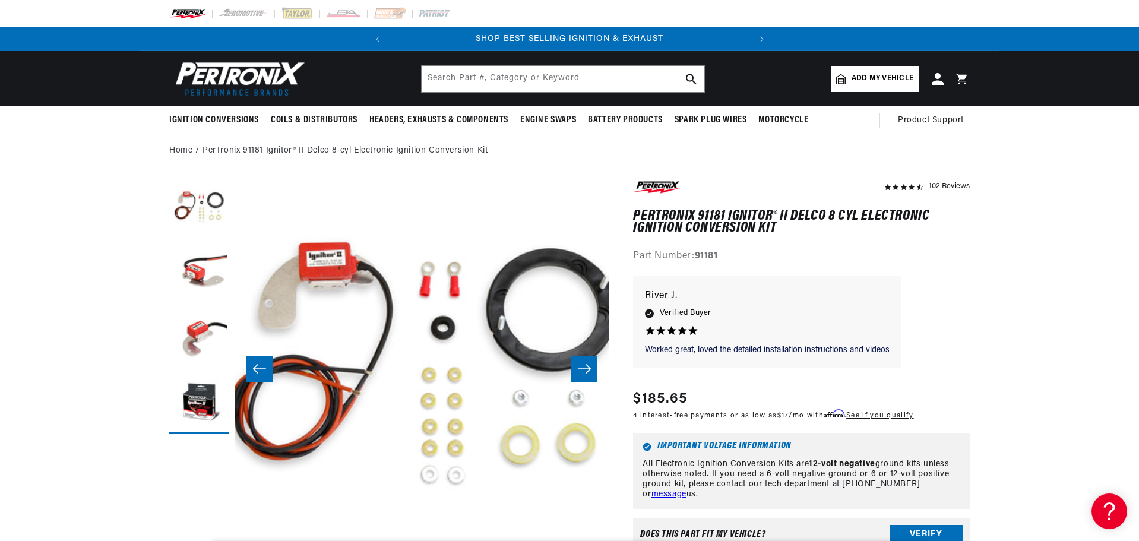
click at [881, 259] on div "Part Number: 91181" at bounding box center [801, 256] width 337 height 15
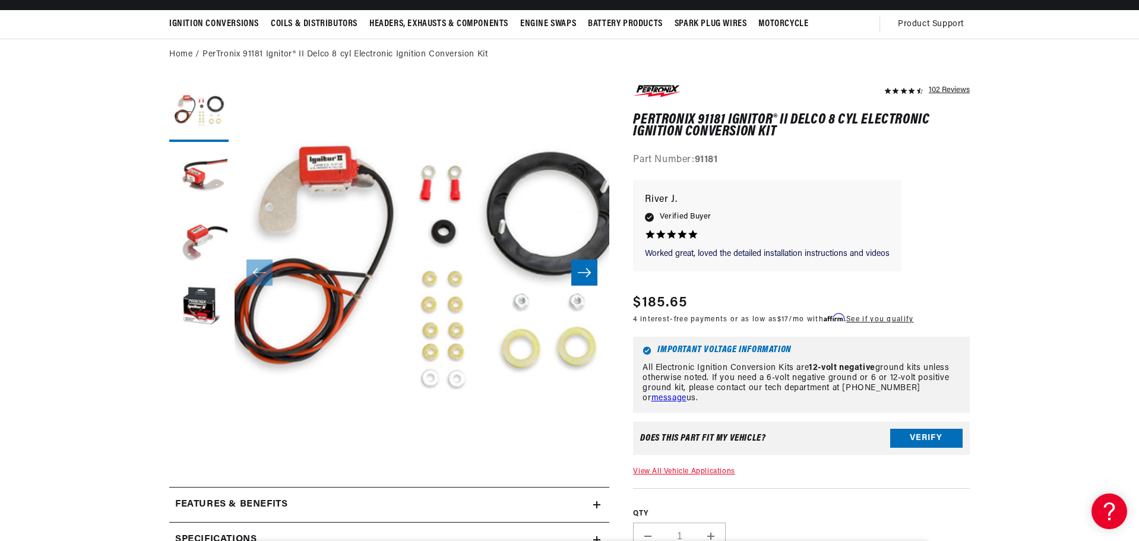
drag, startPoint x: 1013, startPoint y: 243, endPoint x: 1010, endPoint y: 278, distance: 34.6
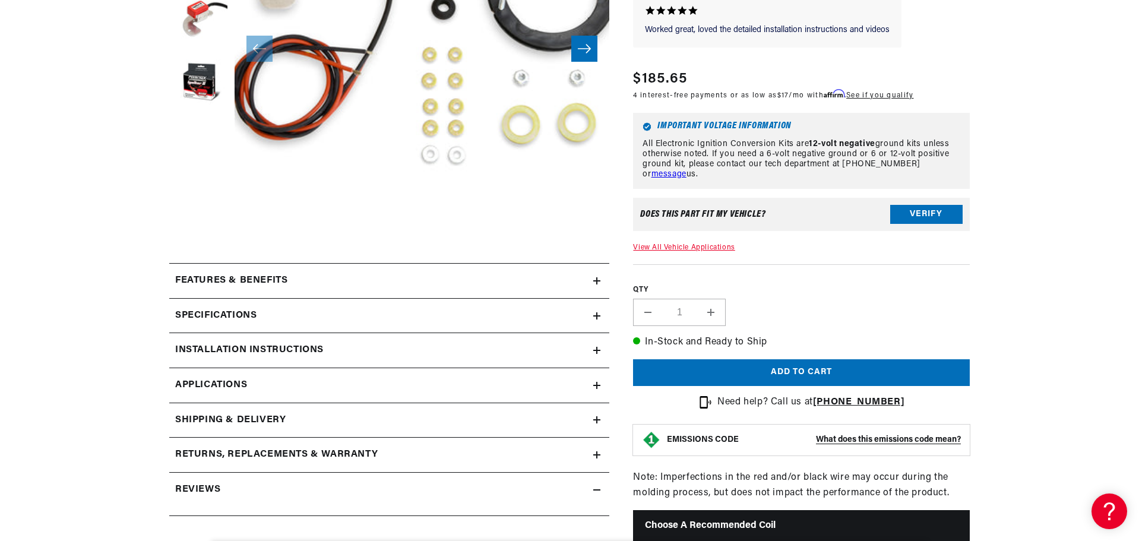
drag, startPoint x: 1038, startPoint y: 252, endPoint x: 1029, endPoint y: 274, distance: 23.9
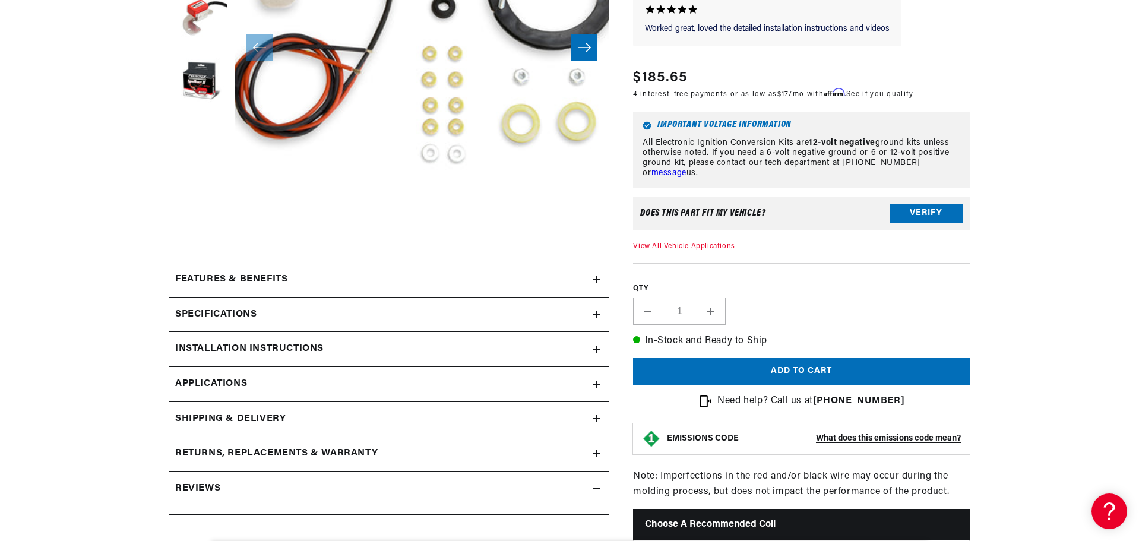
click at [334, 279] on div "Features & Benefits" at bounding box center [381, 279] width 424 height 15
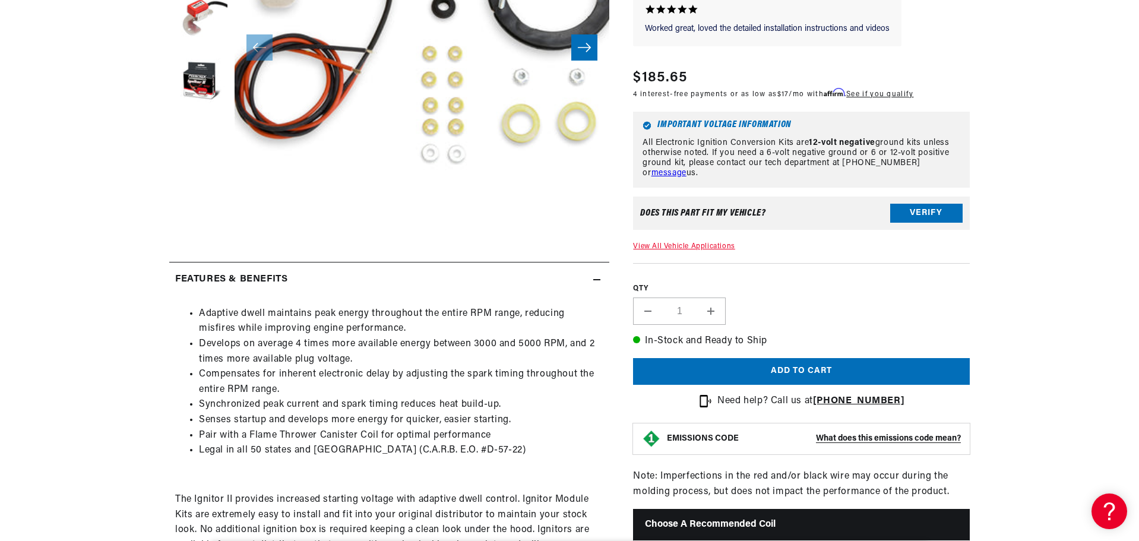
scroll to position [0, 360]
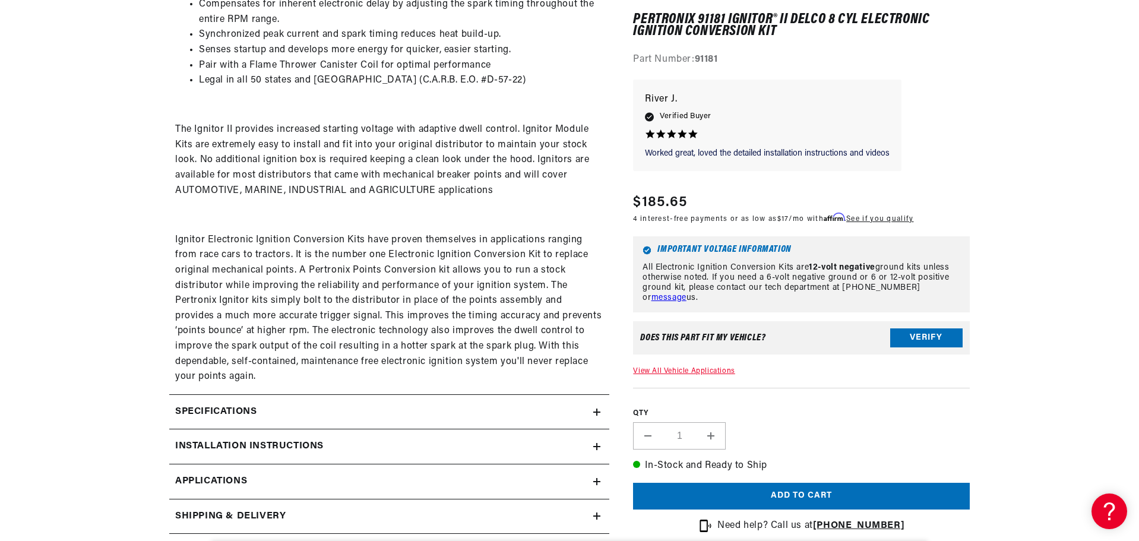
drag, startPoint x: 87, startPoint y: 242, endPoint x: 81, endPoint y: 262, distance: 21.6
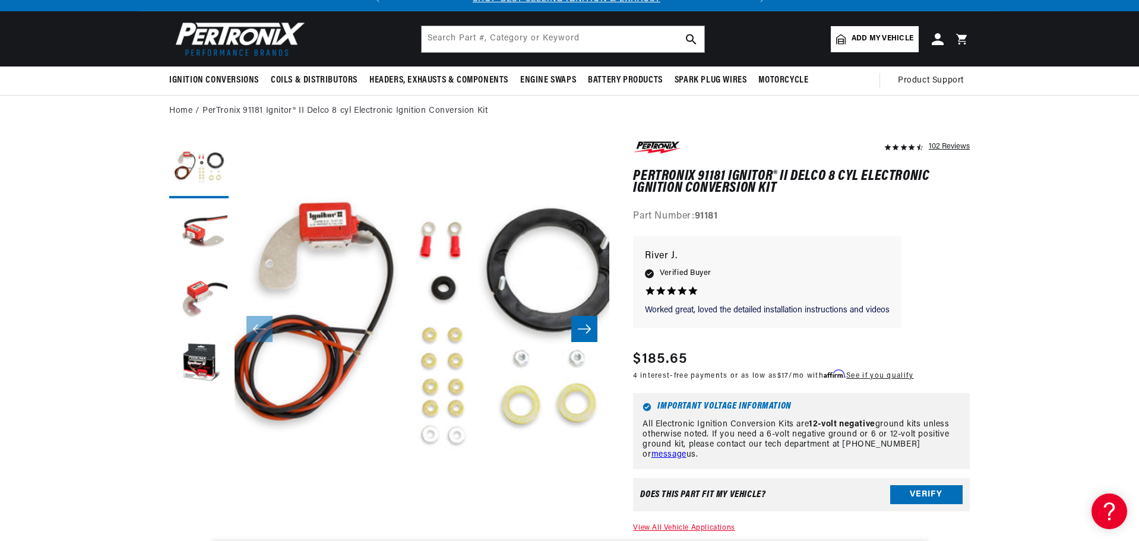
scroll to position [0, 0]
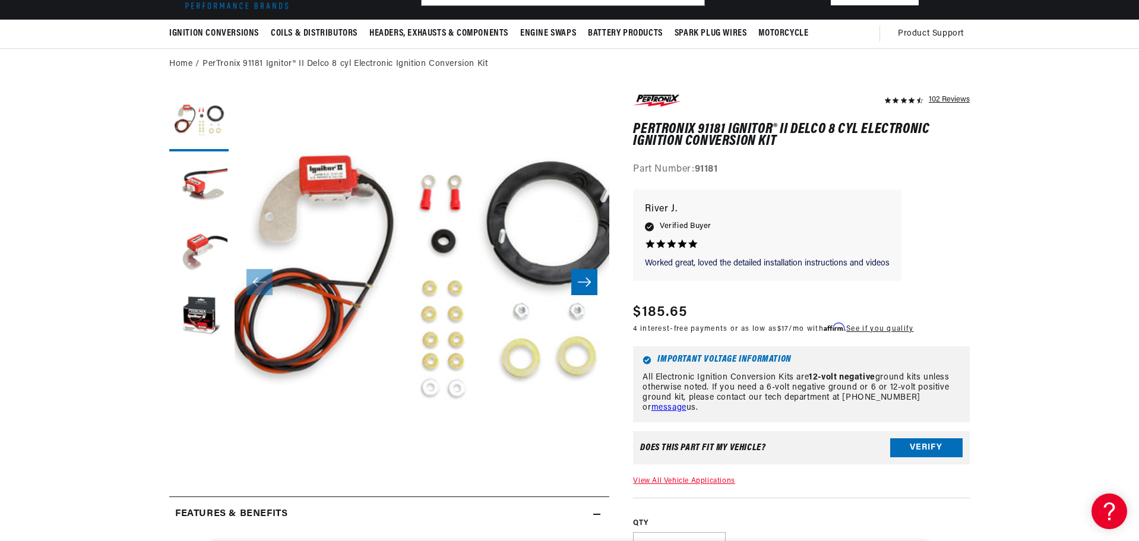
drag, startPoint x: 977, startPoint y: 213, endPoint x: 972, endPoint y: 252, distance: 39.5
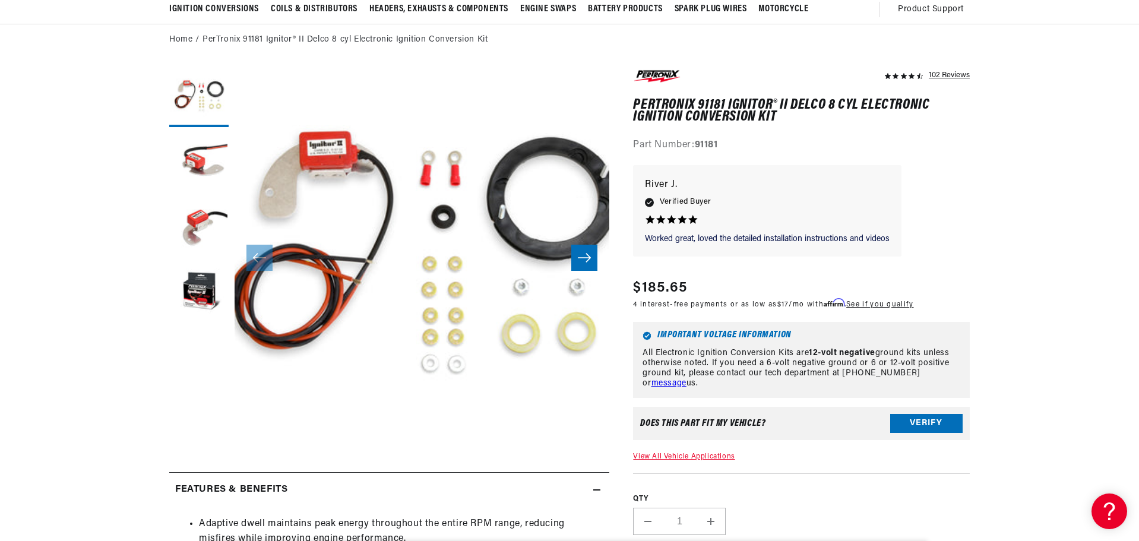
scroll to position [99, 0]
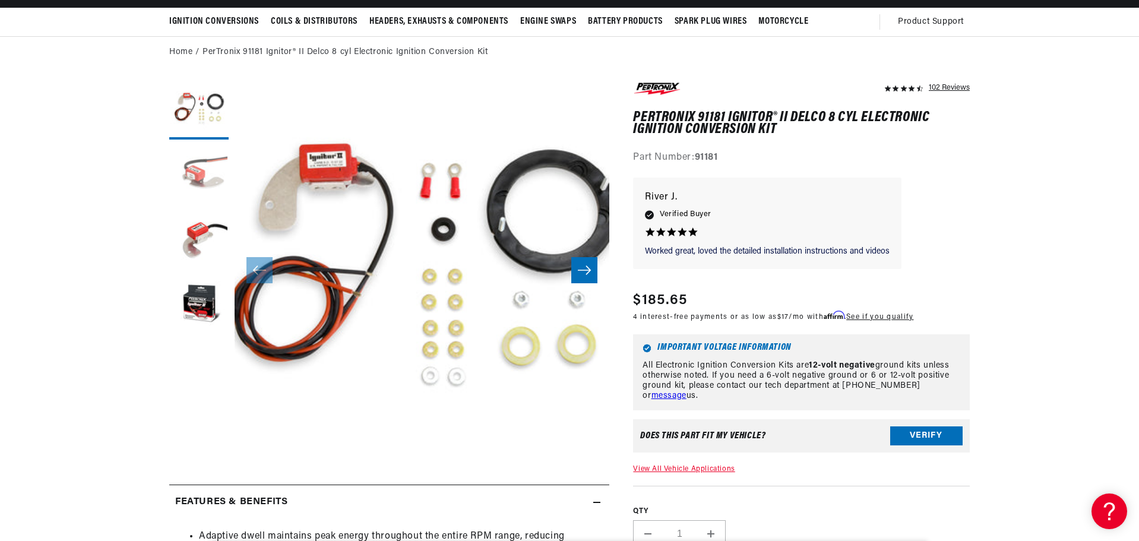
click at [179, 164] on button "Load image 2 in gallery view" at bounding box center [198, 174] width 59 height 59
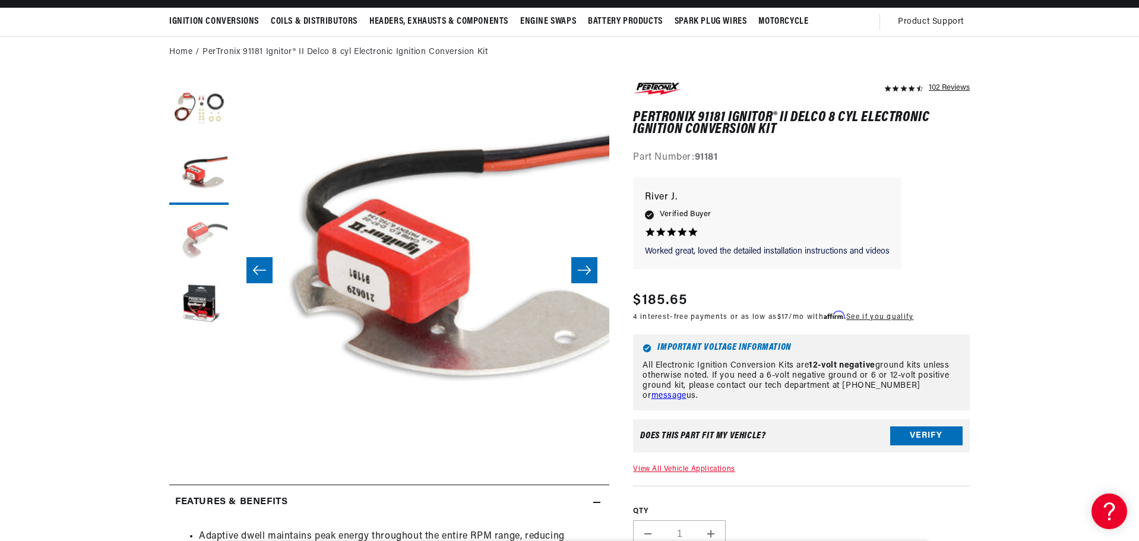
click at [181, 237] on button "Load image 3 in gallery view" at bounding box center [198, 240] width 59 height 59
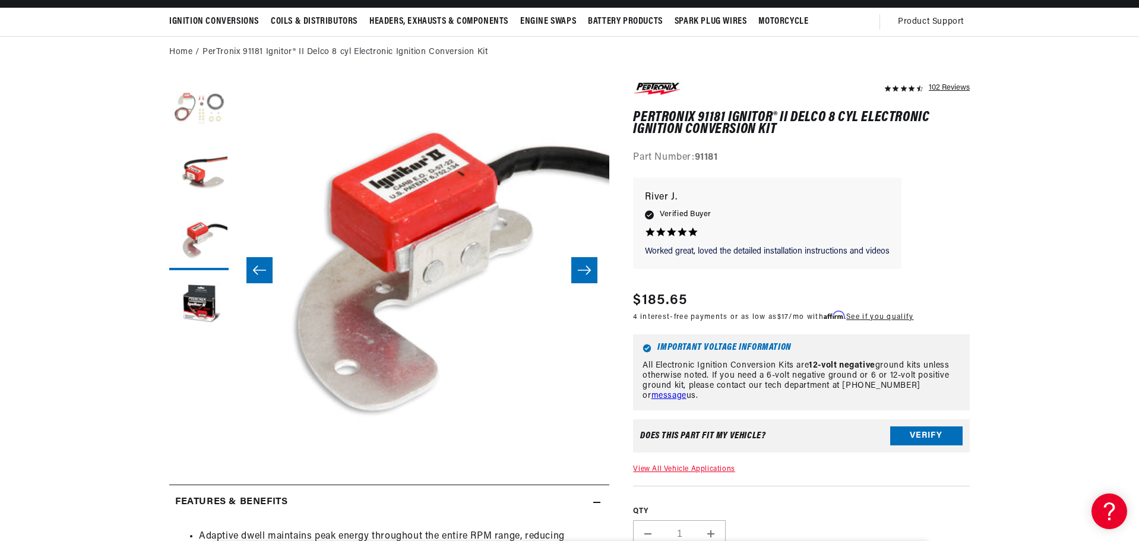
click at [224, 103] on button "Load image 1 in gallery view" at bounding box center [198, 109] width 59 height 59
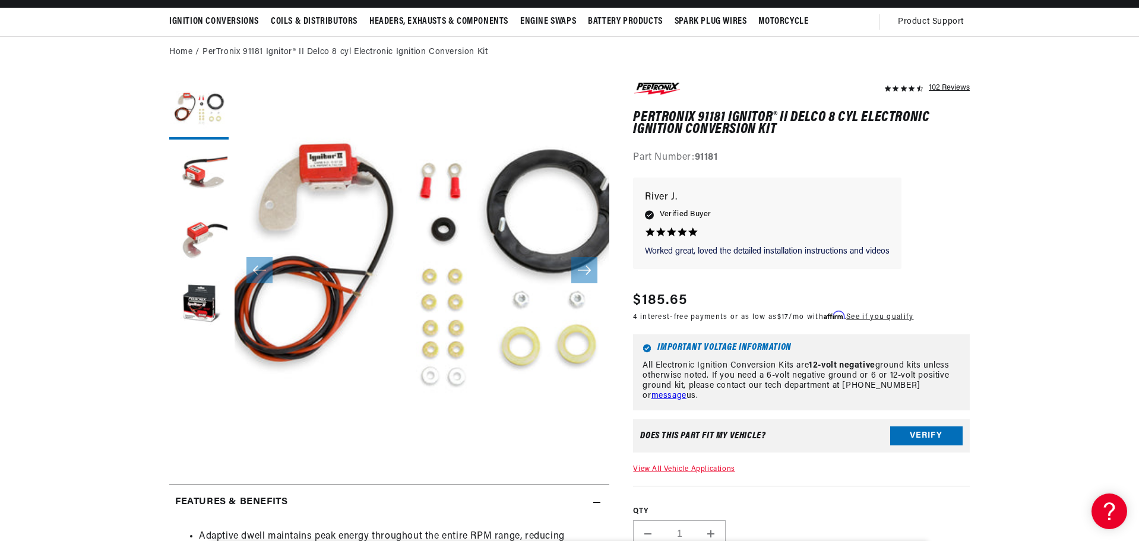
scroll to position [0, 360]
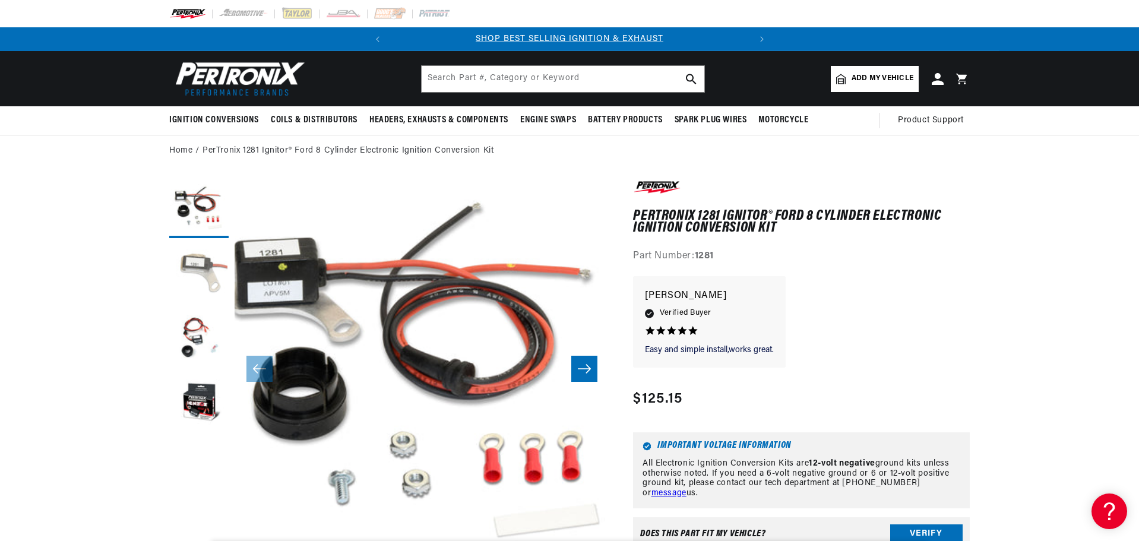
click at [185, 280] on button "Load image 2 in gallery view" at bounding box center [198, 273] width 59 height 59
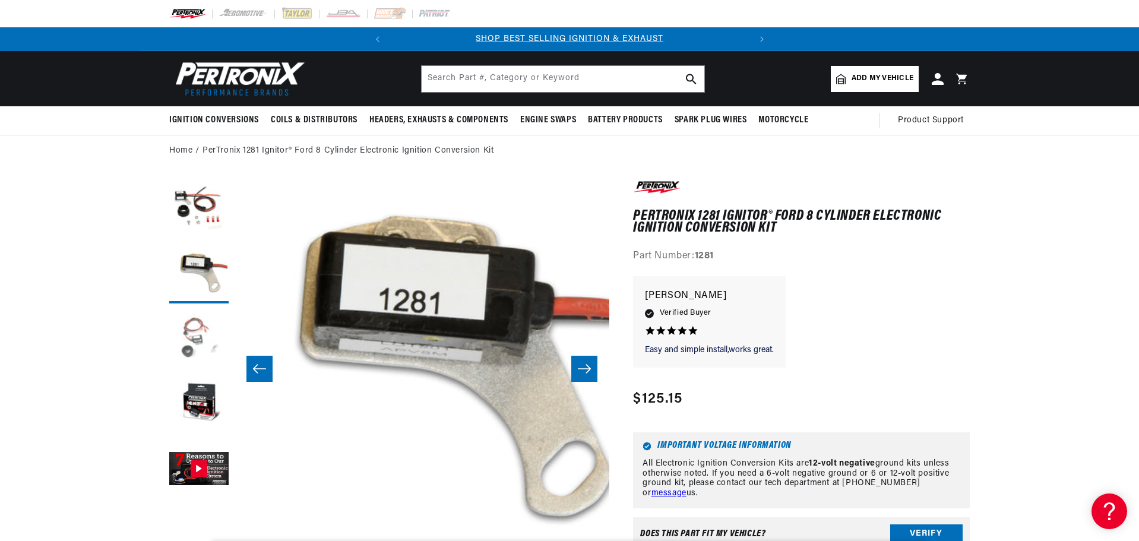
click at [192, 327] on button "Load image 3 in gallery view" at bounding box center [198, 338] width 59 height 59
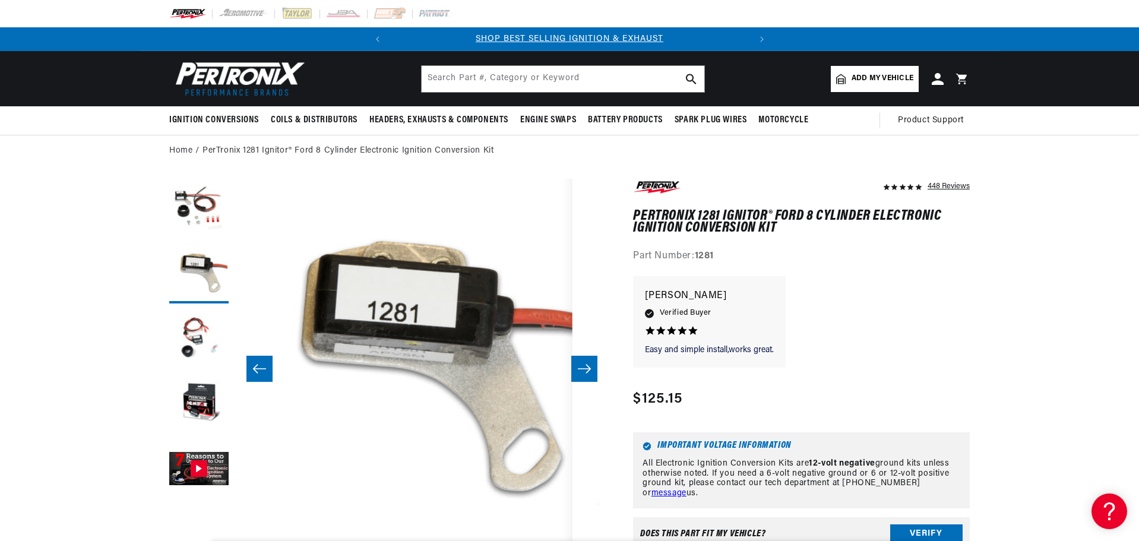
scroll to position [0, 750]
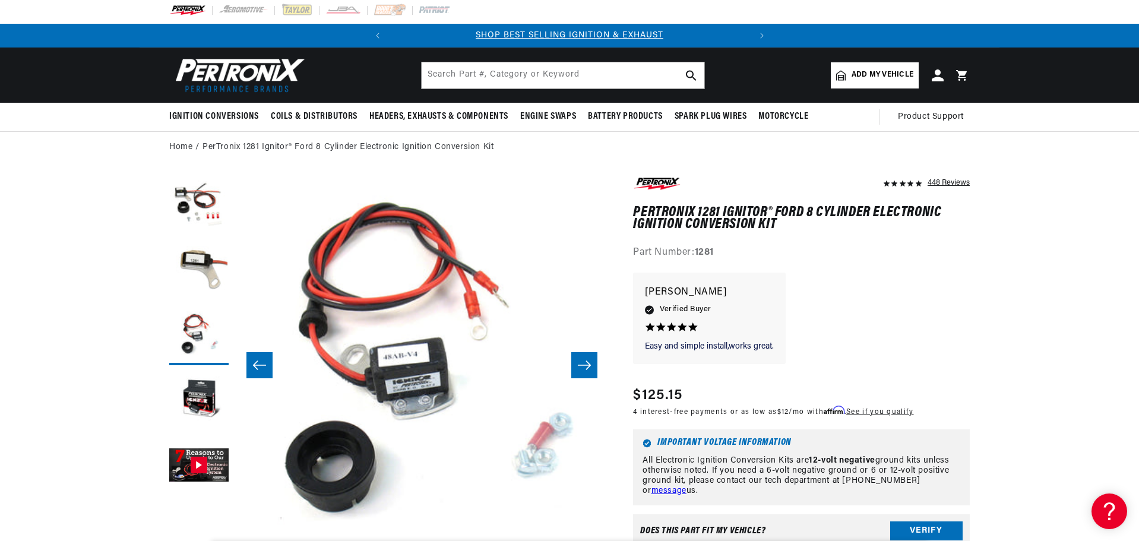
drag, startPoint x: 976, startPoint y: 280, endPoint x: 976, endPoint y: 303, distance: 23.2
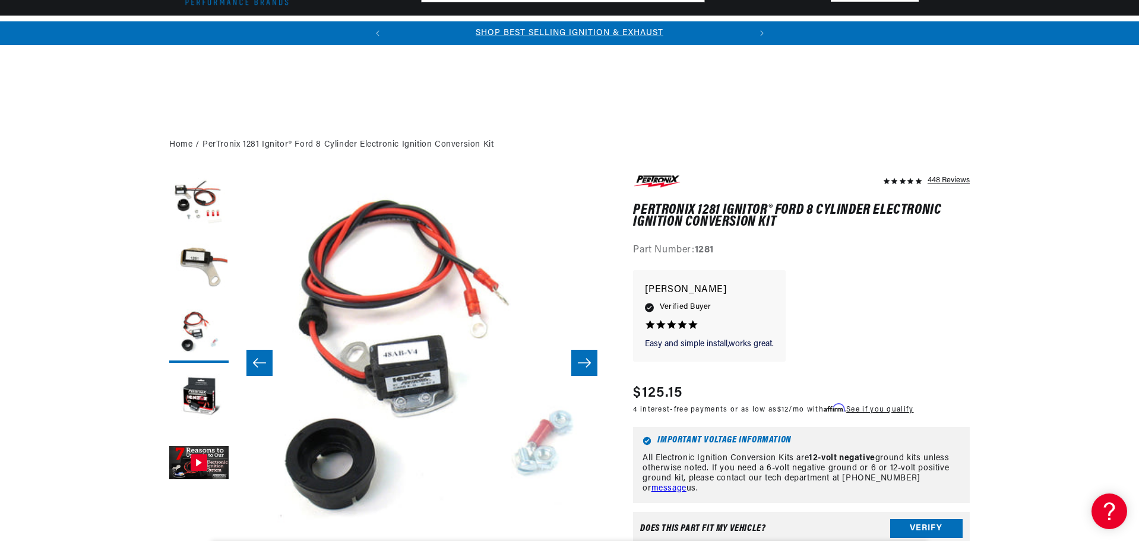
scroll to position [421, 0]
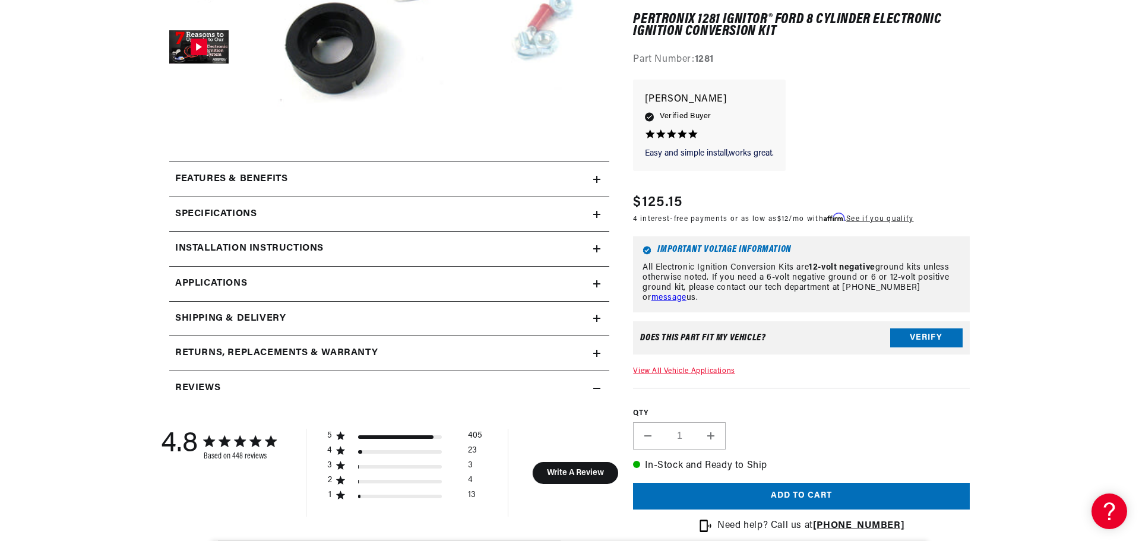
click at [393, 187] on summary "Features & Benefits" at bounding box center [389, 179] width 440 height 34
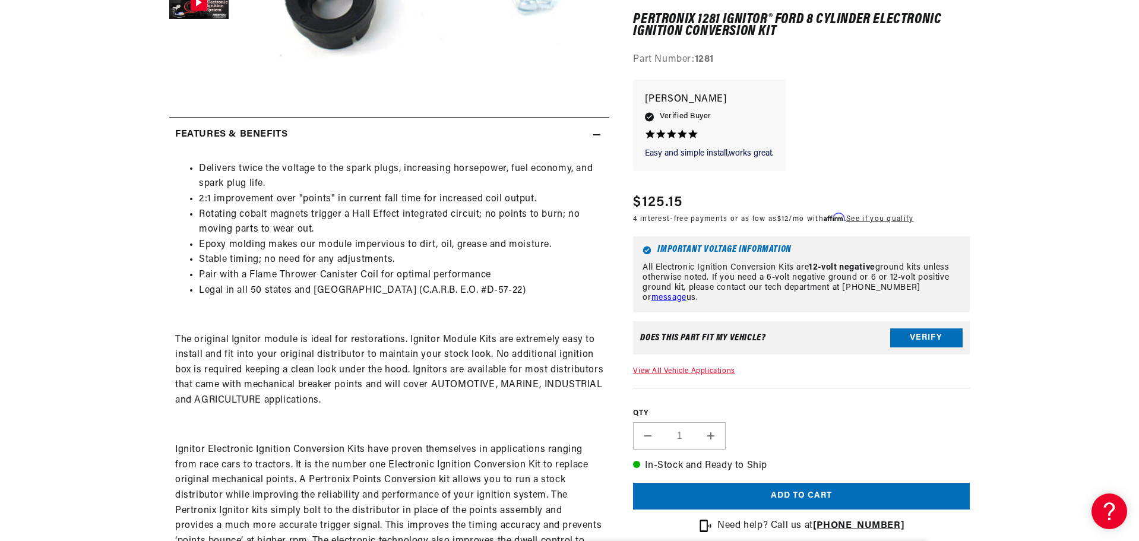
scroll to position [0, 360]
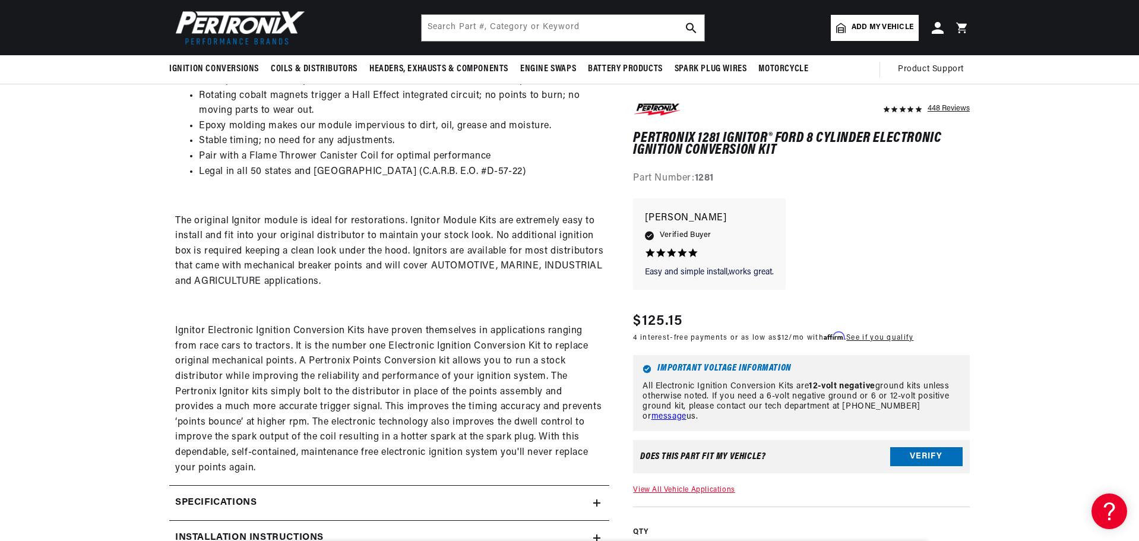
drag, startPoint x: 105, startPoint y: 222, endPoint x: 118, endPoint y: 204, distance: 21.7
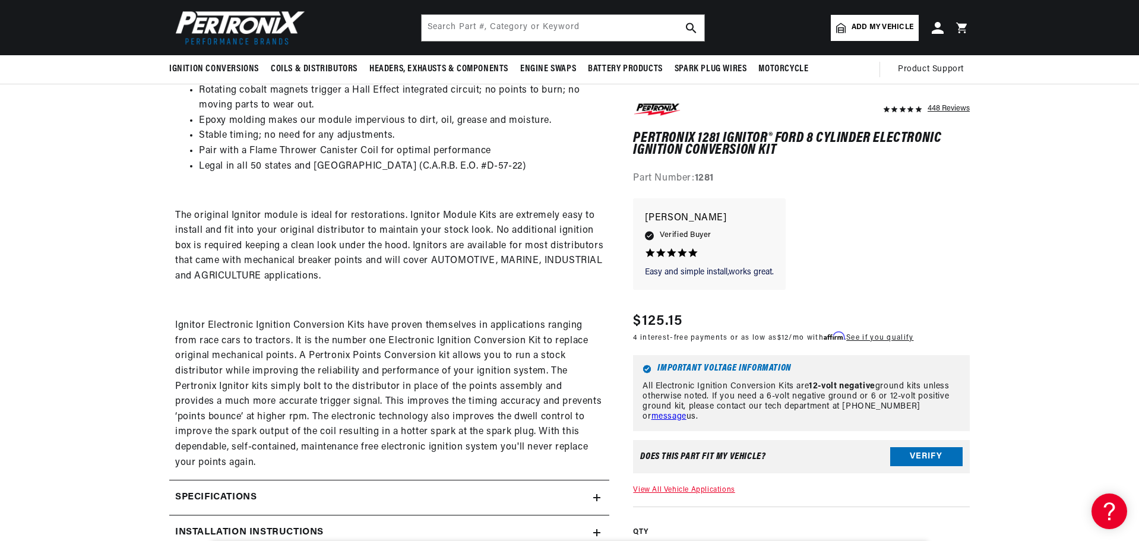
drag, startPoint x: 1009, startPoint y: 329, endPoint x: 996, endPoint y: 353, distance: 27.1
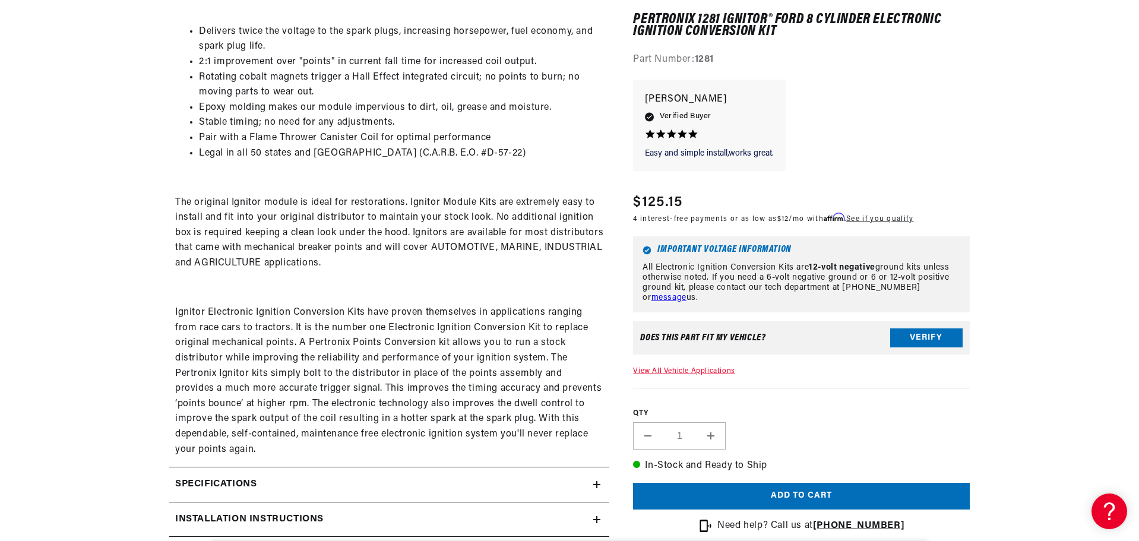
scroll to position [617, 0]
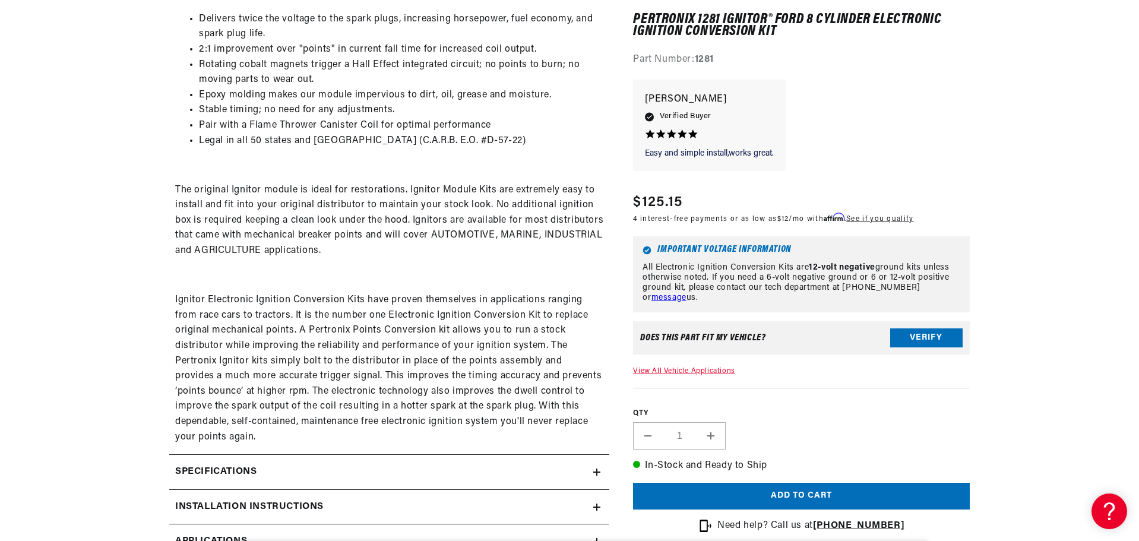
drag, startPoint x: 324, startPoint y: 298, endPoint x: 332, endPoint y: 309, distance: 14.0
drag, startPoint x: 63, startPoint y: 370, endPoint x: 55, endPoint y: 372, distance: 7.8
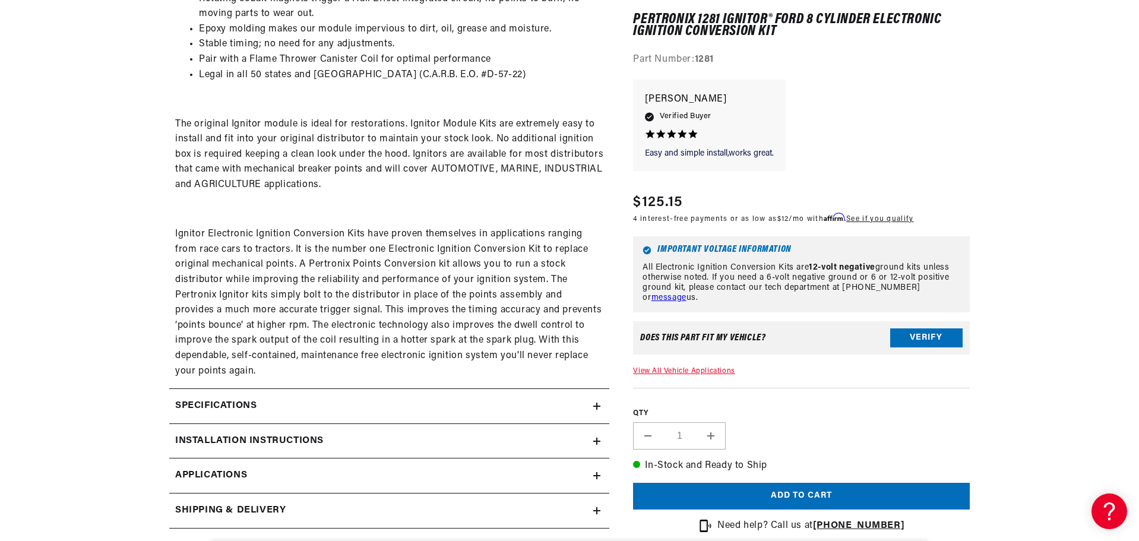
scroll to position [0, 1]
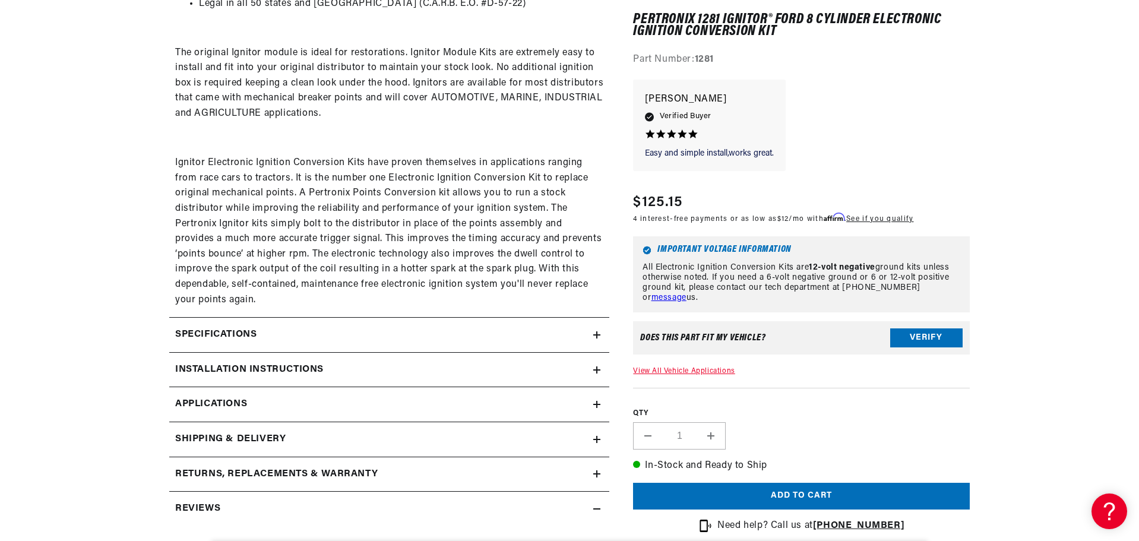
drag, startPoint x: 56, startPoint y: 377, endPoint x: 144, endPoint y: 359, distance: 90.2
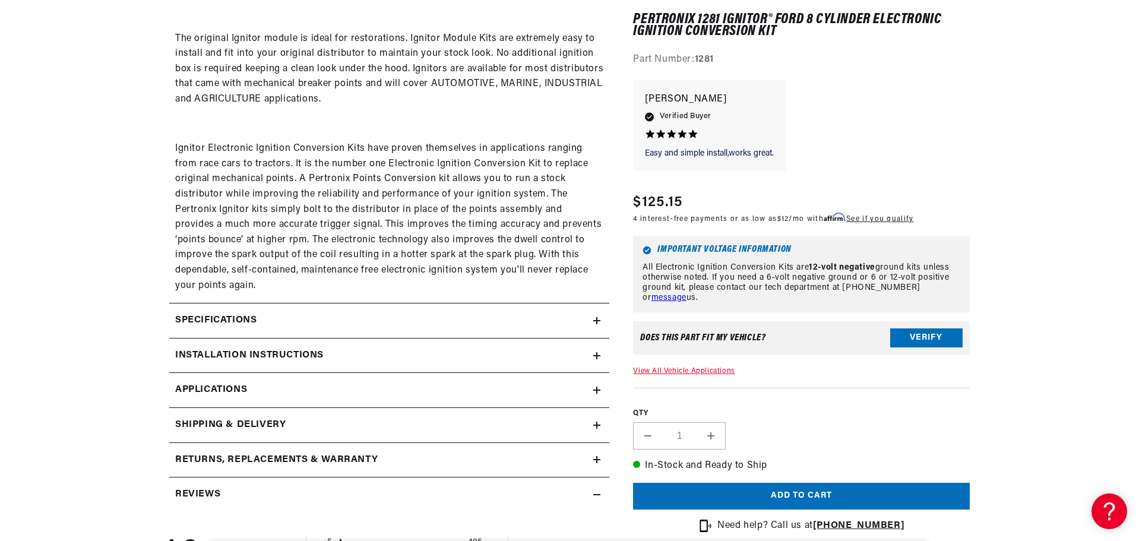
click at [184, 348] on h2 "Installation instructions" at bounding box center [249, 355] width 148 height 15
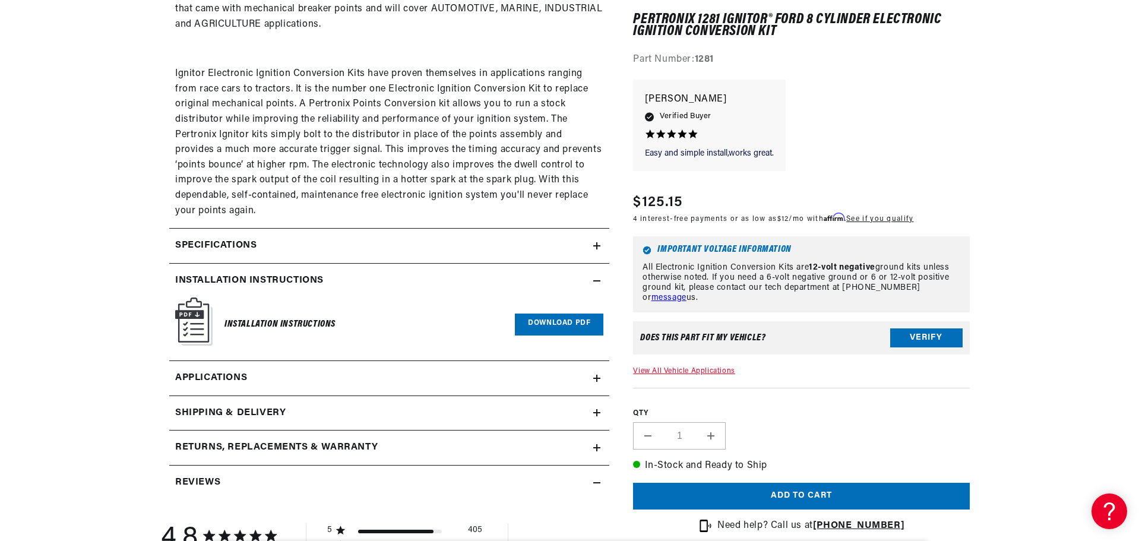
scroll to position [945, 0]
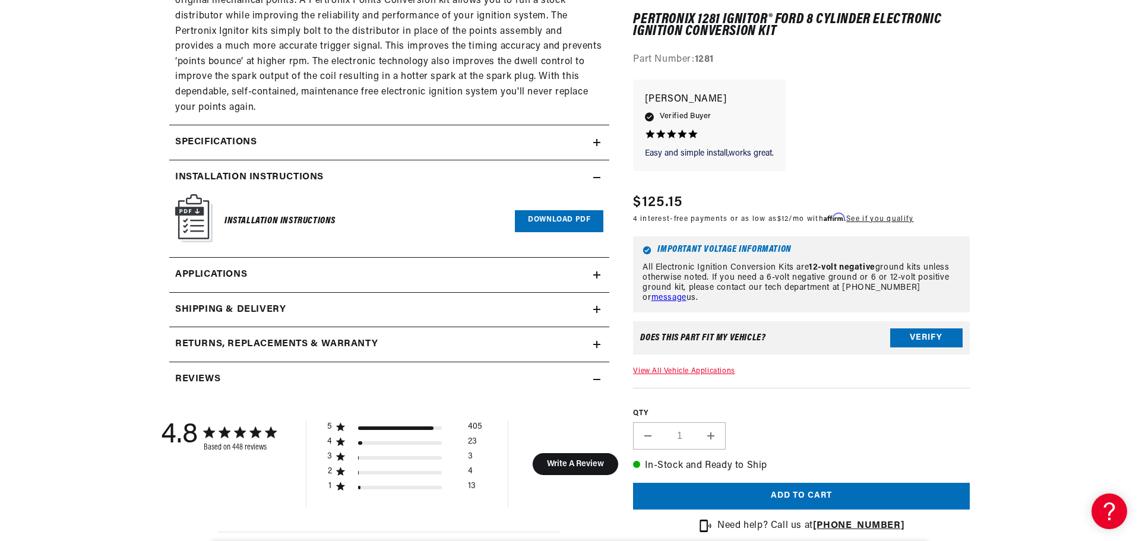
click at [581, 226] on link "Download PDF" at bounding box center [559, 221] width 88 height 22
click at [204, 382] on h2 "Reviews" at bounding box center [197, 379] width 45 height 15
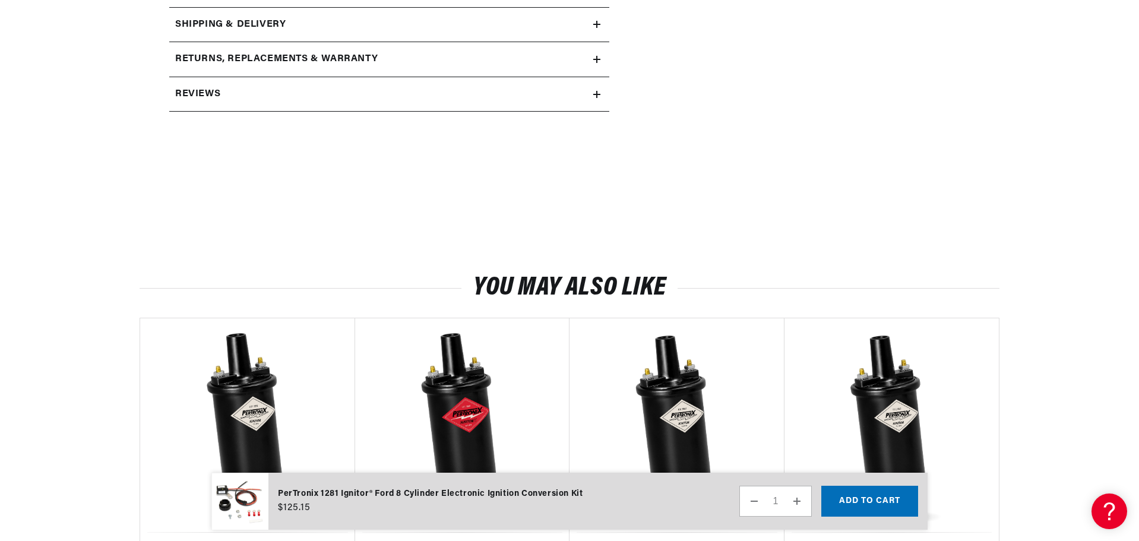
drag, startPoint x: 118, startPoint y: 376, endPoint x: 91, endPoint y: 436, distance: 66.2
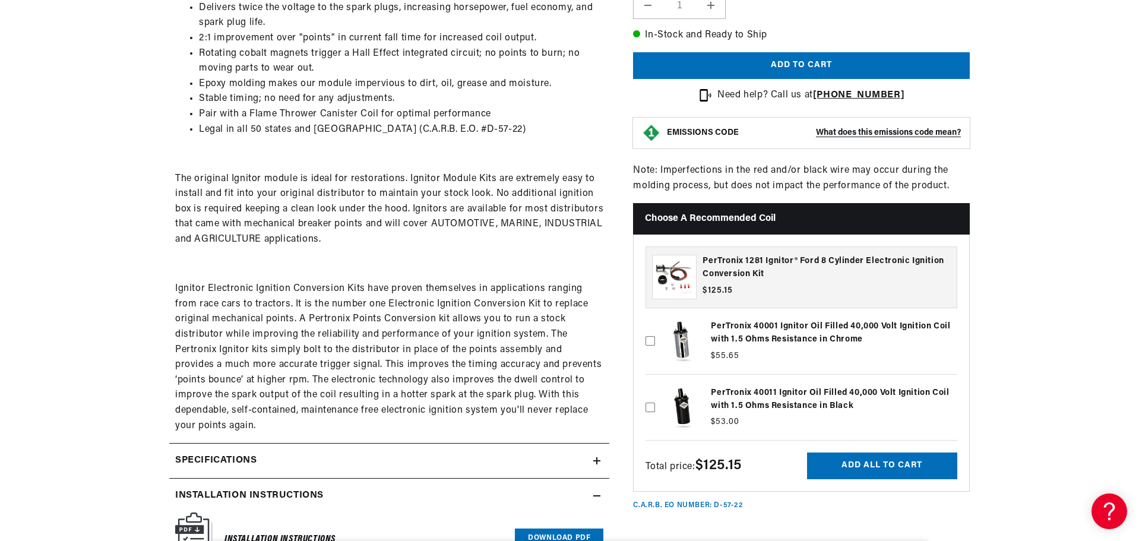
scroll to position [0, 0]
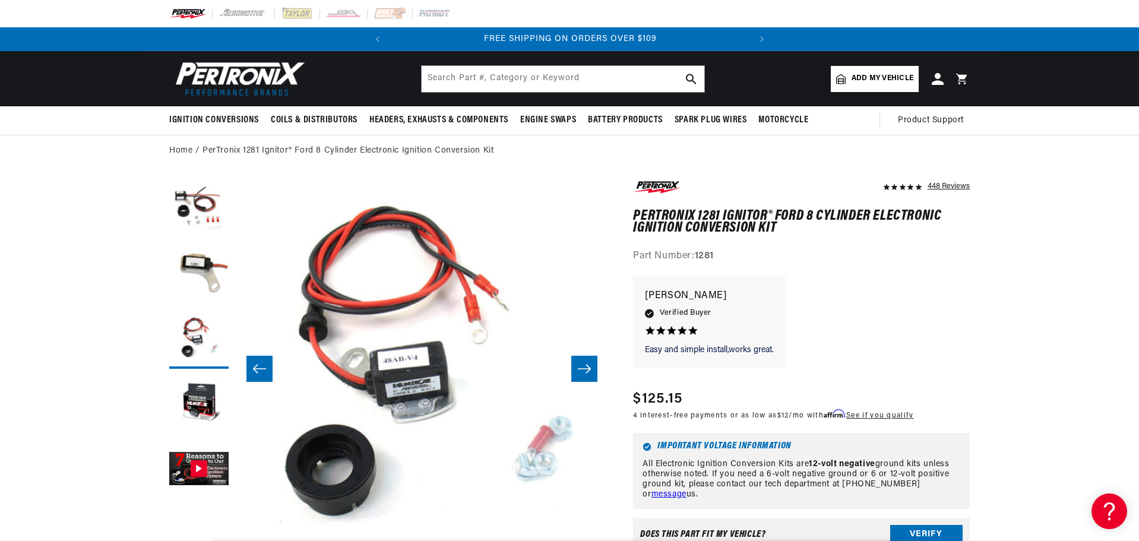
drag, startPoint x: 95, startPoint y: 412, endPoint x: 80, endPoint y: 220, distance: 192.3
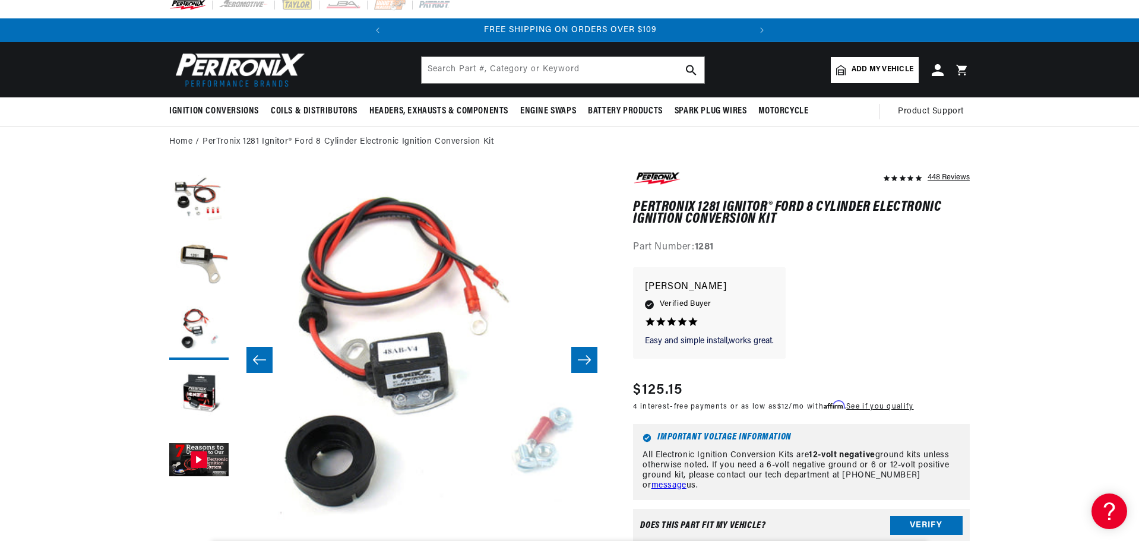
drag, startPoint x: 80, startPoint y: 239, endPoint x: 69, endPoint y: 259, distance: 23.1
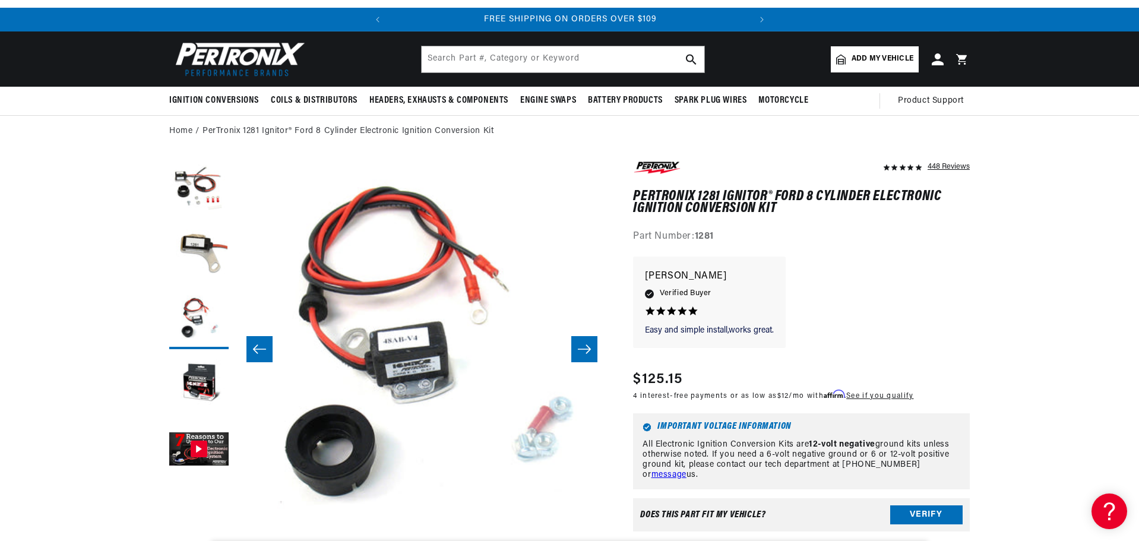
drag, startPoint x: 69, startPoint y: 259, endPoint x: 116, endPoint y: 96, distance: 169.7
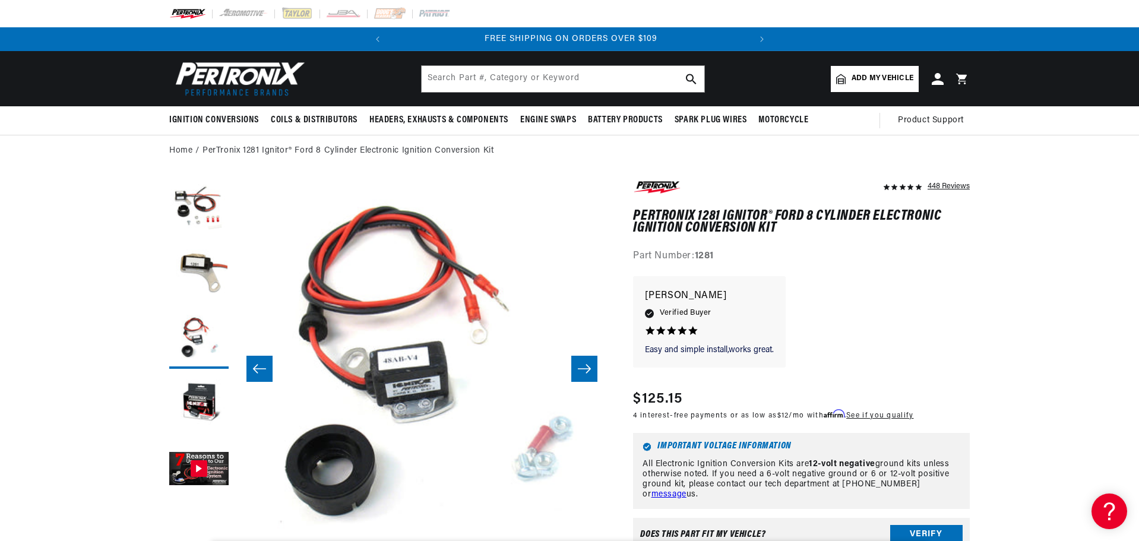
scroll to position [0, 360]
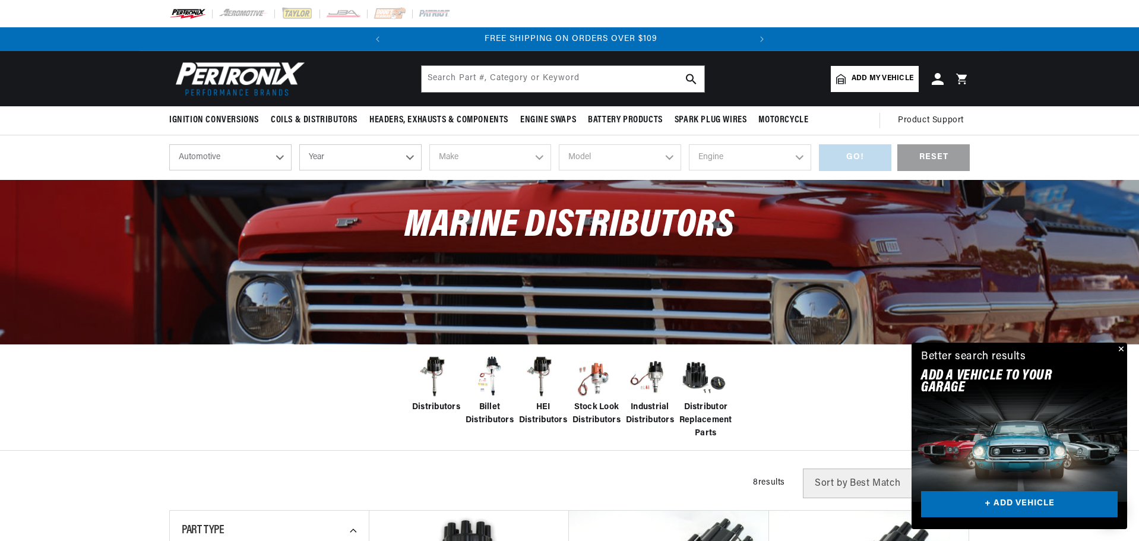
scroll to position [0, 360]
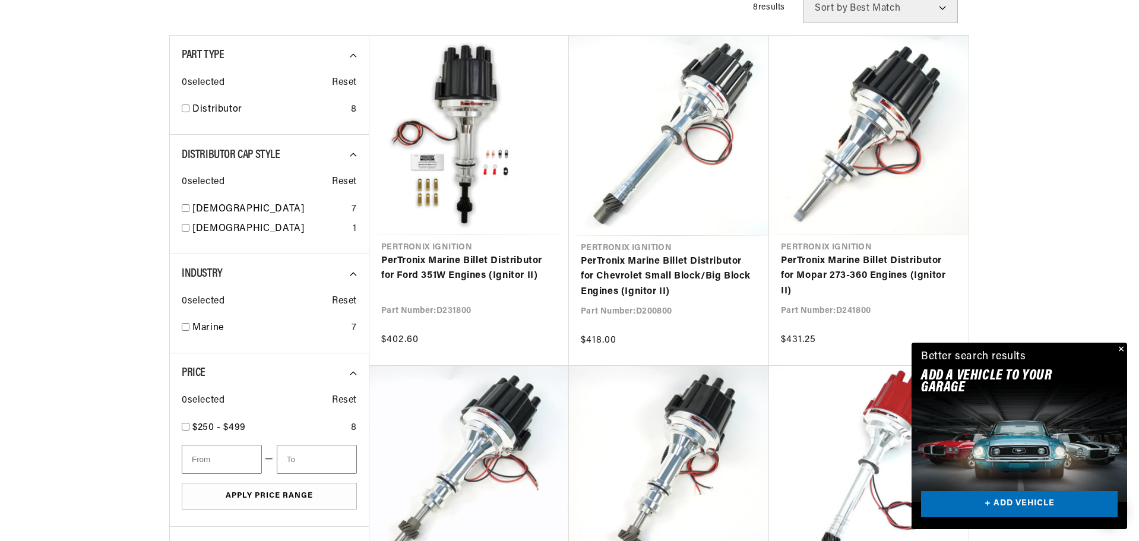
drag, startPoint x: 958, startPoint y: 192, endPoint x: 984, endPoint y: 250, distance: 63.2
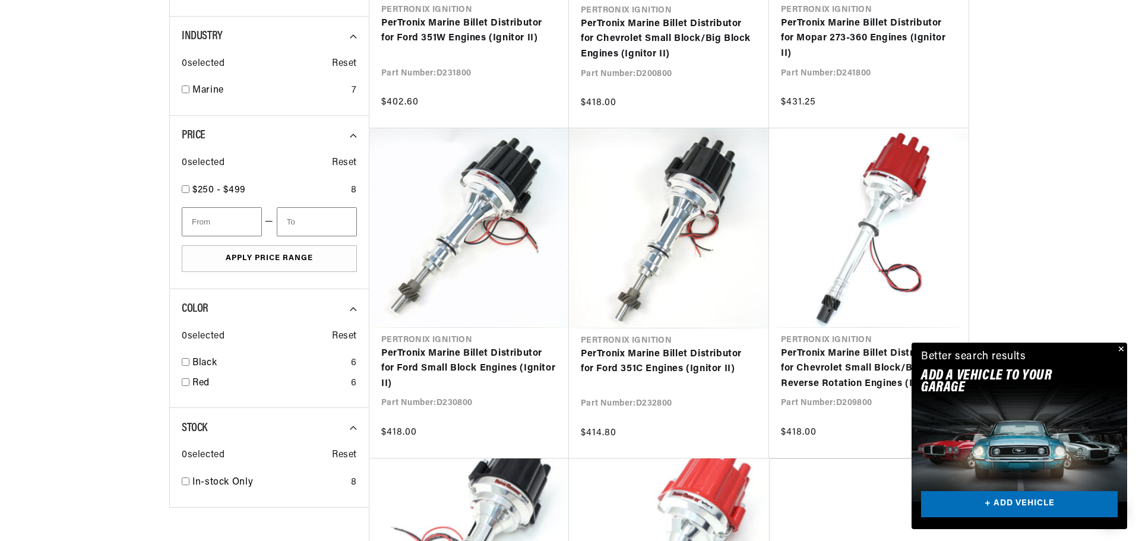
scroll to position [1069, 0]
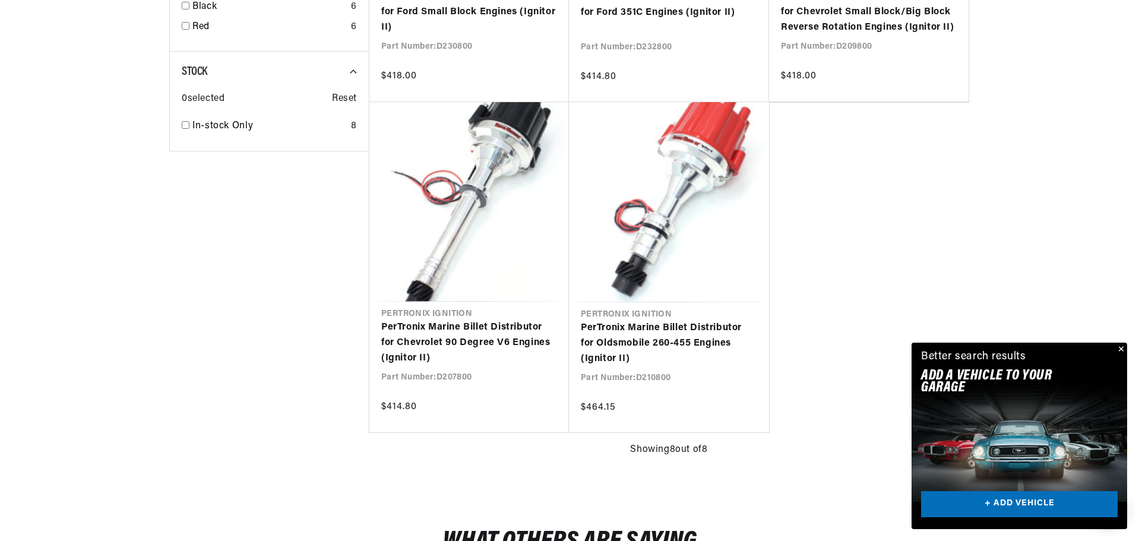
click at [1123, 347] on button "Close" at bounding box center [1119, 350] width 14 height 14
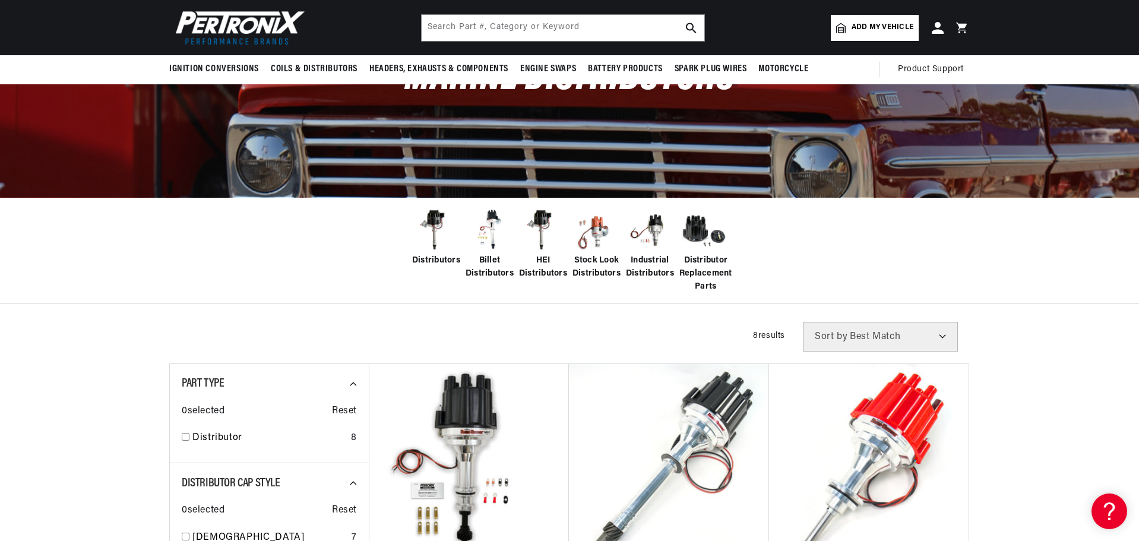
scroll to position [0, 0]
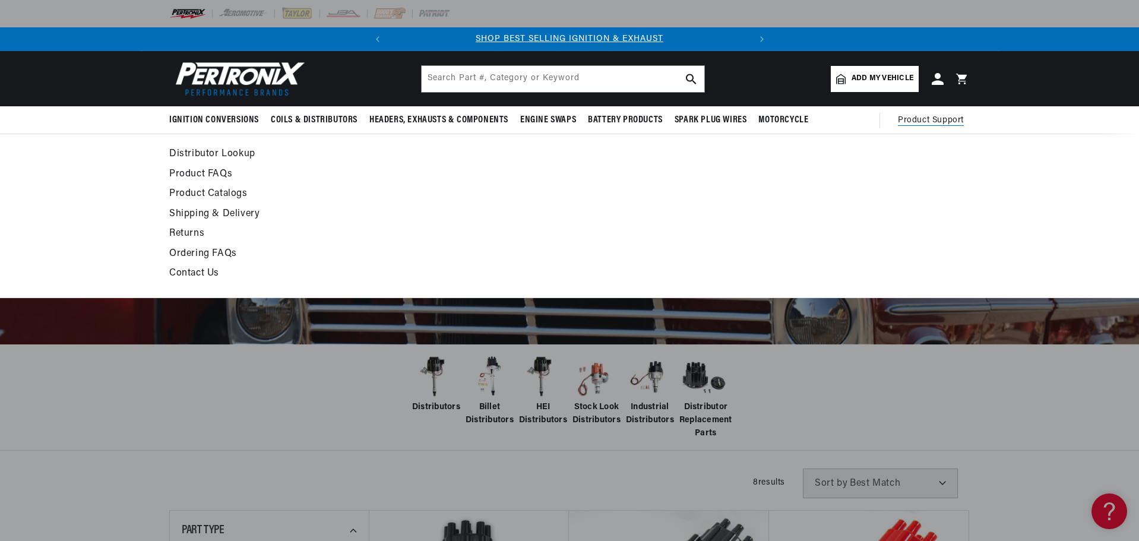
drag, startPoint x: 903, startPoint y: 264, endPoint x: 901, endPoint y: 121, distance: 143.1
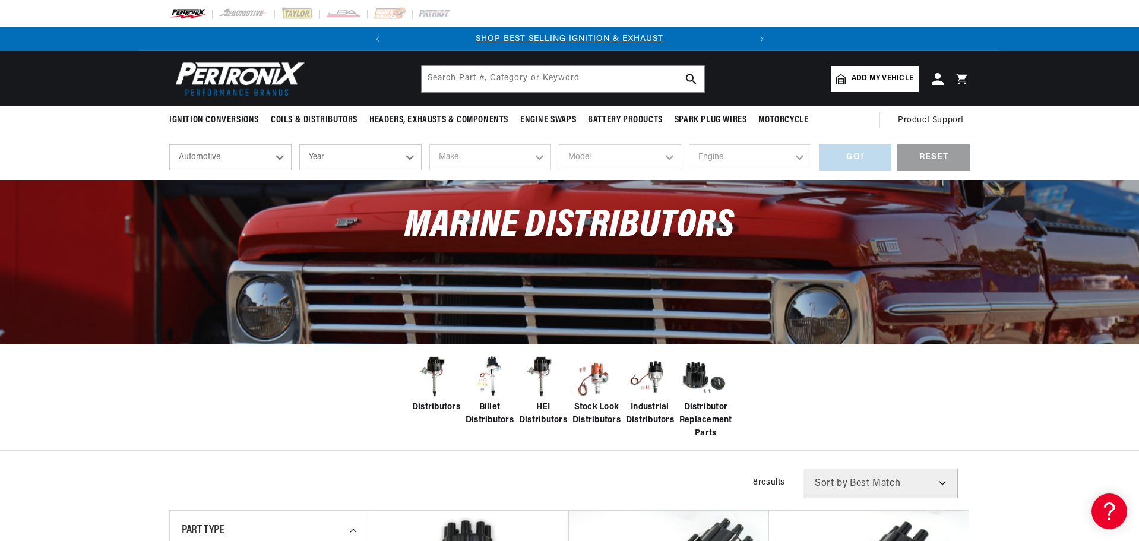
click at [1024, 396] on div "Distributors Billet Distributors HEI Distributors Stock Look Distributors" at bounding box center [569, 397] width 1139 height 107
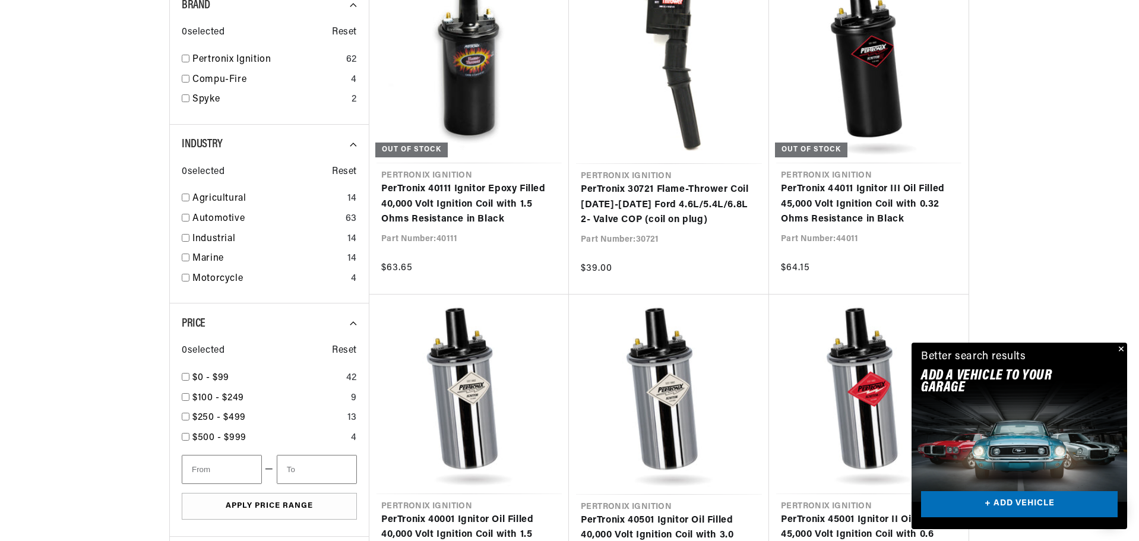
scroll to position [1247, 0]
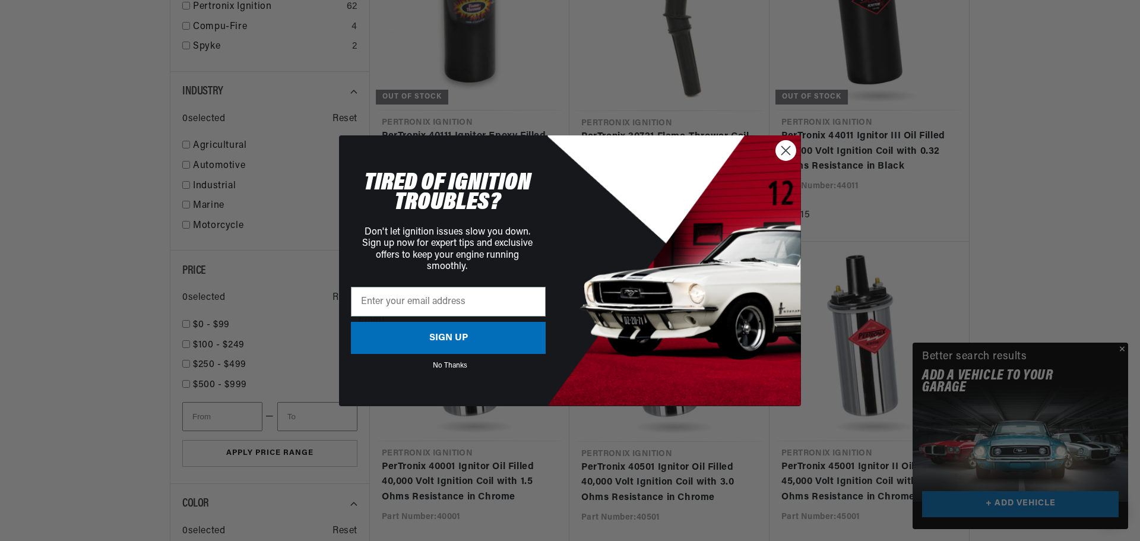
click at [1006, 296] on div "Close dialog TIRED OF IGNITION TROUBLES? Don't let ignition issues slow you dow…" at bounding box center [570, 270] width 1140 height 541
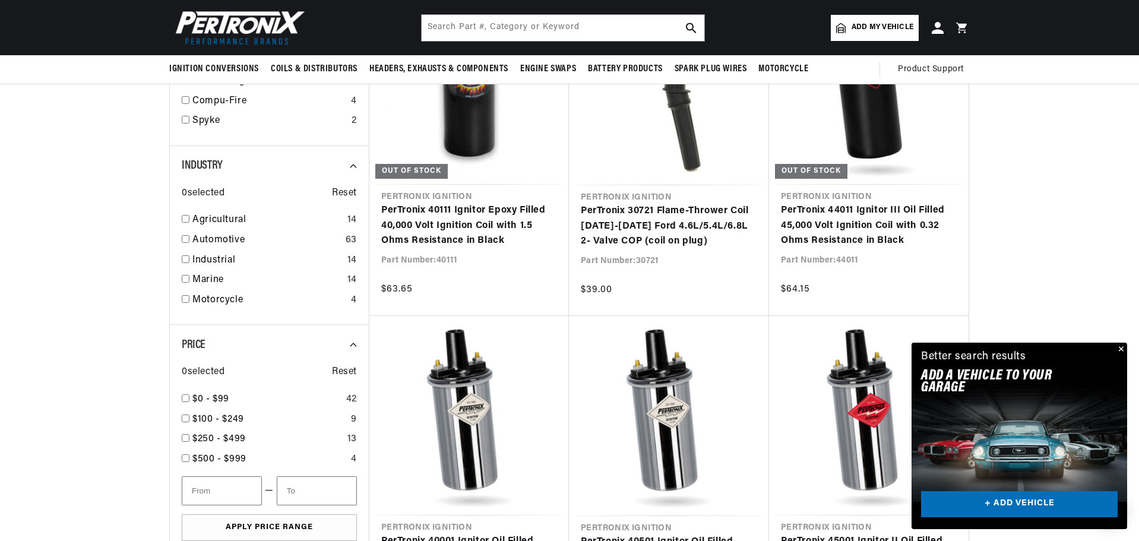
drag, startPoint x: 1010, startPoint y: 267, endPoint x: 1002, endPoint y: 237, distance: 31.4
